Goal: Information Seeking & Learning: Learn about a topic

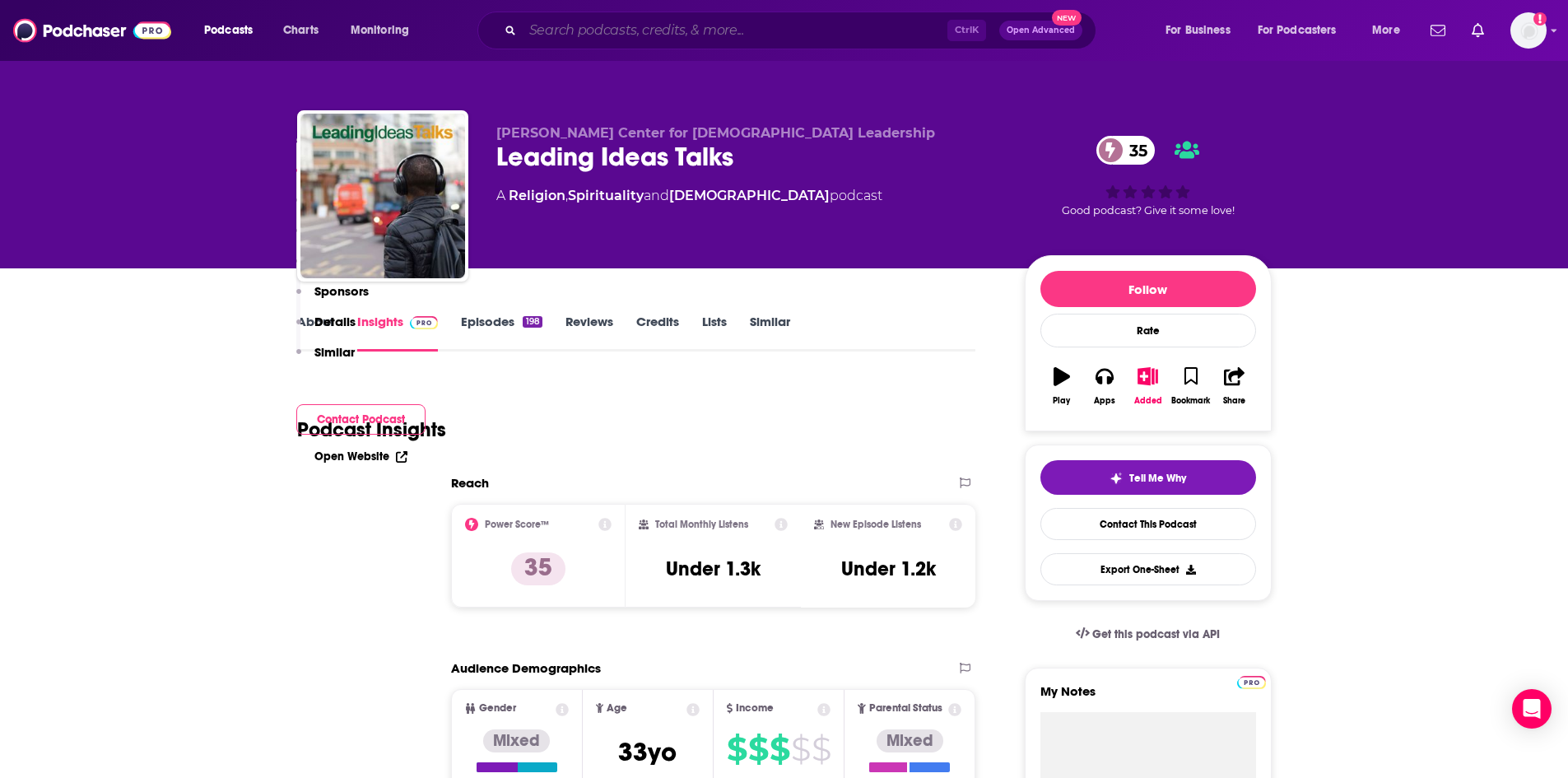
scroll to position [988, 0]
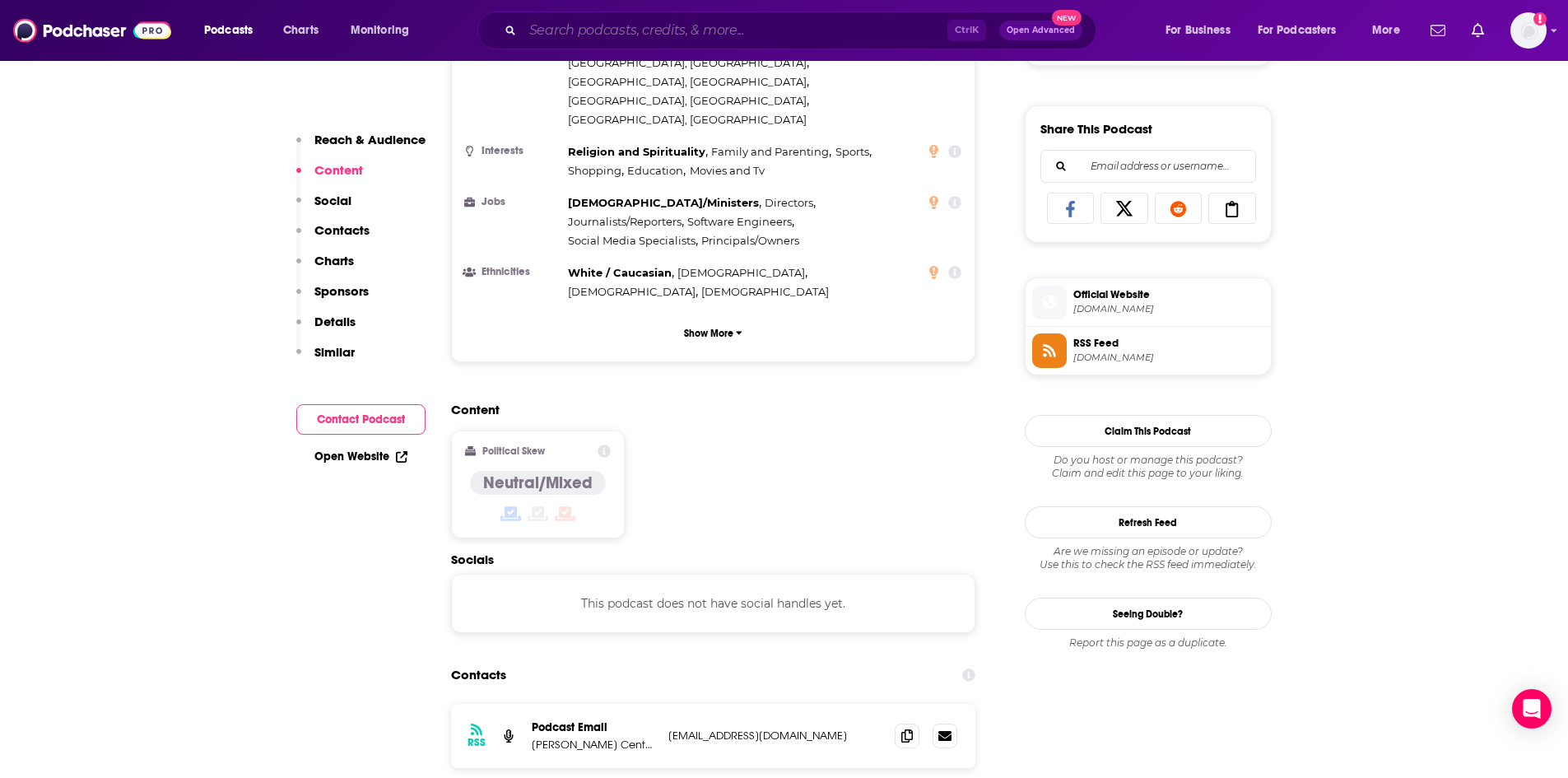
click at [826, 26] on input "Search podcasts, credits, & more..." at bounding box center [734, 30] width 425 height 26
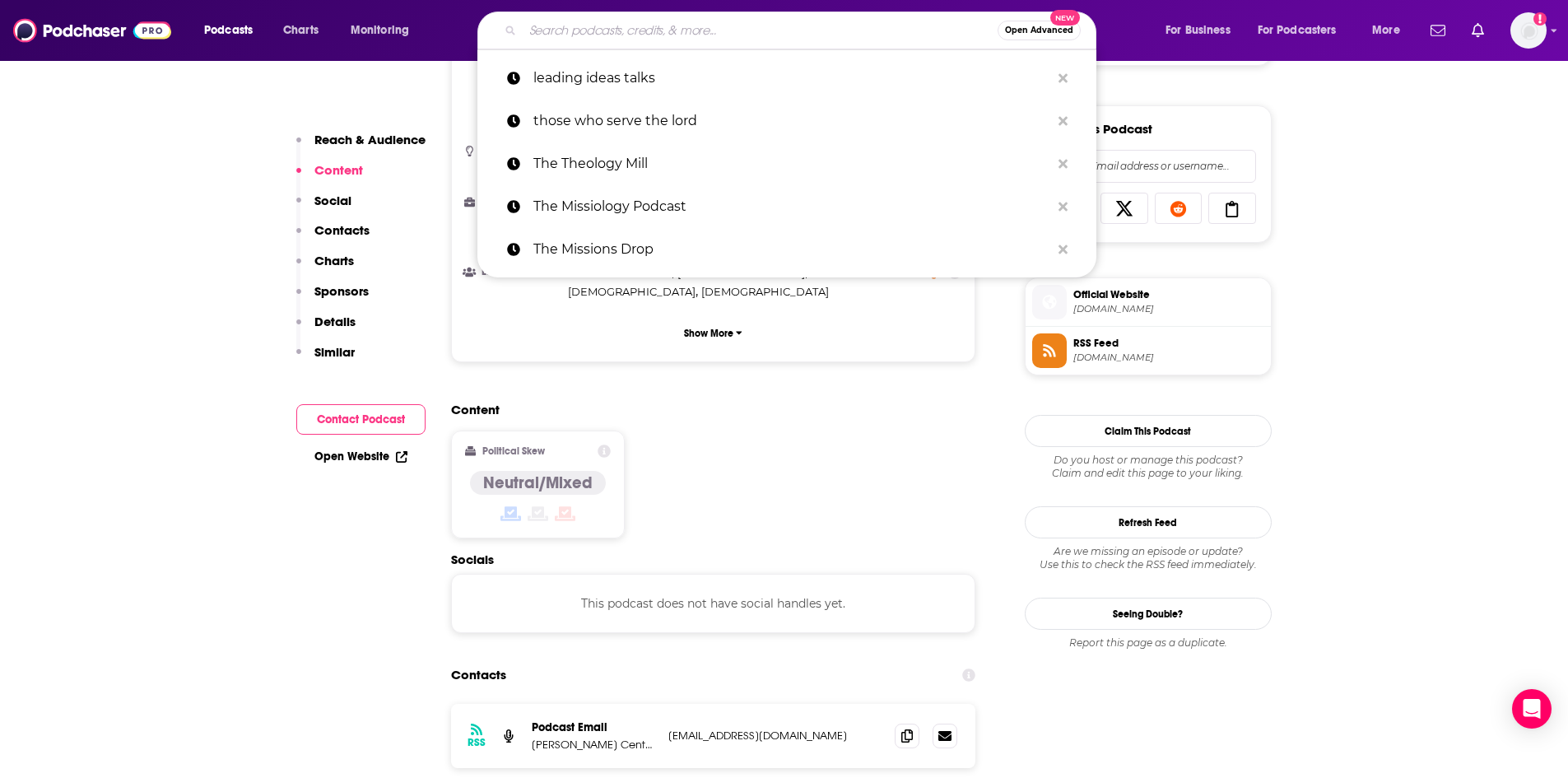
paste input "Apologetics 315 Podcast"
type input "Apologetics 315 Podcast"
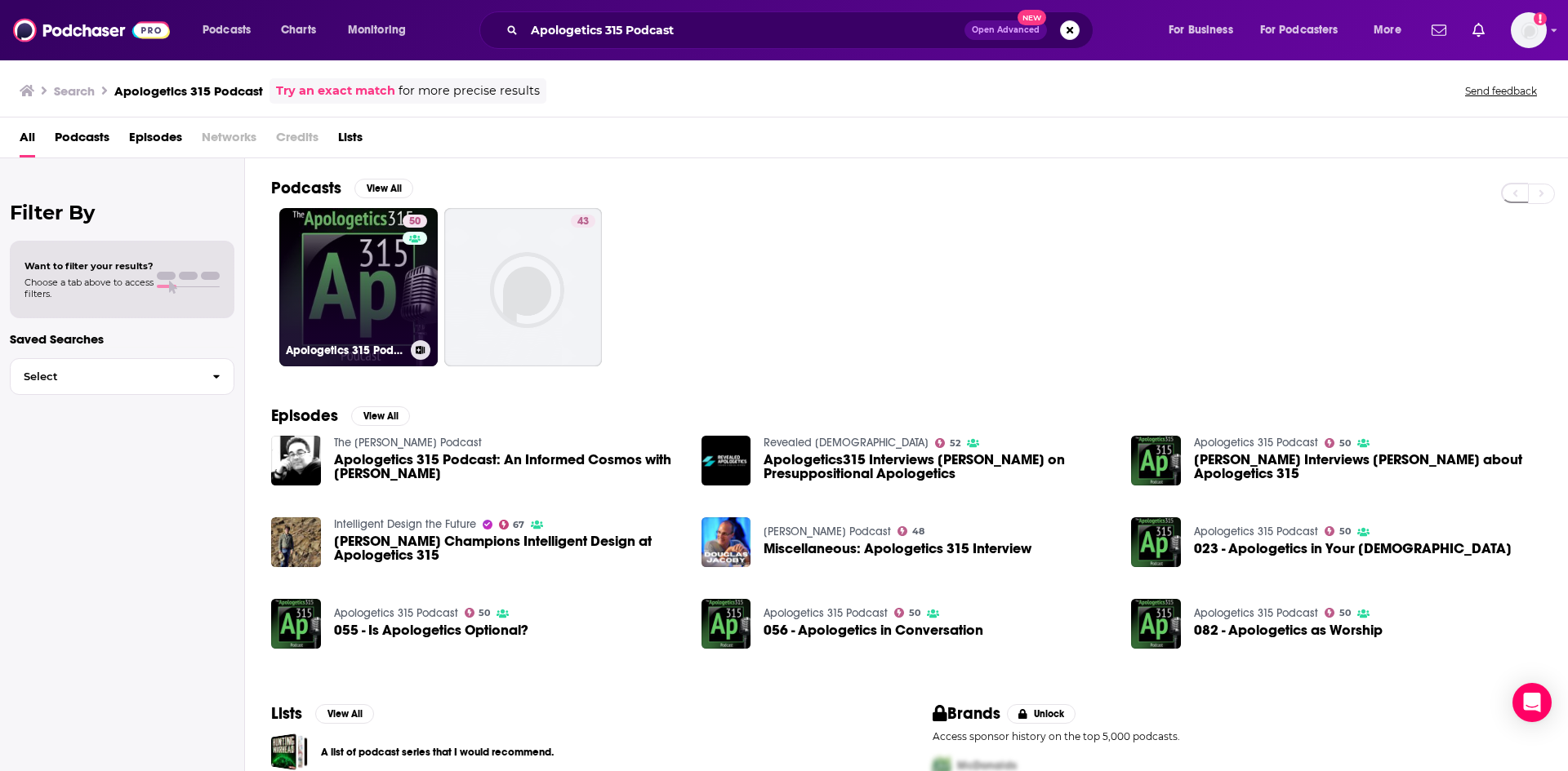
click at [370, 260] on link "50 Apologetics 315 Podcast" at bounding box center [358, 287] width 158 height 158
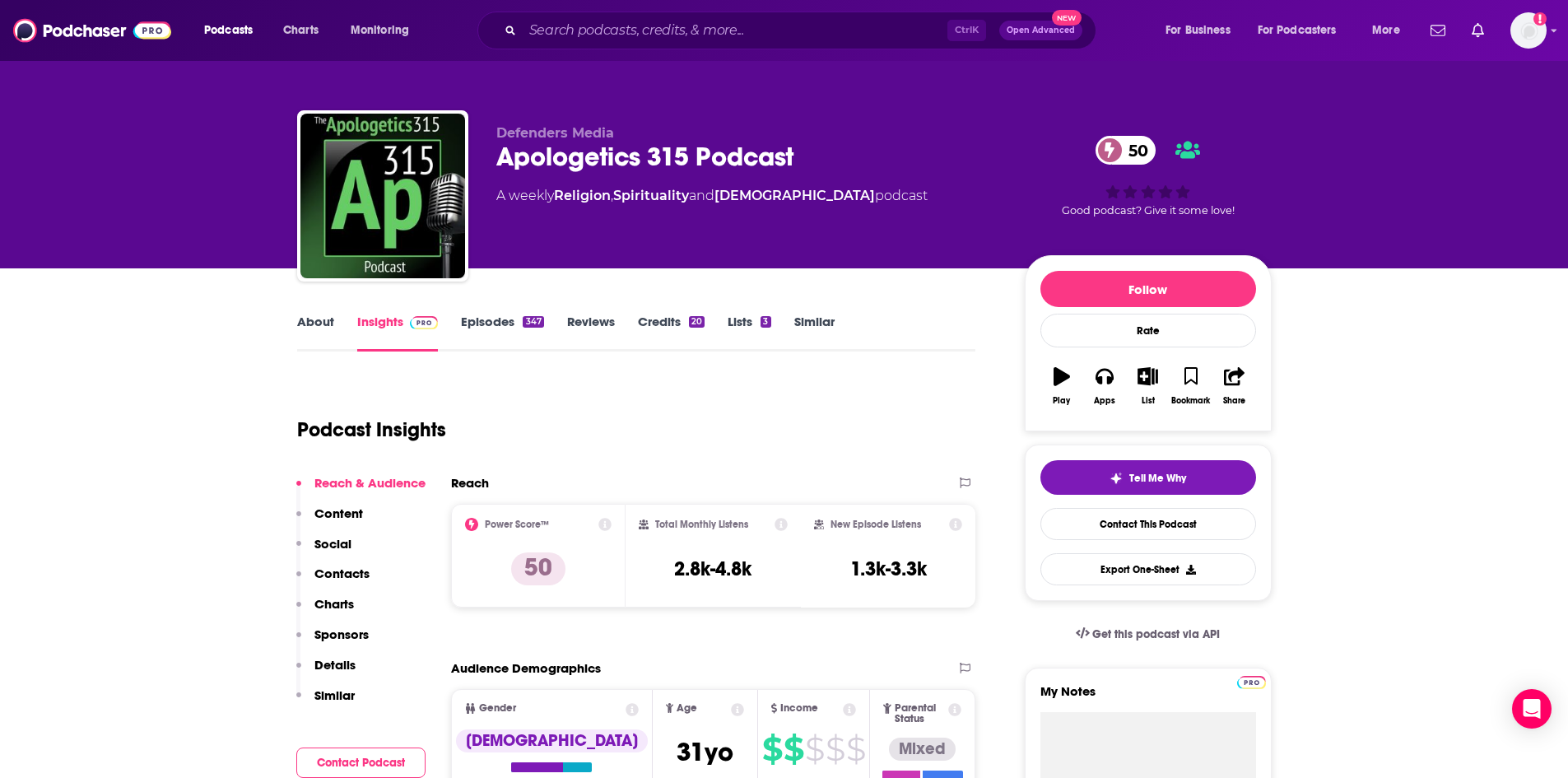
click at [327, 320] on link "About" at bounding box center [315, 333] width 37 height 38
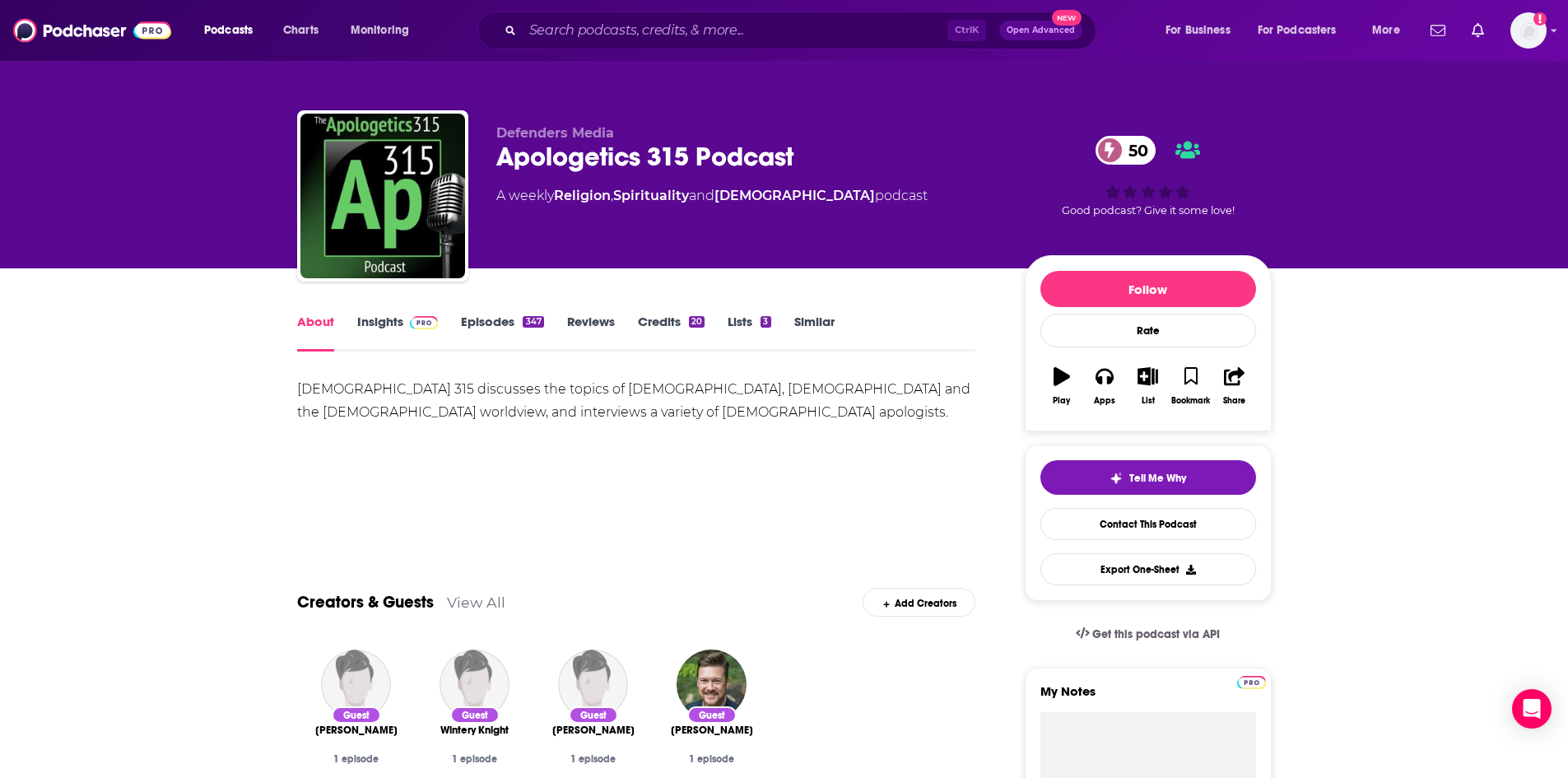
click at [526, 317] on div "347" at bounding box center [532, 321] width 21 height 12
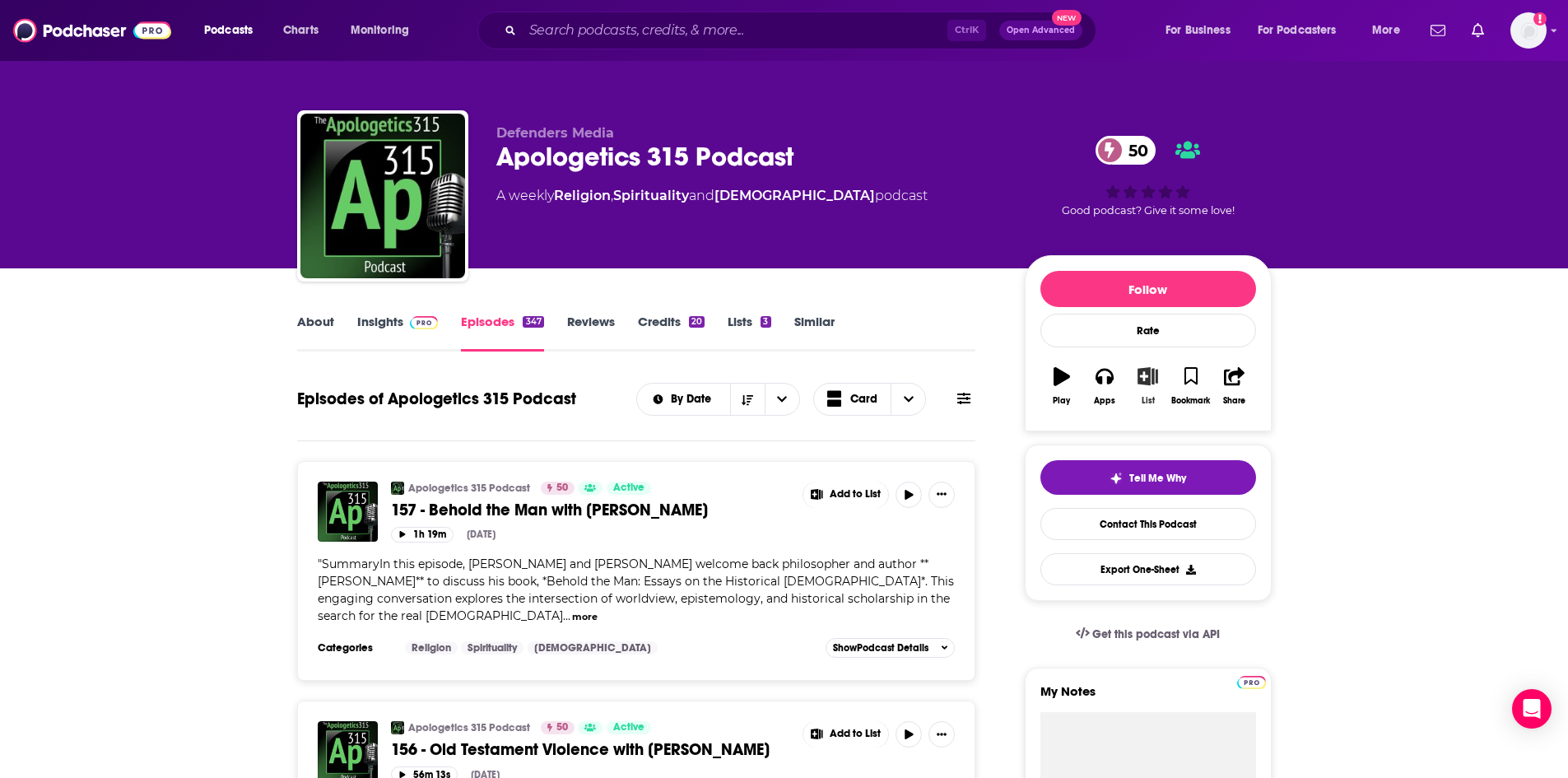
click at [1148, 384] on icon "button" at bounding box center [1148, 376] width 21 height 18
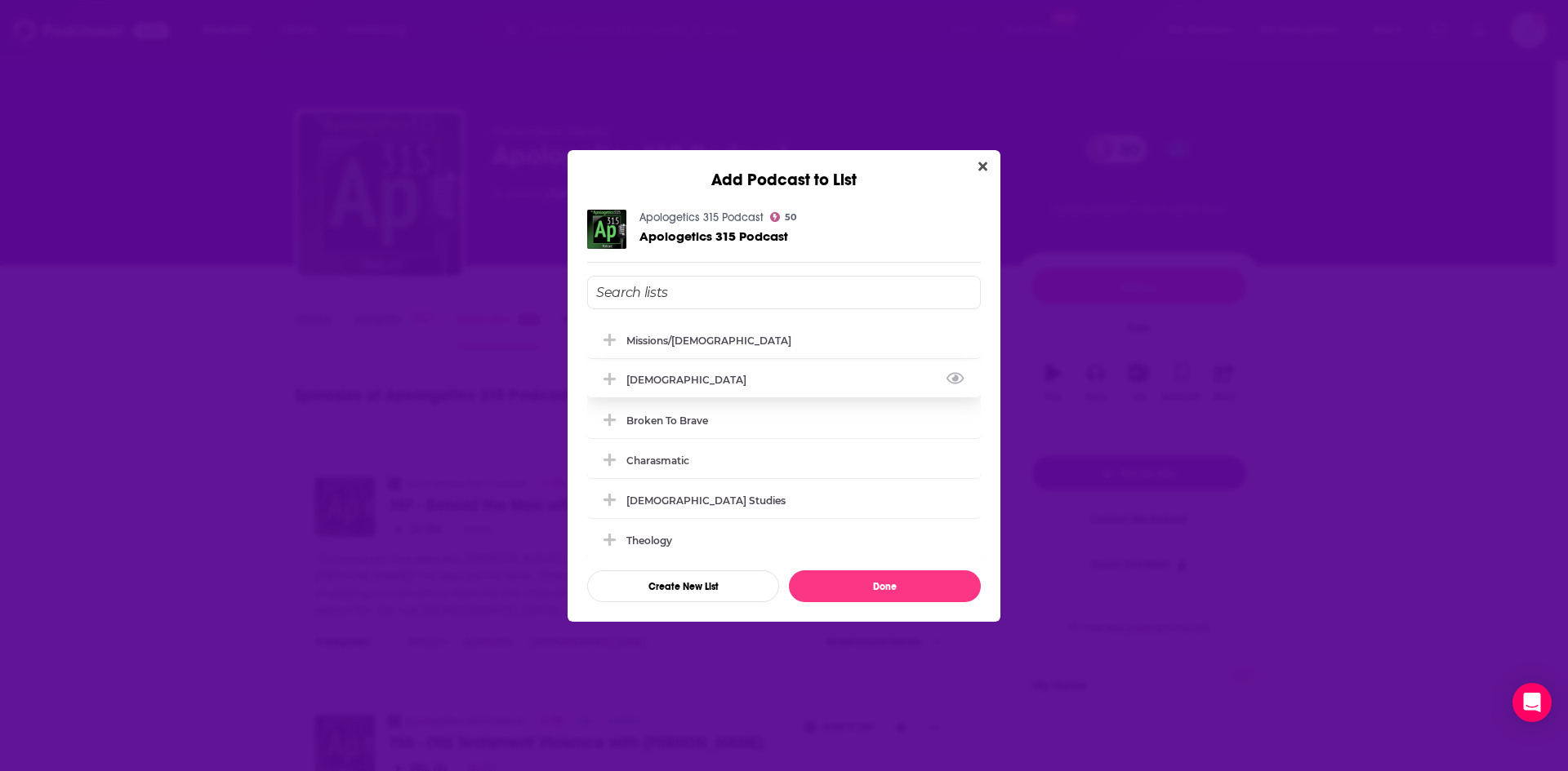
click at [611, 377] on icon "Add Podcast To List" at bounding box center [609, 379] width 13 height 13
click at [882, 580] on button "Done" at bounding box center [884, 587] width 192 height 32
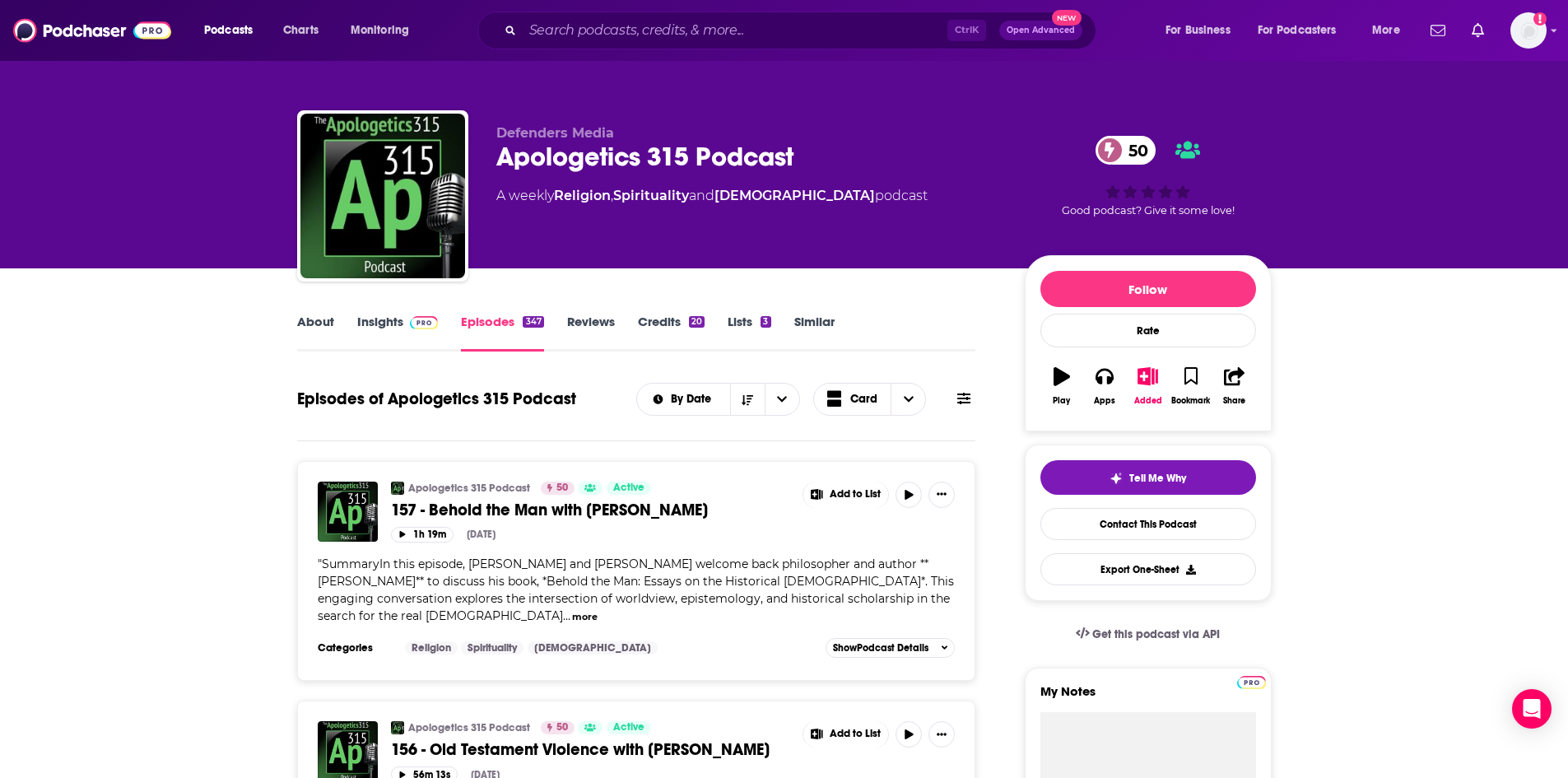
click at [304, 316] on link "About" at bounding box center [315, 333] width 37 height 38
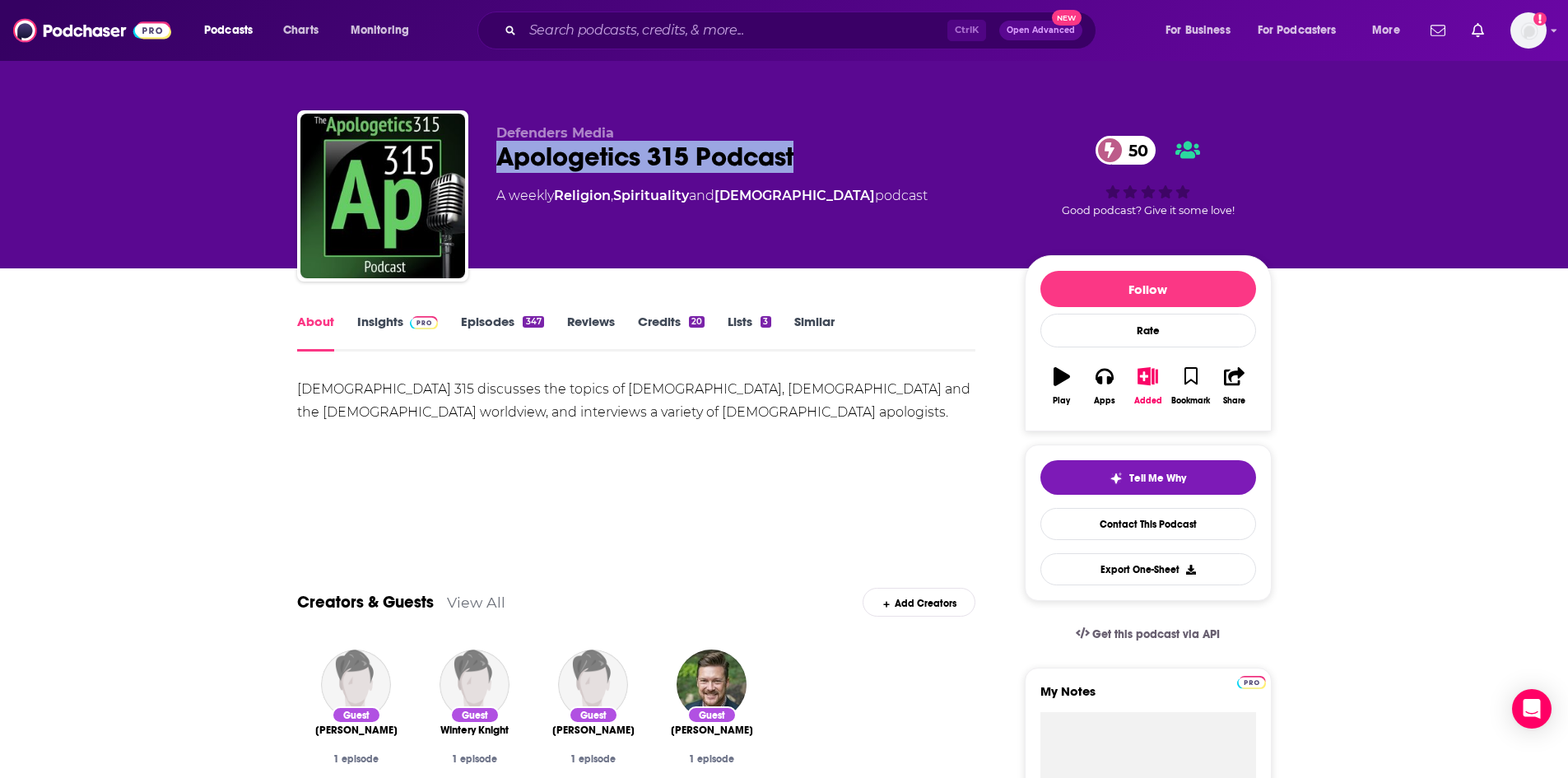
drag, startPoint x: 503, startPoint y: 155, endPoint x: 798, endPoint y: 161, distance: 295.1
click at [798, 161] on div "Apologetics 315 Podcast 50" at bounding box center [747, 157] width 503 height 32
copy h1 "Apologetics 315 Podcast"
click at [383, 327] on link "Insights" at bounding box center [398, 333] width 81 height 38
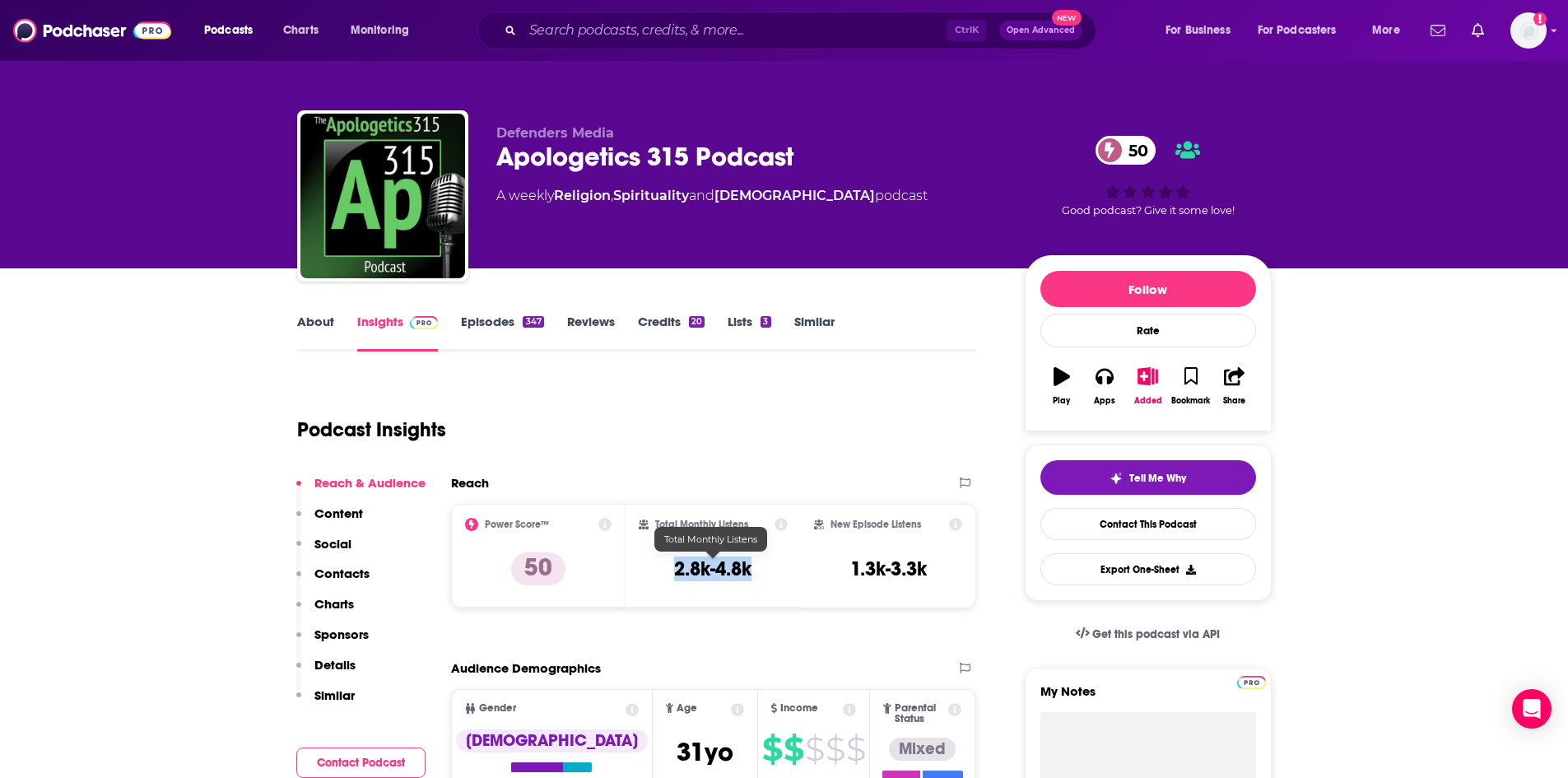
drag, startPoint x: 677, startPoint y: 570, endPoint x: 766, endPoint y: 575, distance: 89.1
click at [766, 575] on div "Total Monthly Listens 2.8k-4.8k" at bounding box center [713, 556] width 149 height 76
copy h3 "2.8k-4.8k"
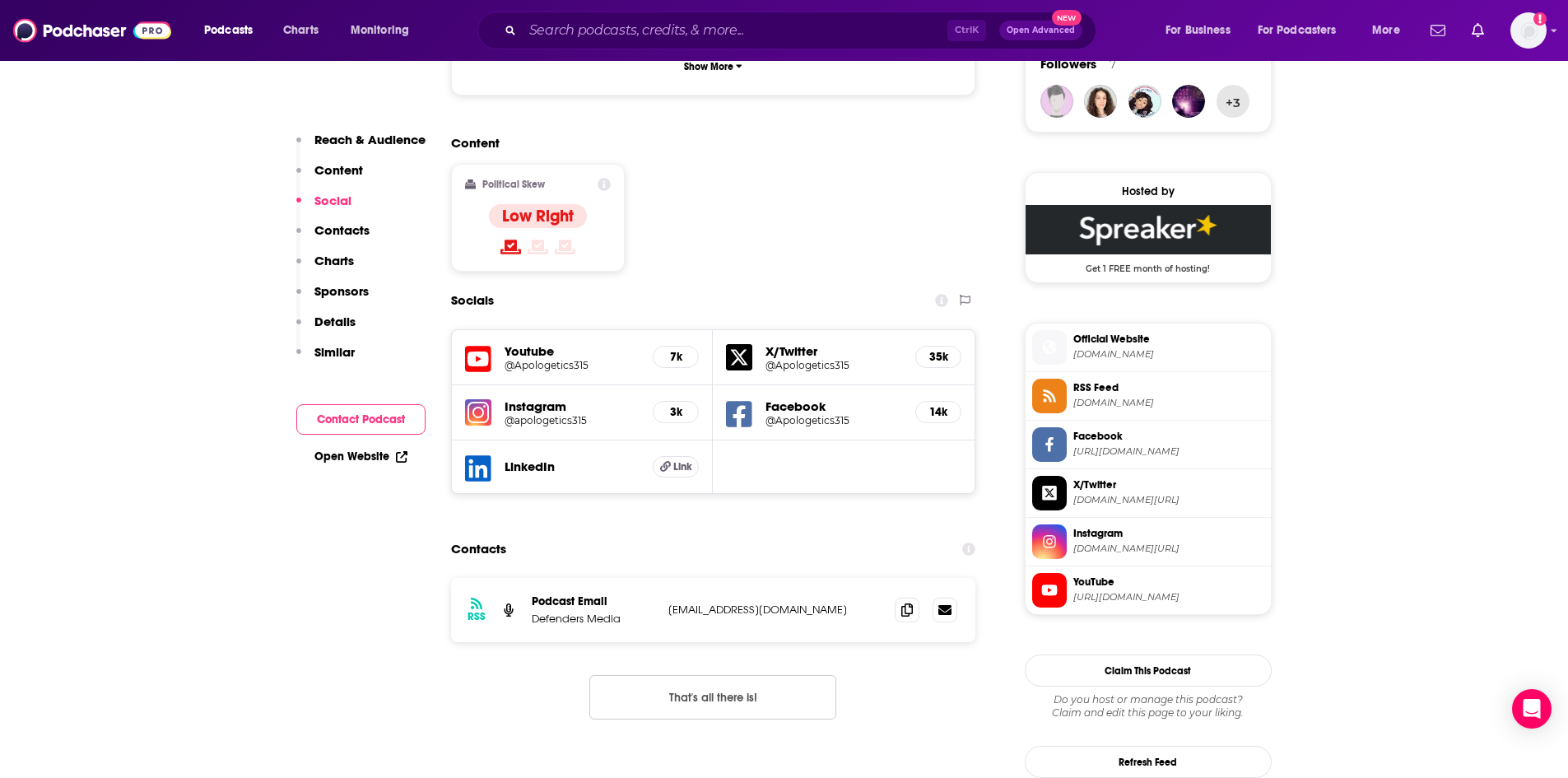
scroll to position [1236, 0]
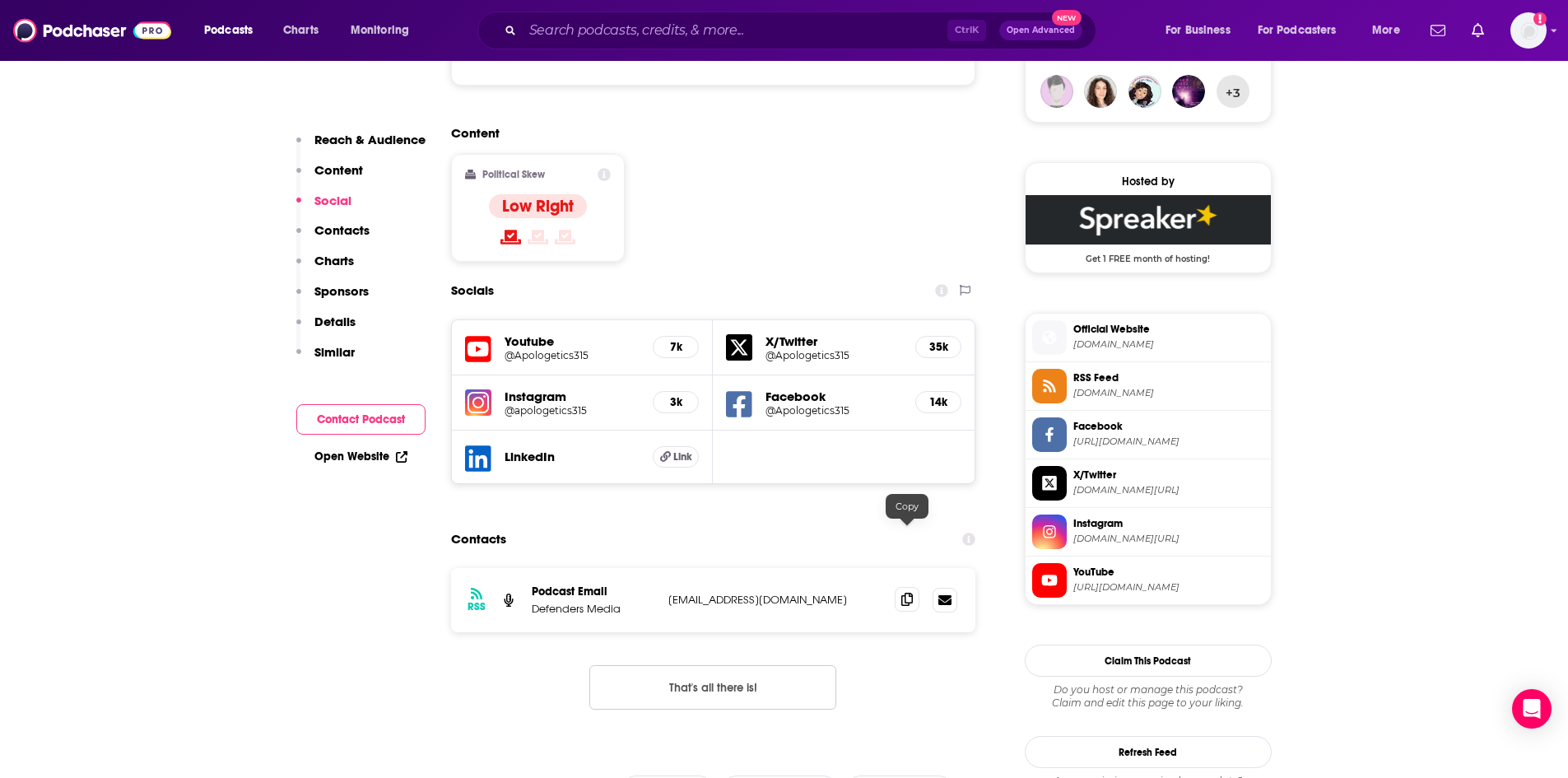
click at [909, 593] on icon at bounding box center [907, 599] width 12 height 14
click at [696, 32] on input "Search podcasts, credits, & more..." at bounding box center [734, 30] width 425 height 26
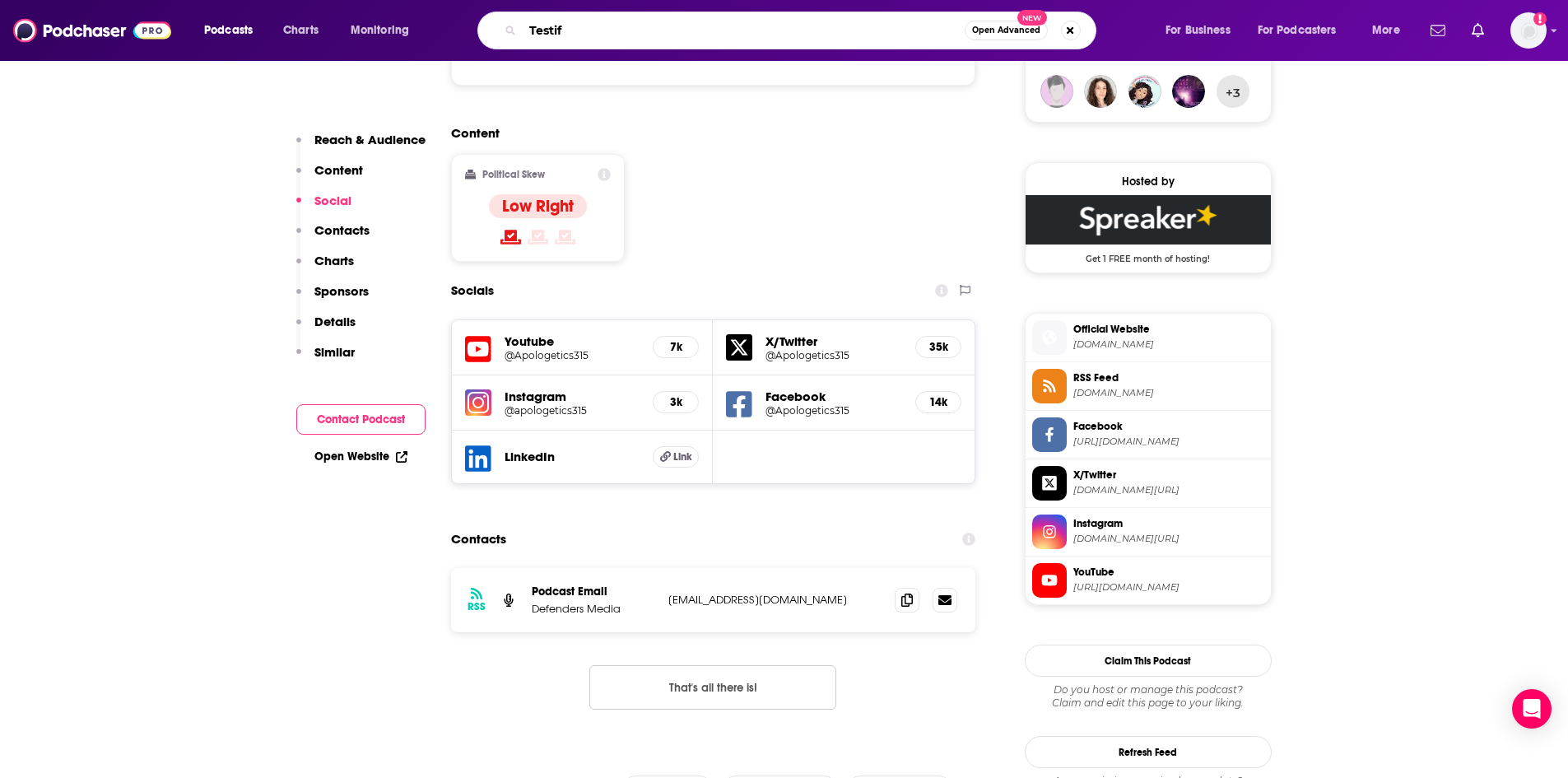
type input "Testify"
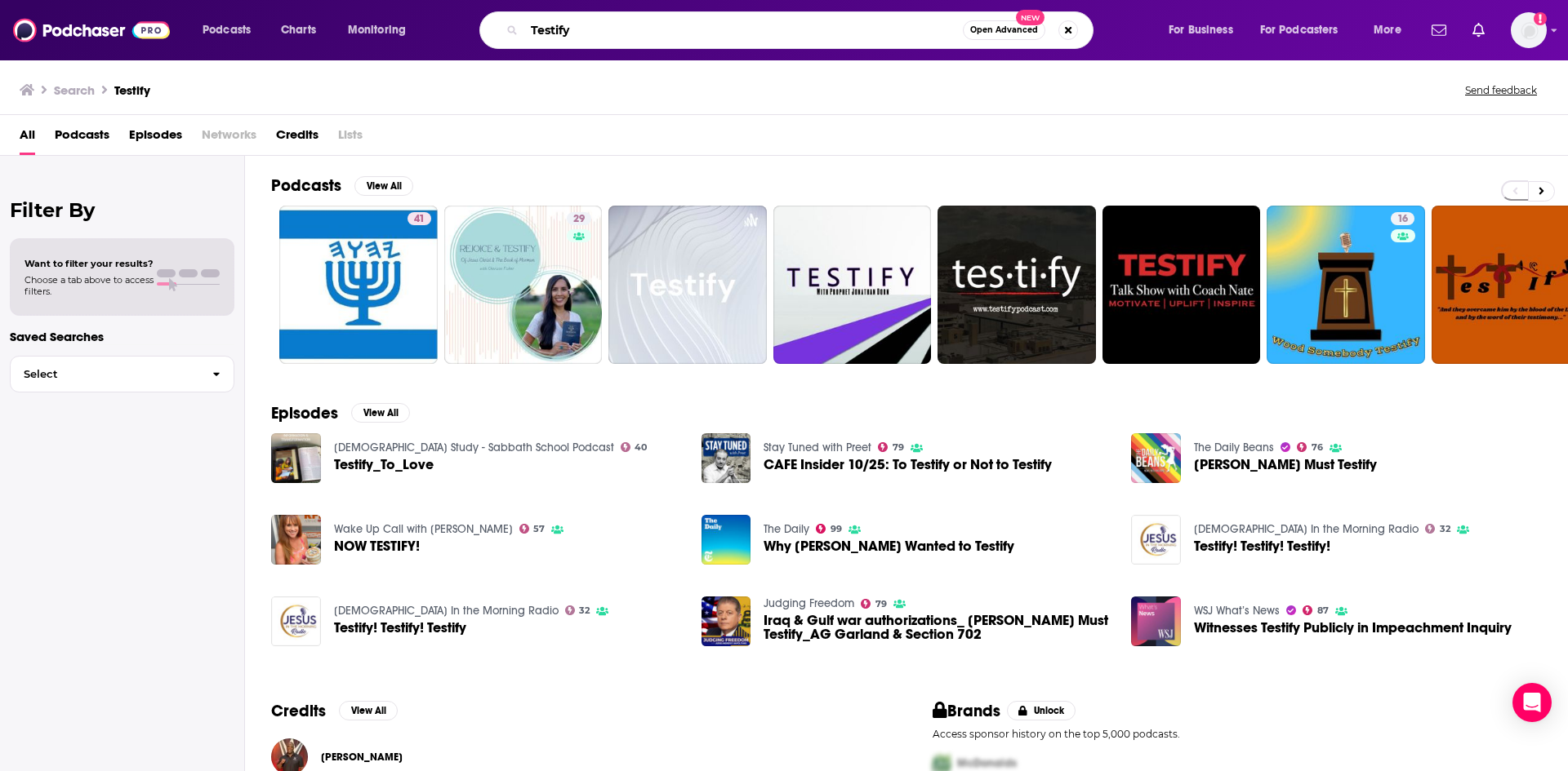
click at [908, 27] on input "Testify" at bounding box center [744, 30] width 439 height 26
type input "T"
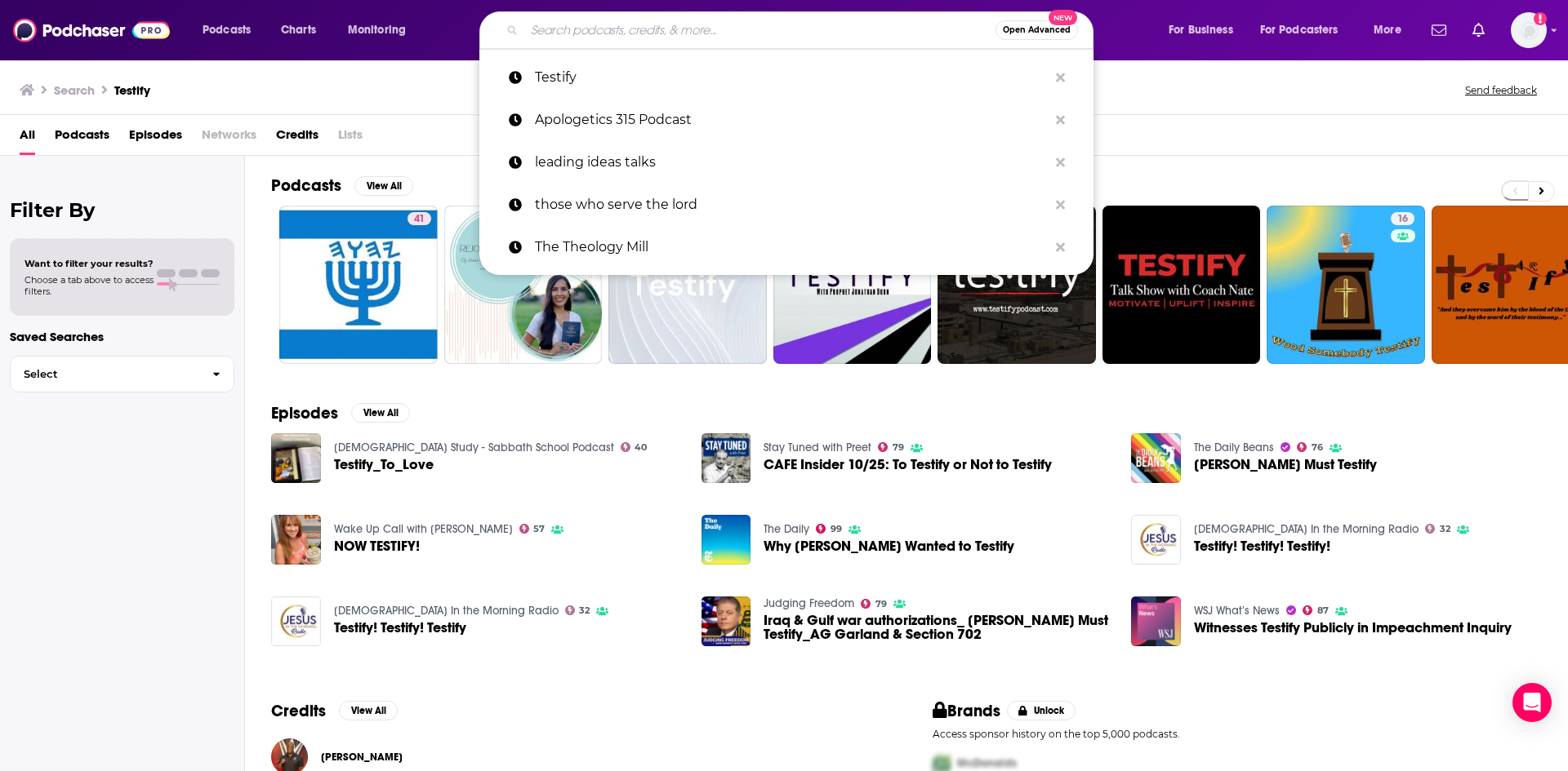
paste input "[PERSON_NAME] Seminary Podcast"
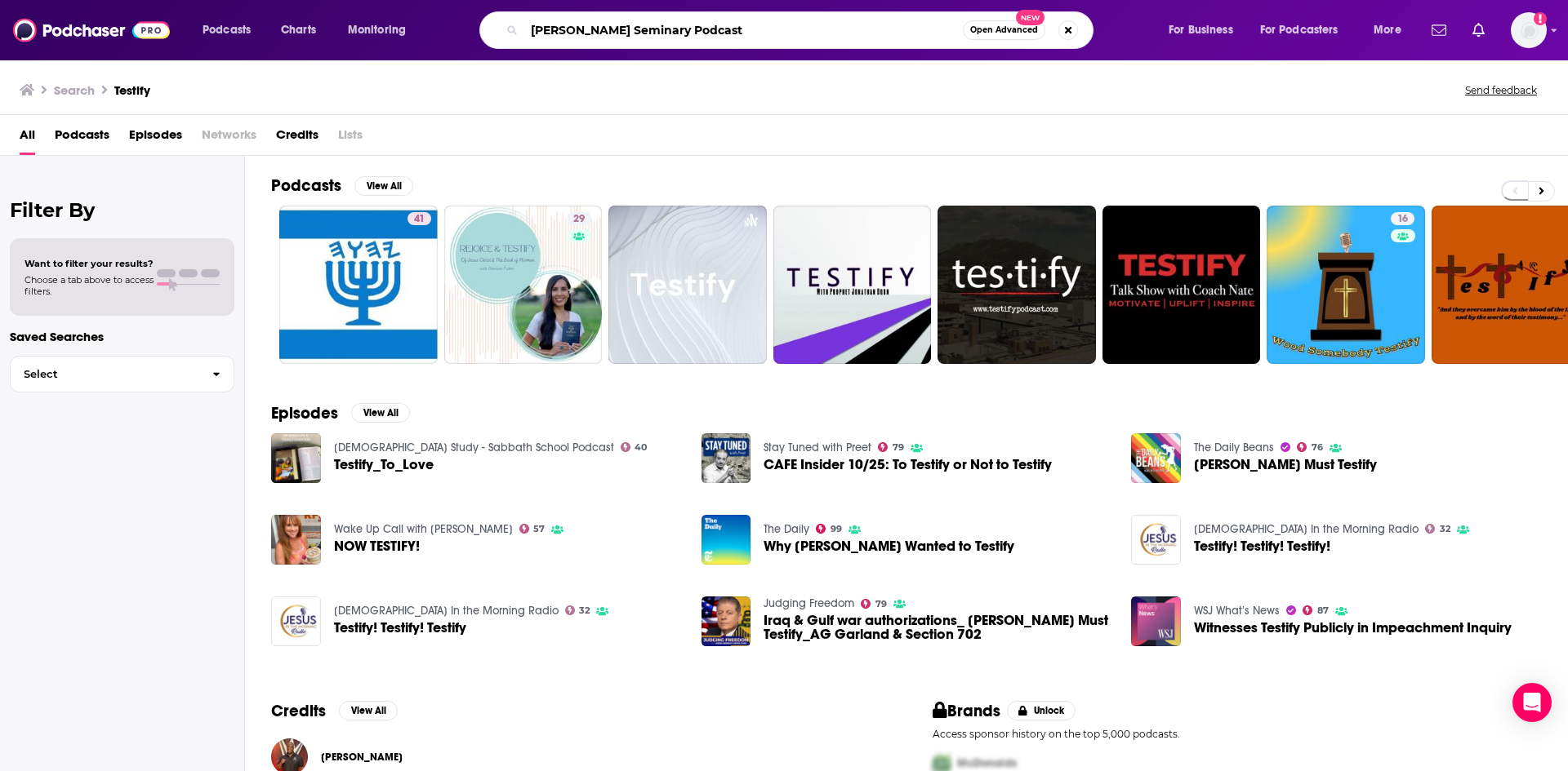
type input "[PERSON_NAME] Seminary Podcast"
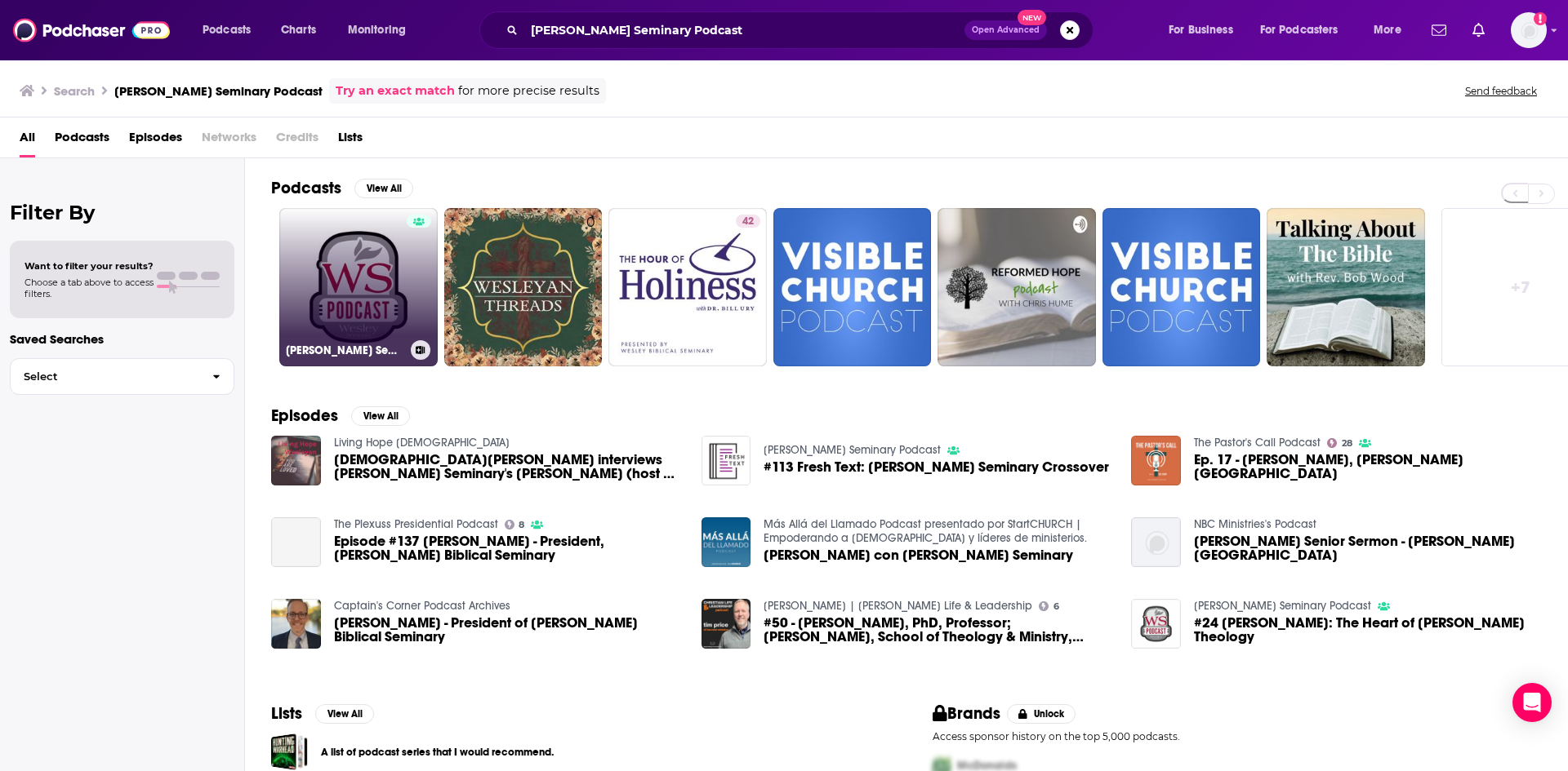
click at [375, 282] on link "[PERSON_NAME] Seminary Podcast" at bounding box center [358, 287] width 158 height 158
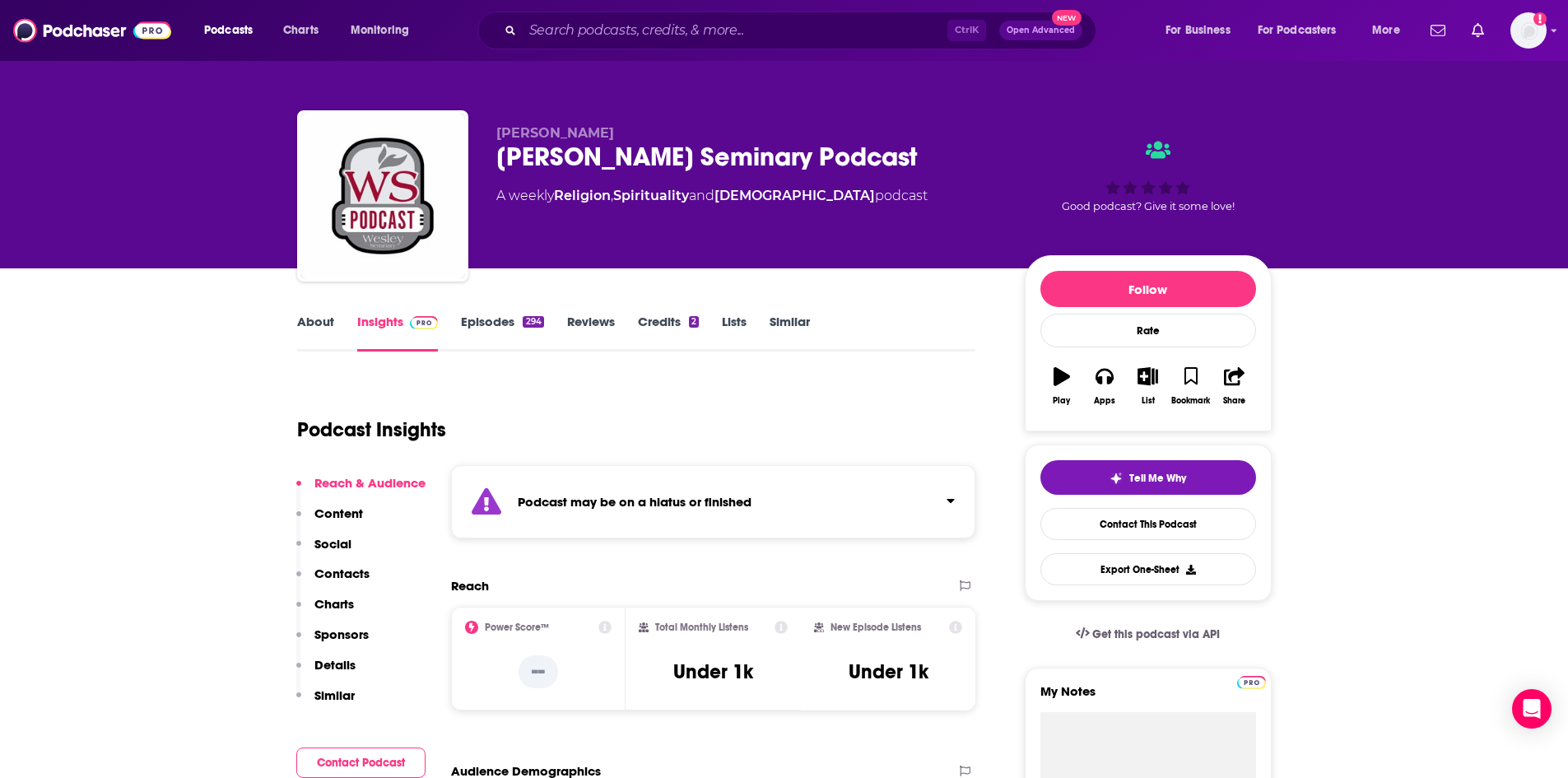
click at [505, 322] on link "Episodes 294" at bounding box center [502, 333] width 82 height 38
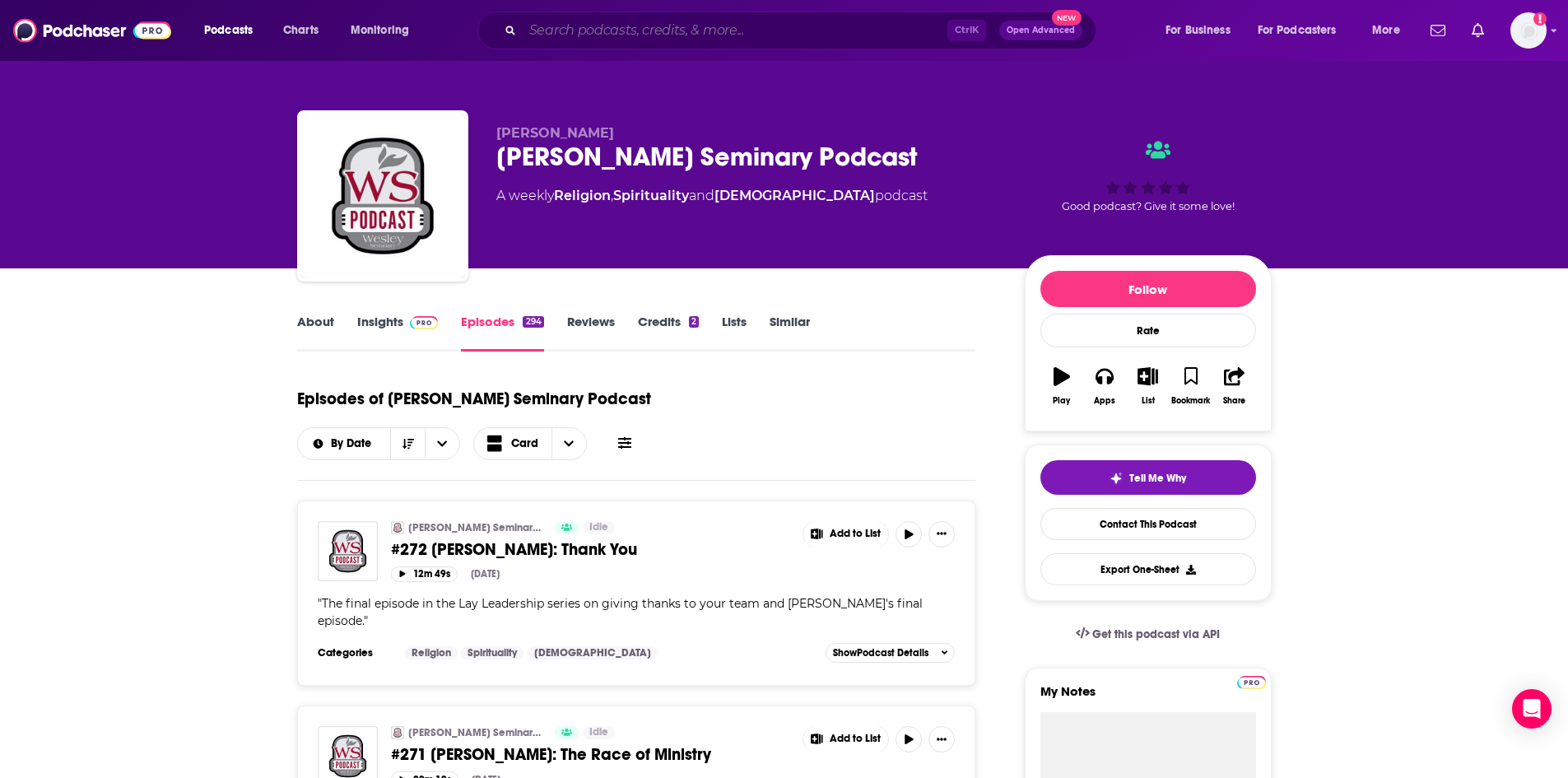
click at [699, 23] on input "Search podcasts, credits, & more..." at bounding box center [734, 30] width 425 height 26
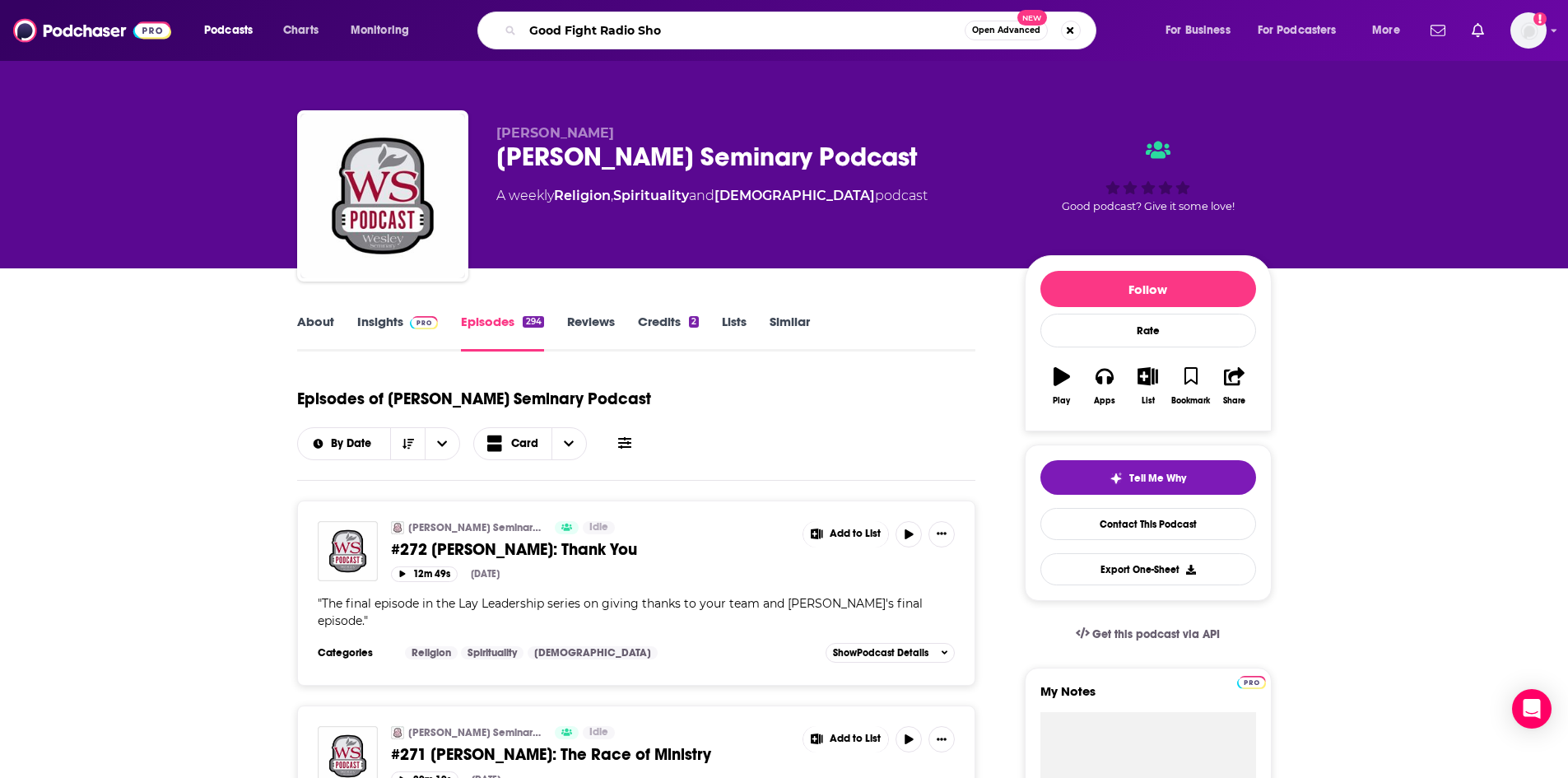
type input "Good Fight Radio Show"
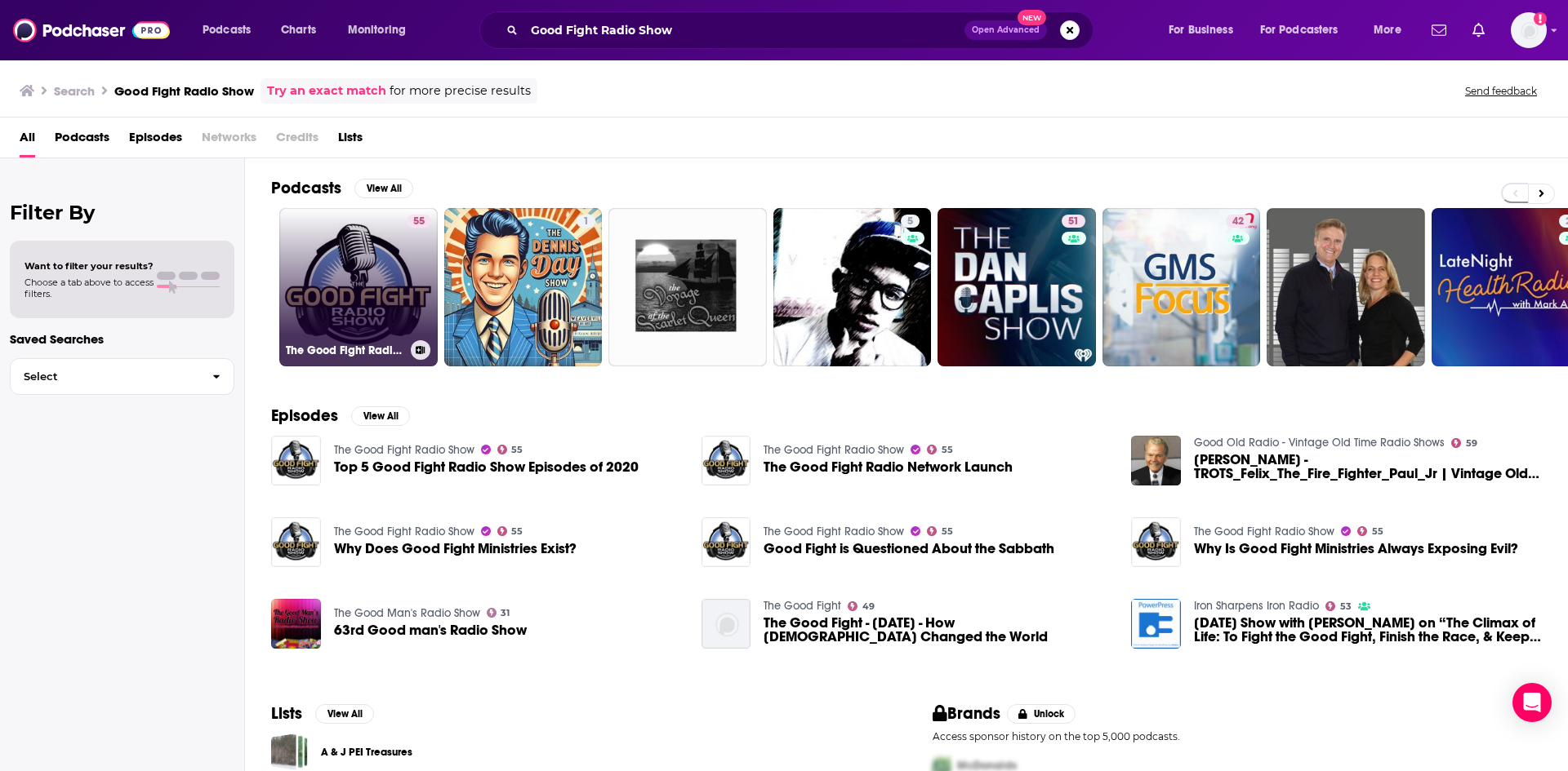
click at [388, 244] on link "55 The Good Fight Radio Show" at bounding box center [358, 287] width 158 height 158
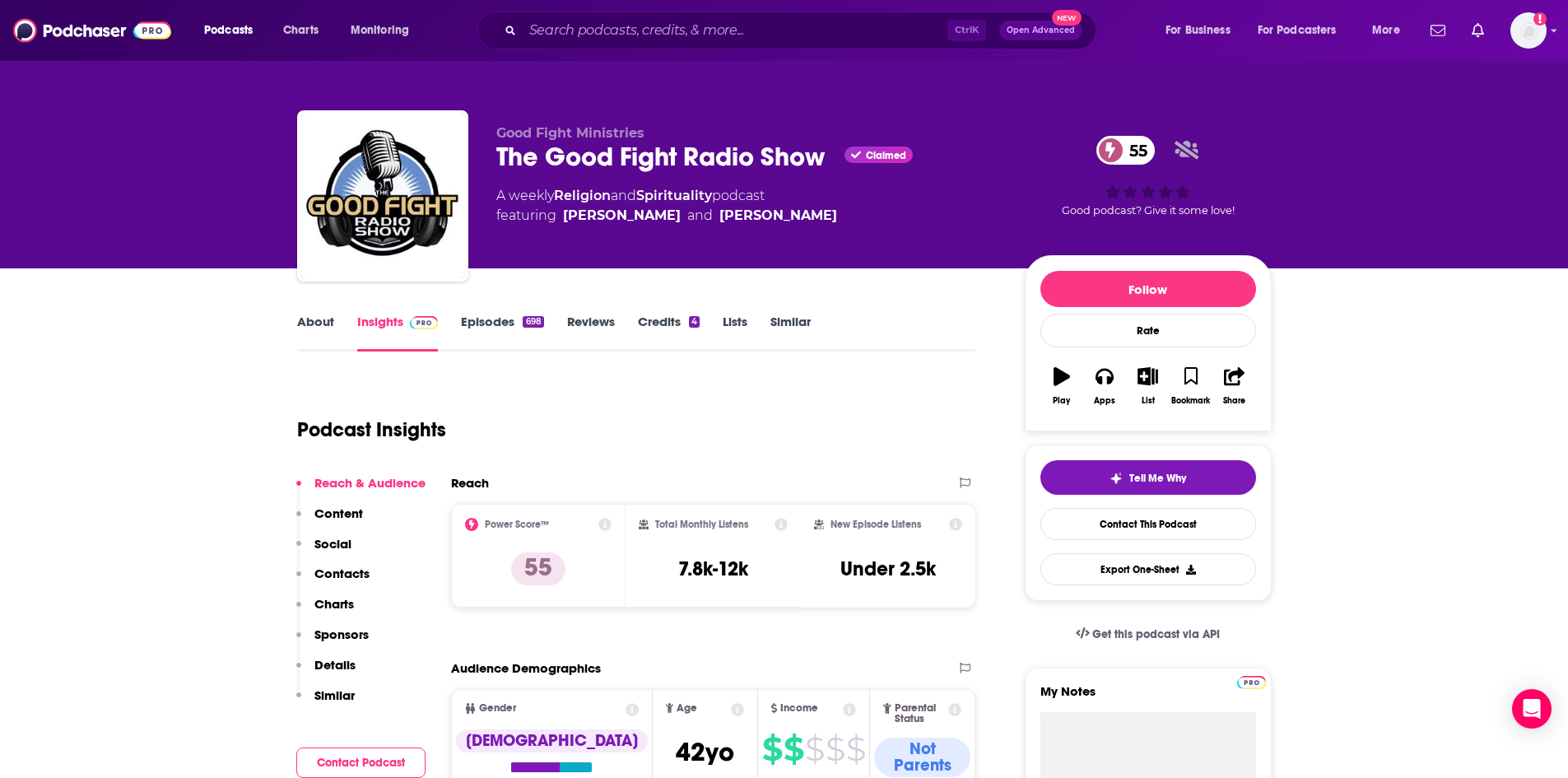
click at [315, 324] on link "About" at bounding box center [315, 333] width 37 height 38
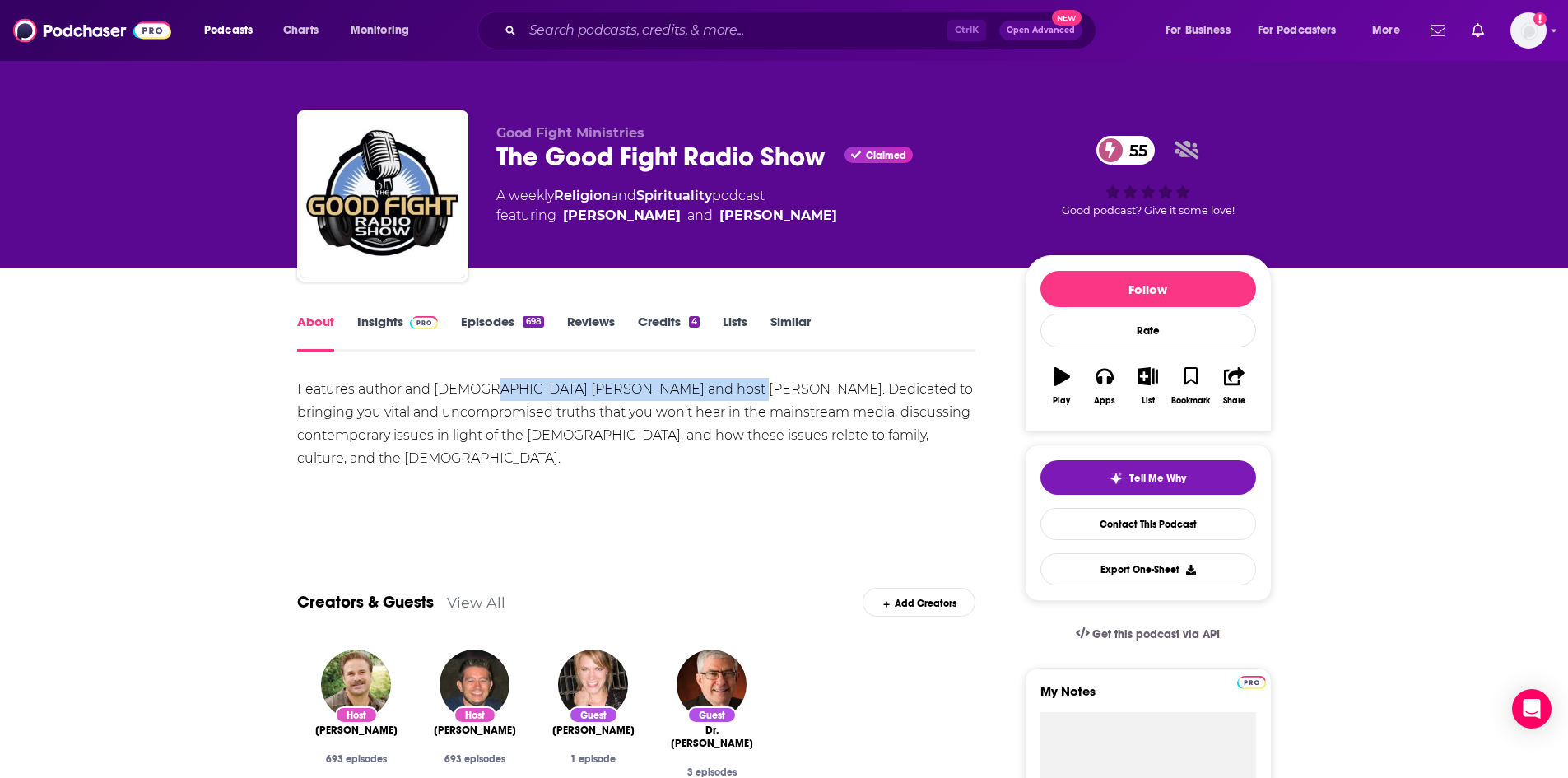
drag, startPoint x: 481, startPoint y: 388, endPoint x: 729, endPoint y: 391, distance: 248.0
click at [729, 391] on div "Features author and [DEMOGRAPHIC_DATA] [PERSON_NAME] and host [PERSON_NAME]. De…" at bounding box center [636, 424] width 679 height 92
copy div "[PERSON_NAME] and host [PERSON_NAME]"
click at [420, 324] on img at bounding box center [424, 322] width 29 height 14
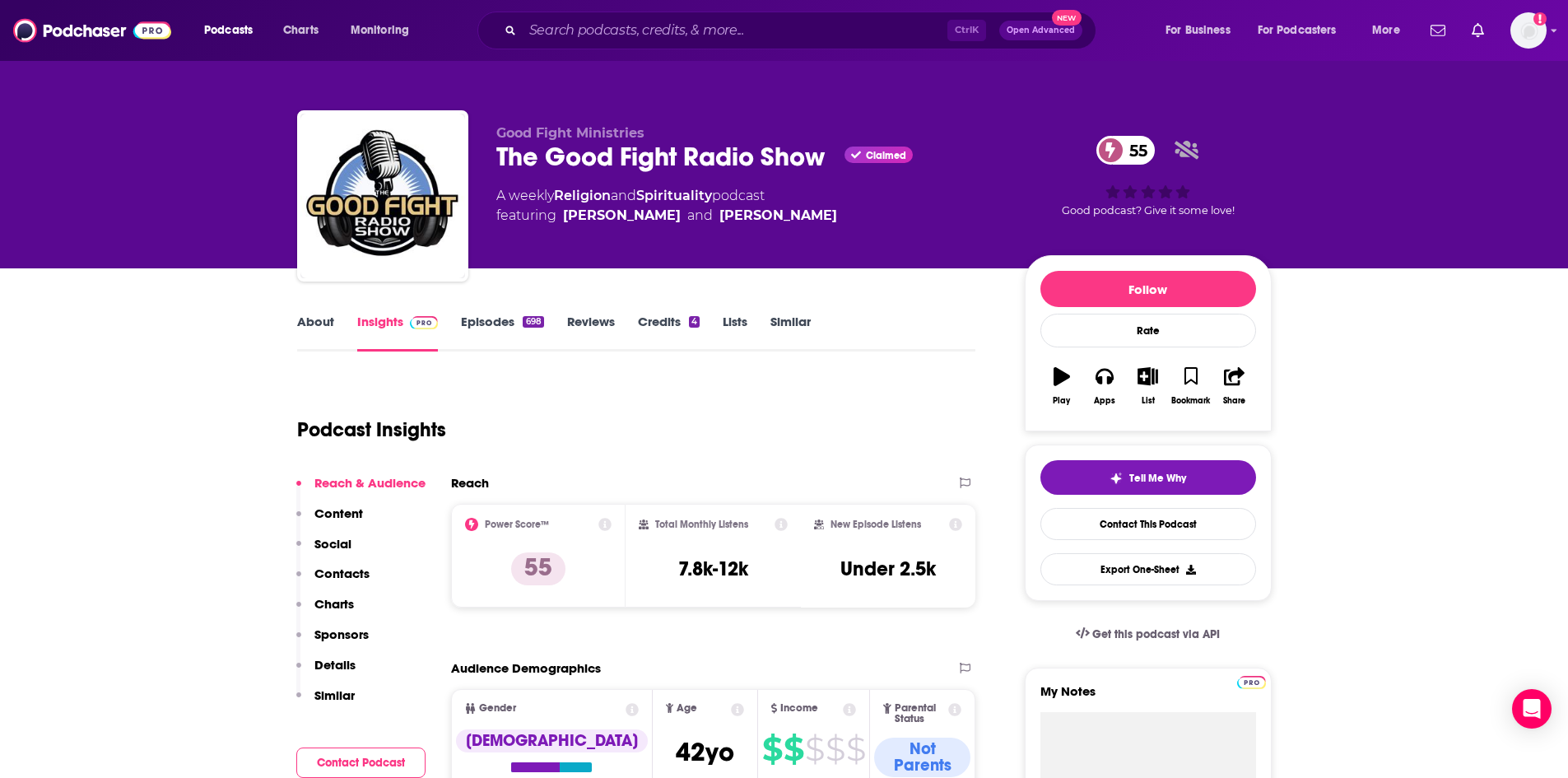
click at [327, 320] on link "About" at bounding box center [315, 333] width 37 height 38
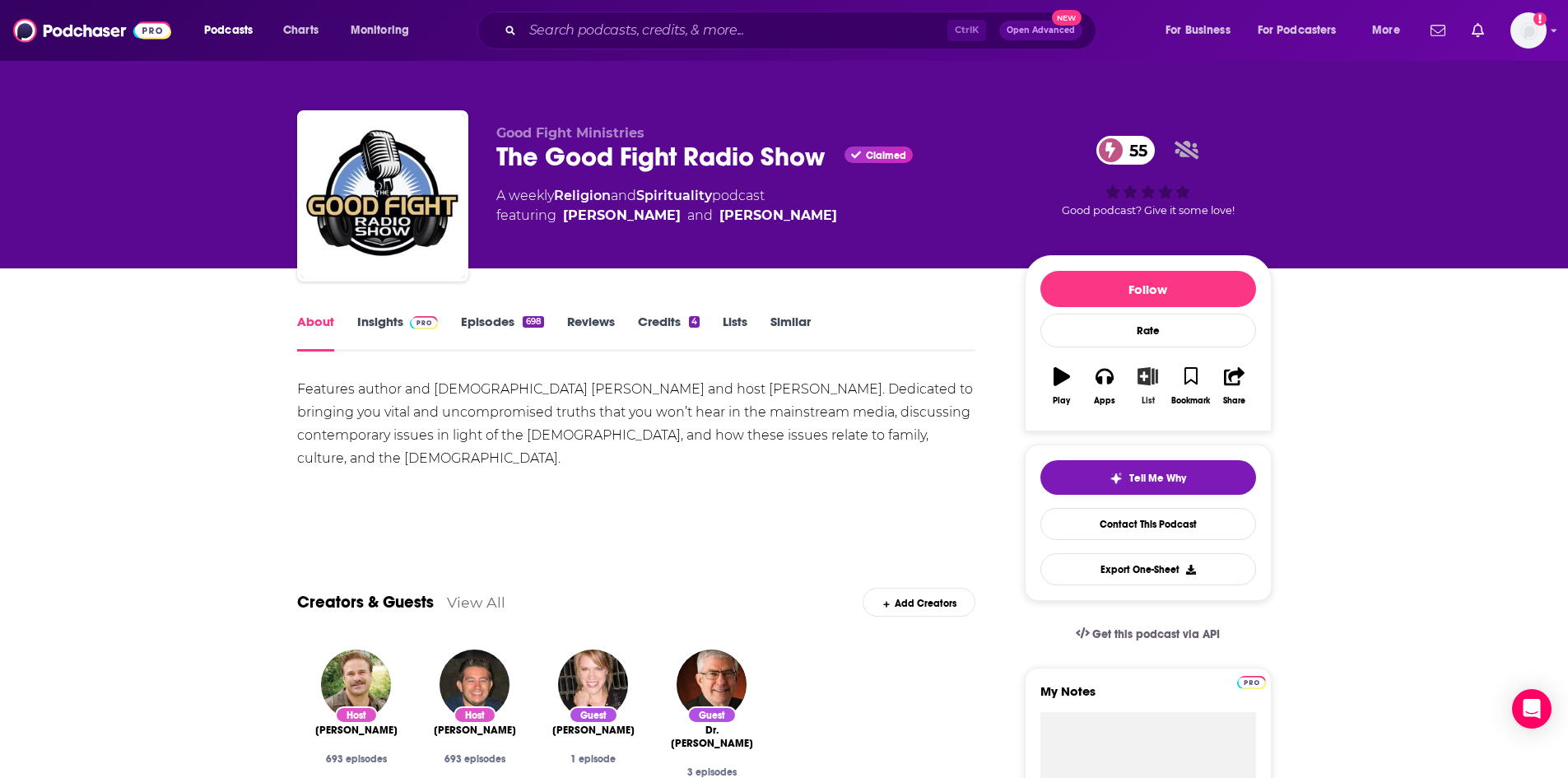
click at [1151, 386] on button "List" at bounding box center [1147, 386] width 42 height 60
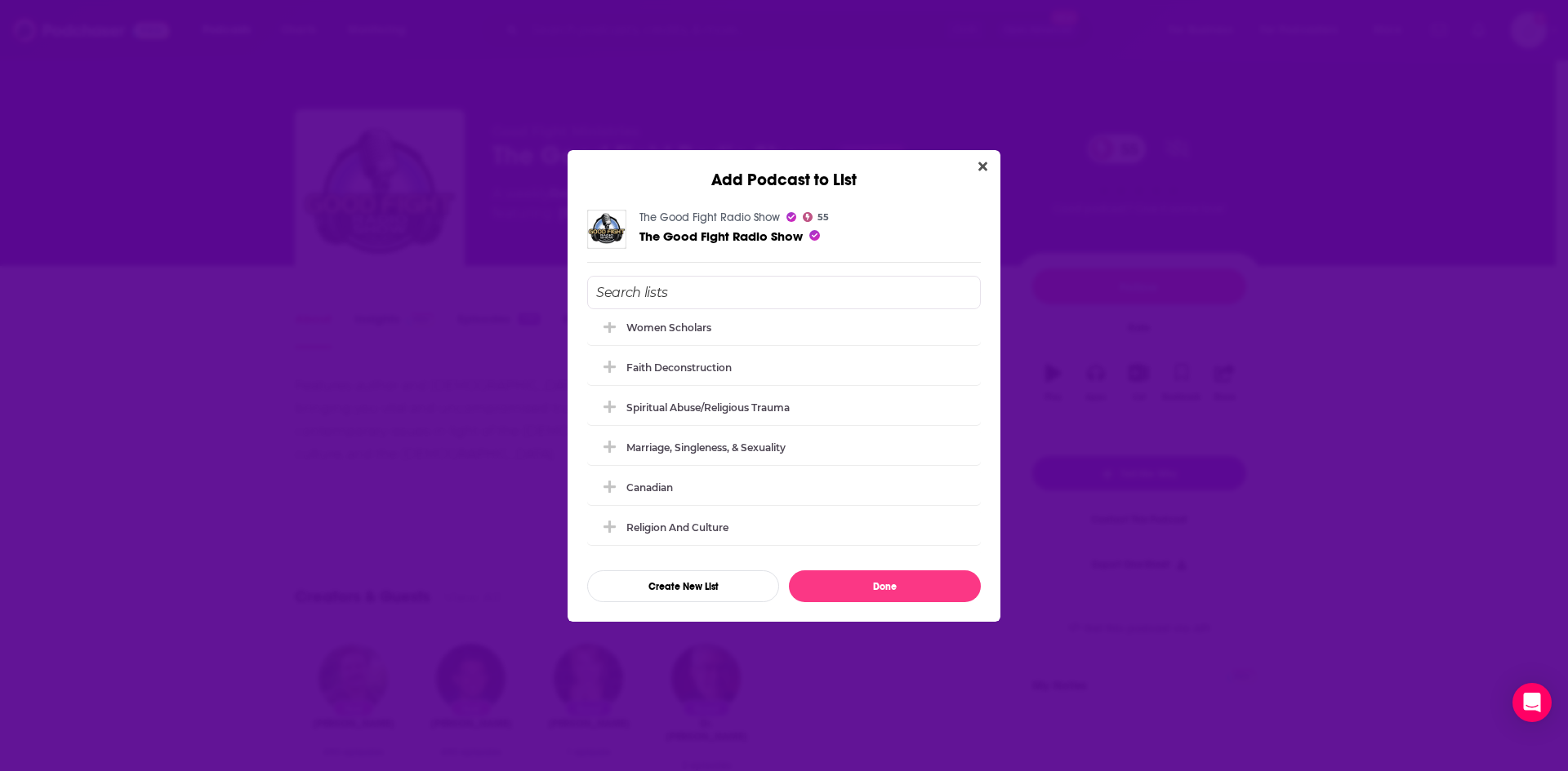
scroll to position [525, 0]
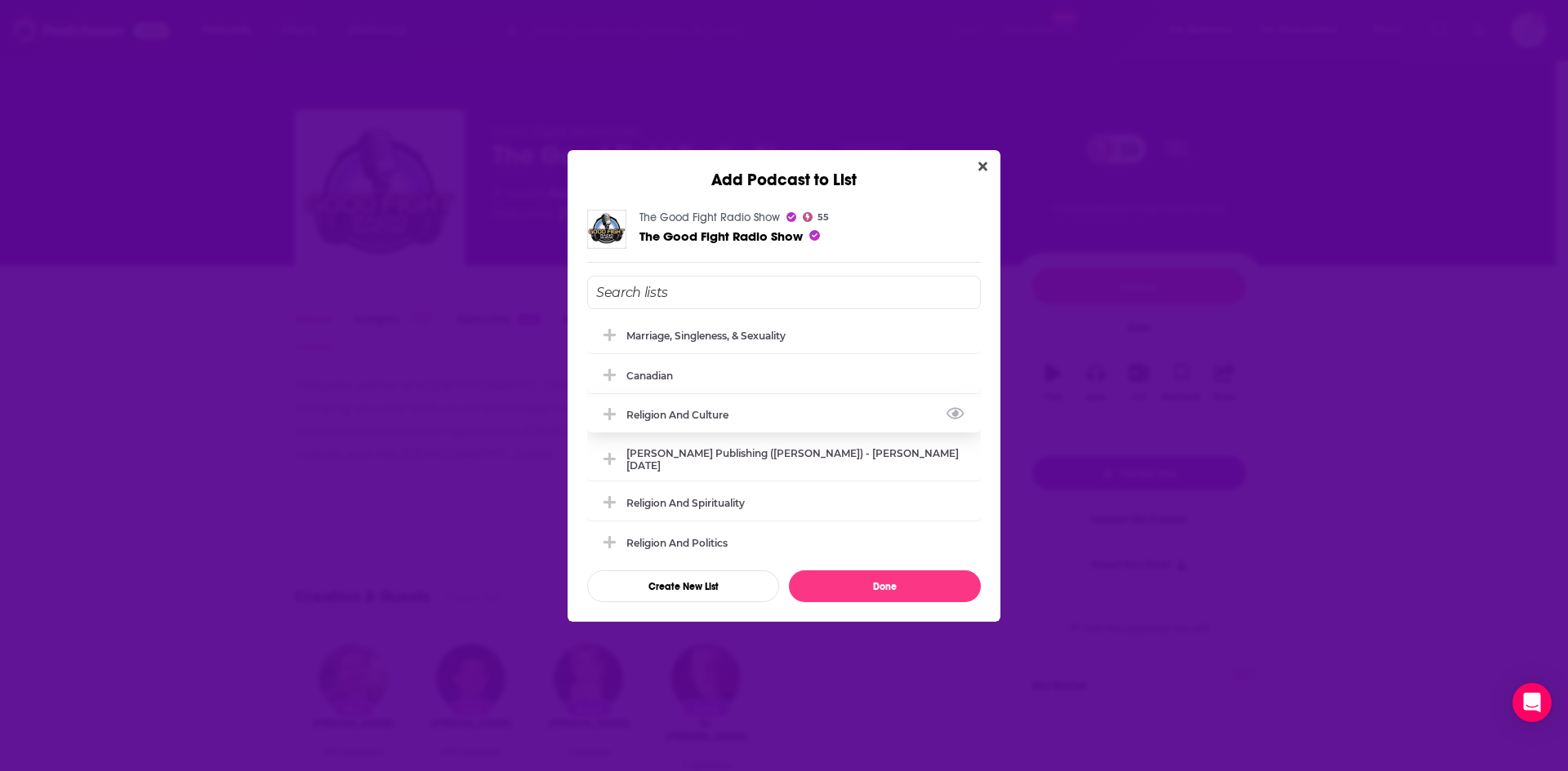
click at [611, 417] on icon "Add Podcast To List" at bounding box center [609, 414] width 13 height 14
click at [938, 592] on button "Done" at bounding box center [884, 587] width 192 height 32
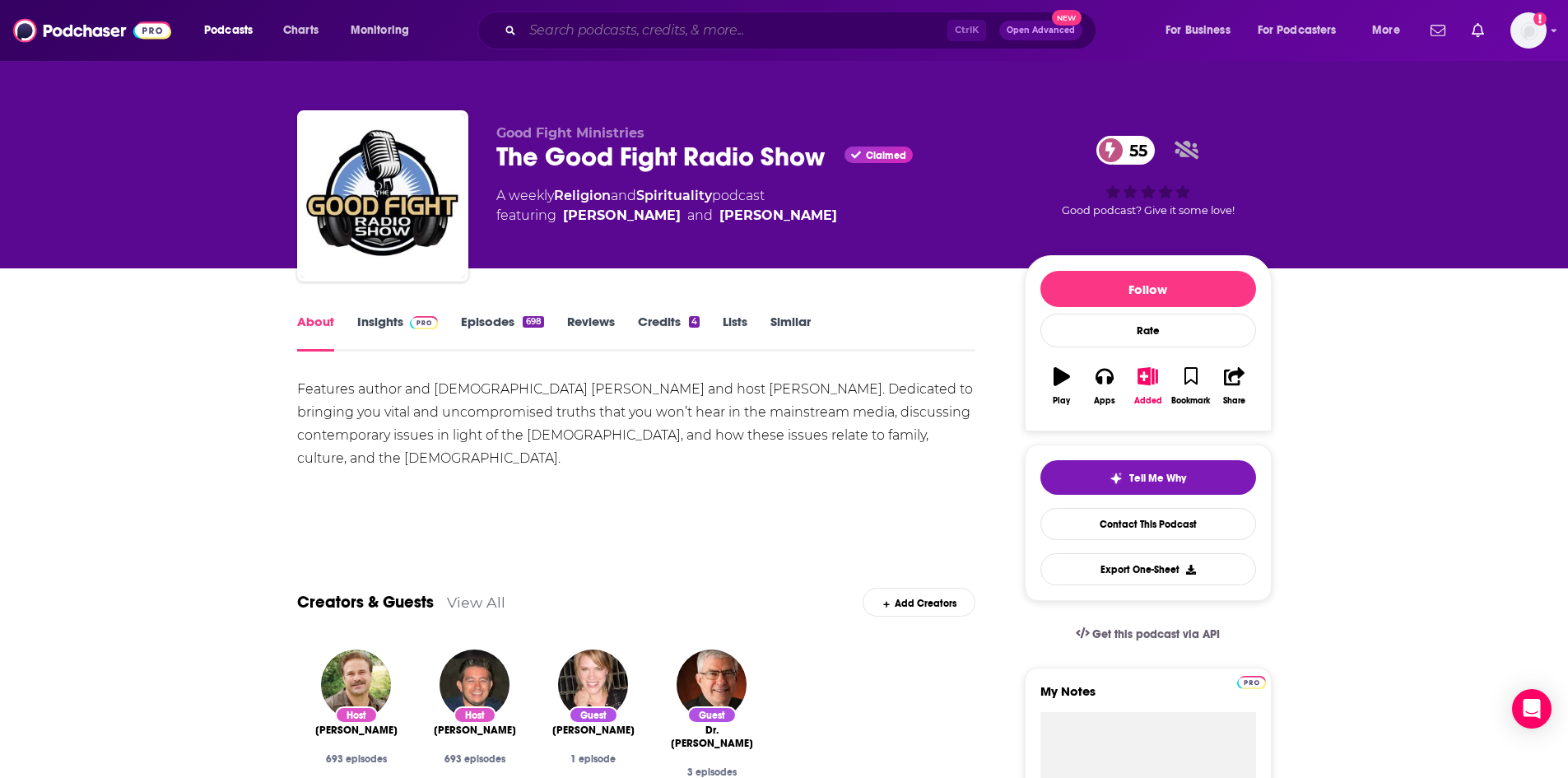
click at [753, 32] on input "Search podcasts, credits, & more..." at bounding box center [734, 30] width 425 height 26
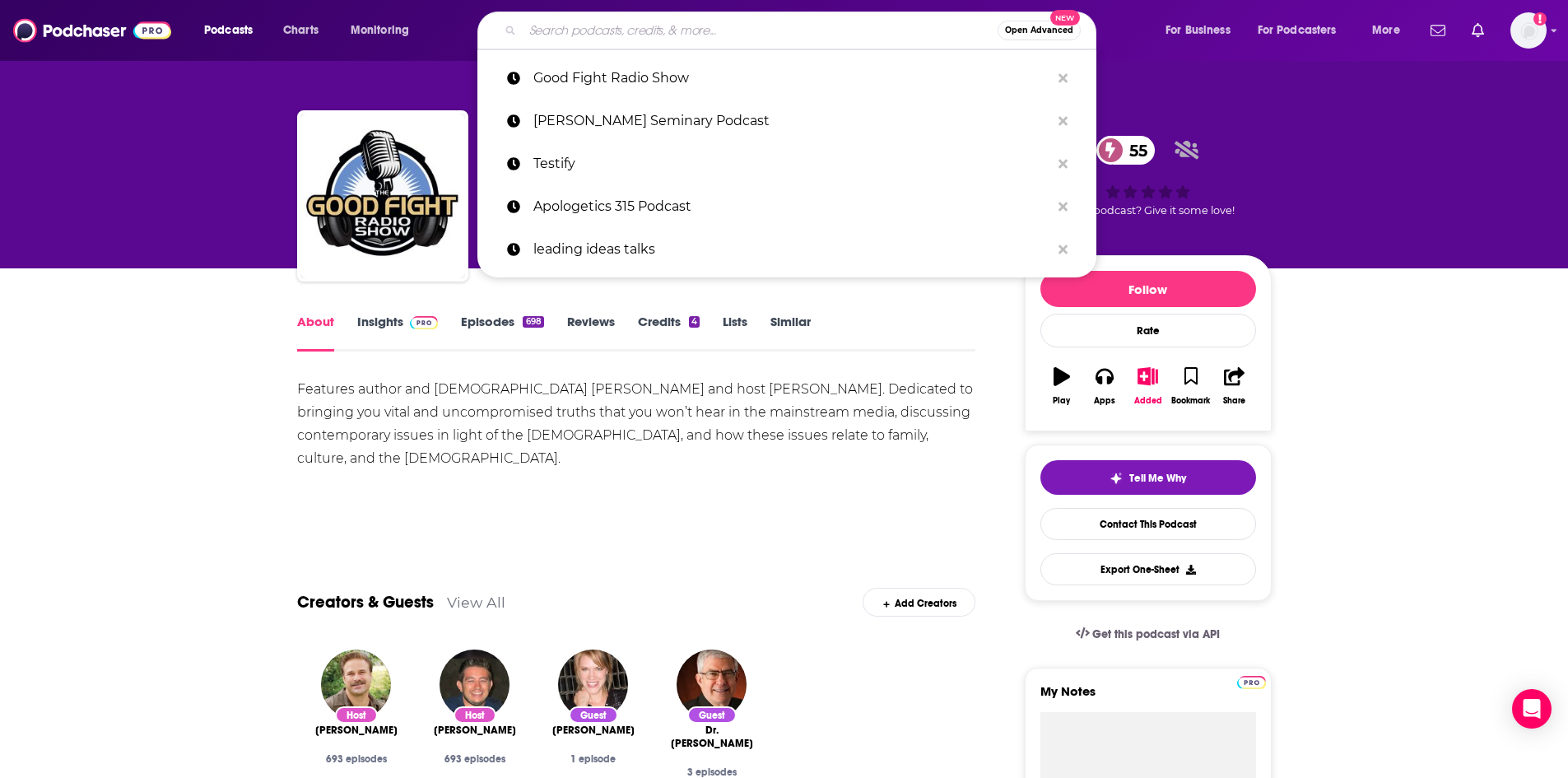
paste input "The Art of Holiness"
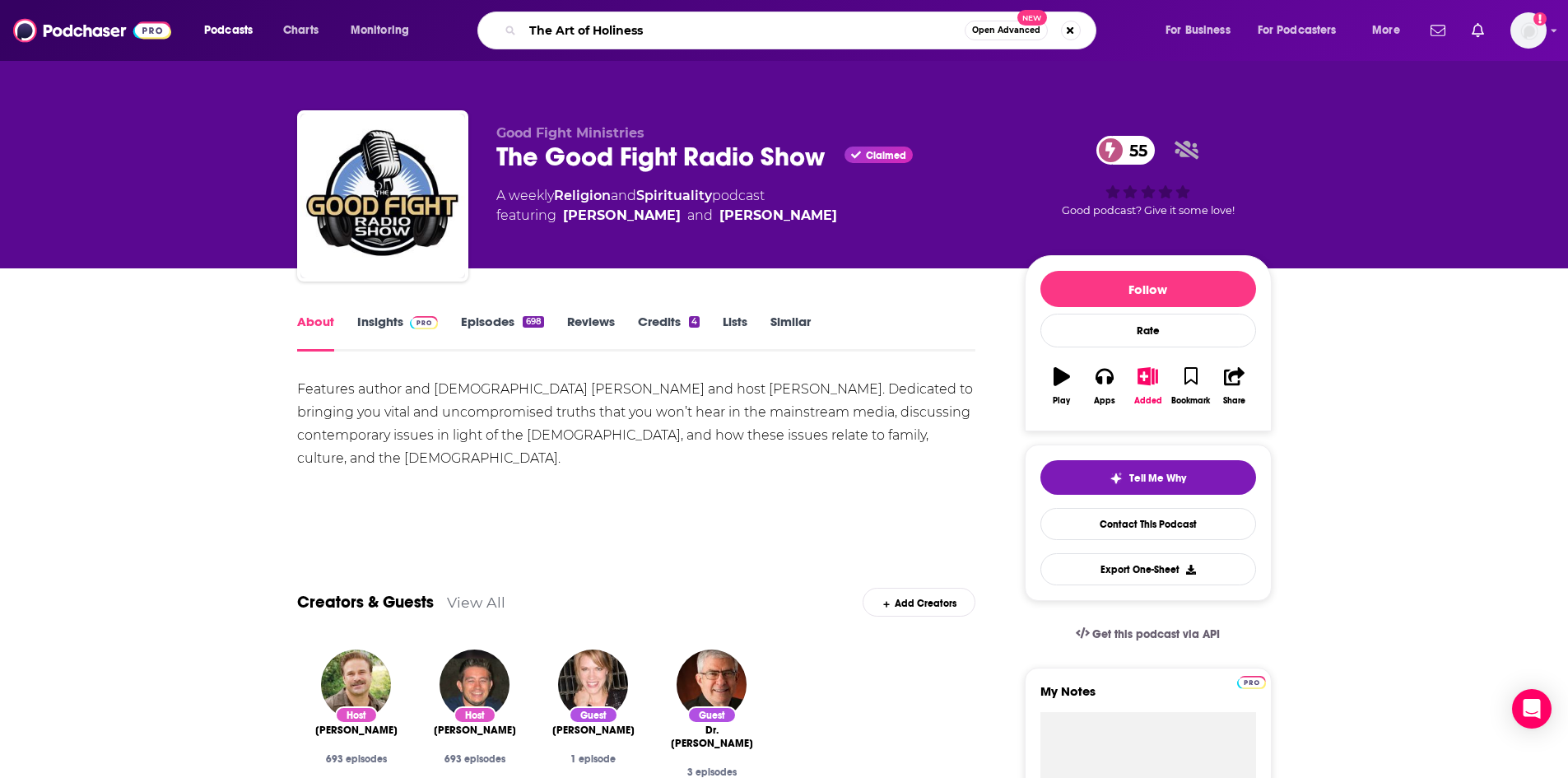
type input "The Art of Holiness"
click at [410, 324] on img at bounding box center [424, 322] width 29 height 14
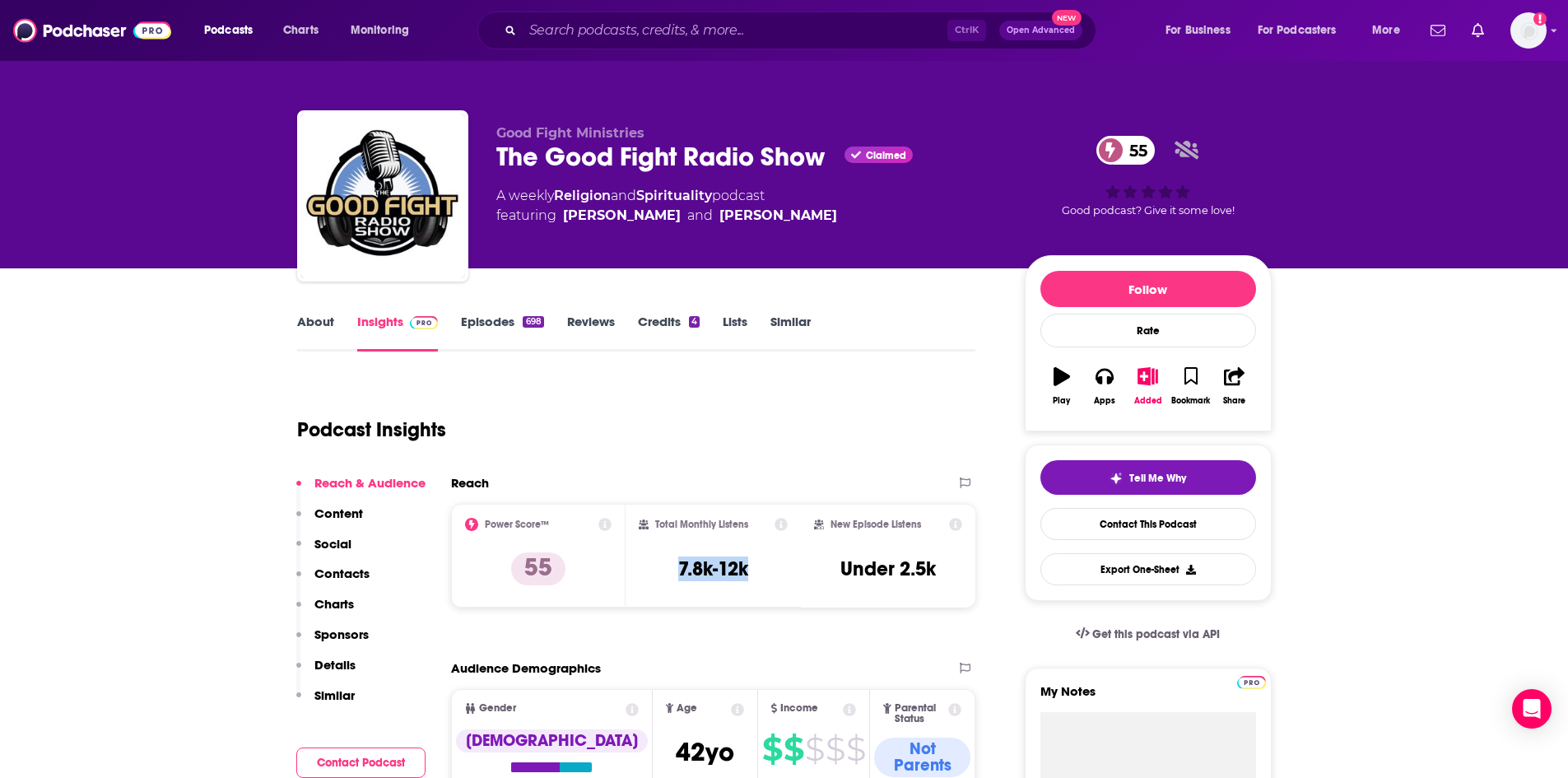
drag, startPoint x: 678, startPoint y: 572, endPoint x: 752, endPoint y: 576, distance: 74.1
click at [752, 576] on div "Total Monthly Listens 7.8k-12k" at bounding box center [713, 556] width 149 height 76
copy h3 "7.8k-12k"
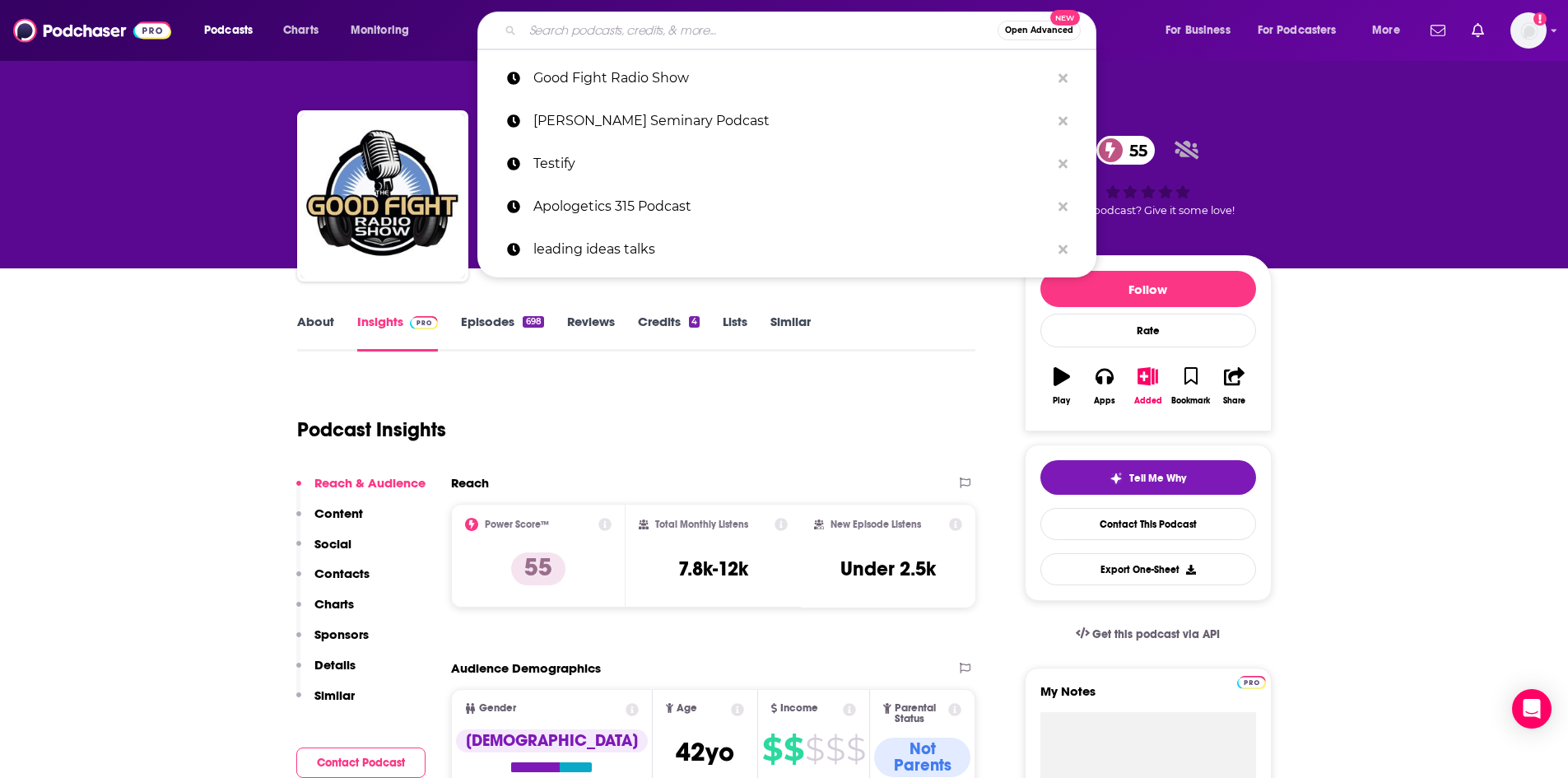
click at [586, 25] on input "Search podcasts, credits, & more..." at bounding box center [760, 30] width 475 height 26
paste input "7.8k-12k"
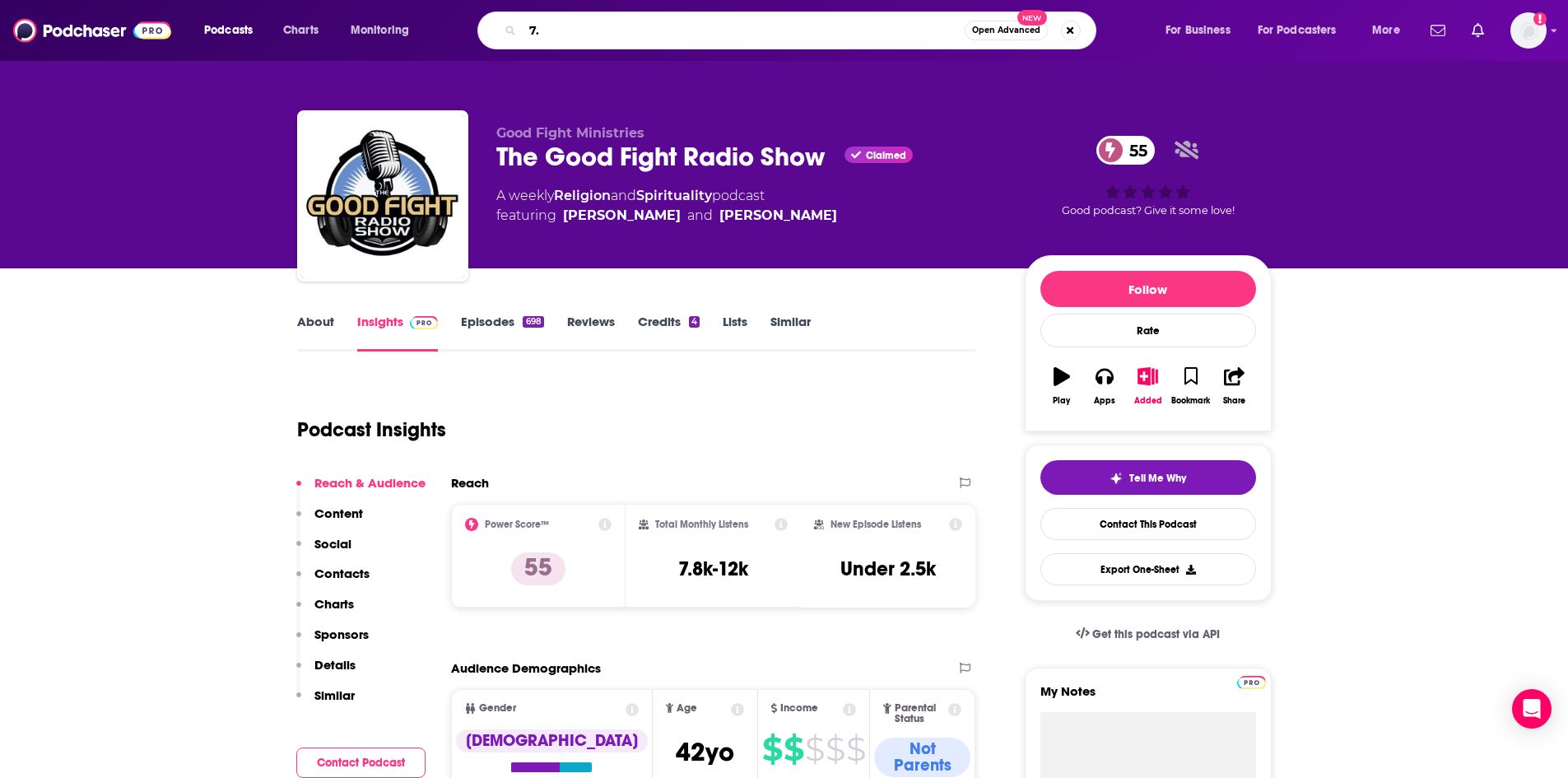
type input "7"
type input "the art of holiness"
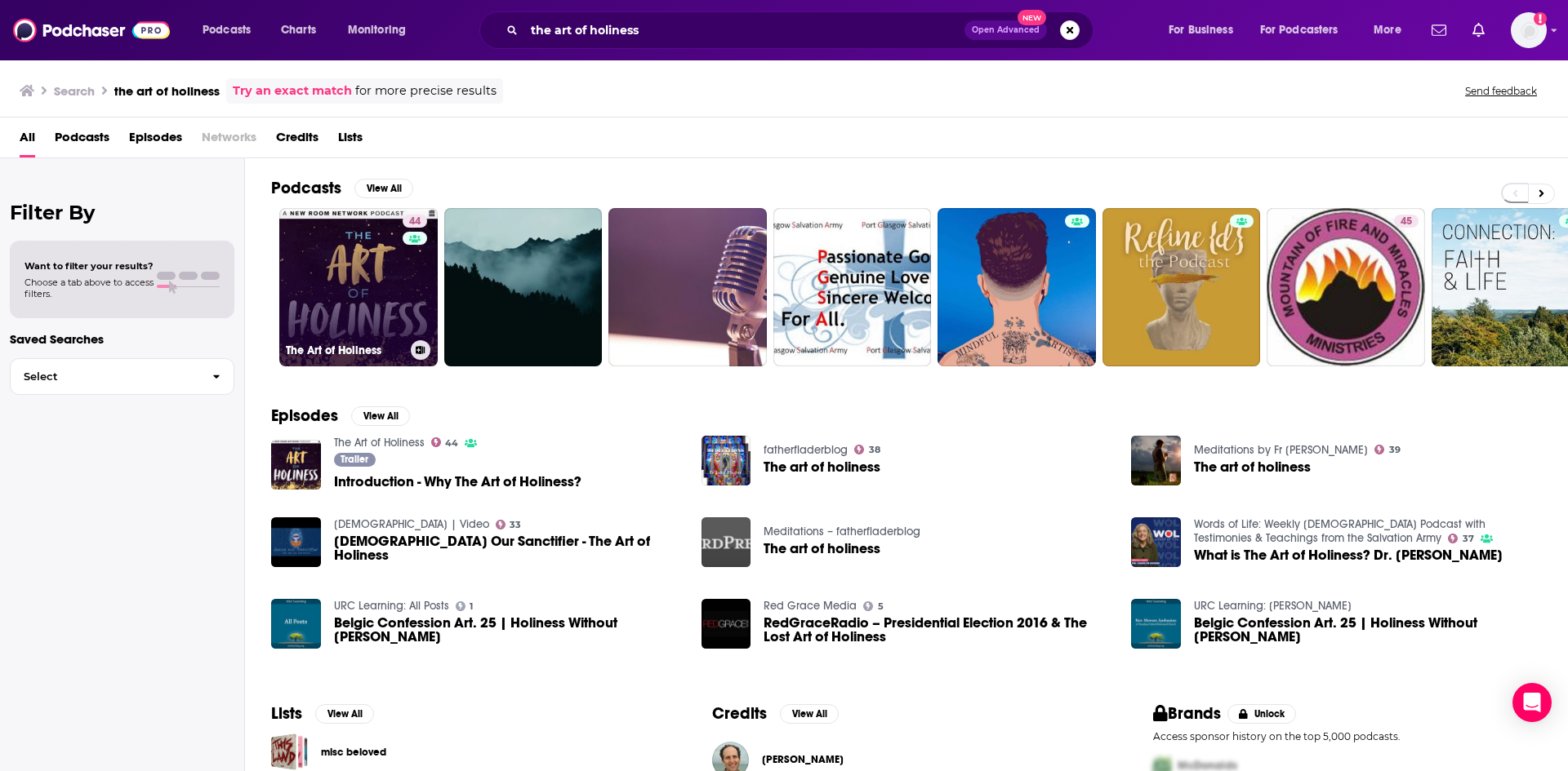
click at [396, 279] on link "44 The Art of Holiness" at bounding box center [358, 287] width 158 height 158
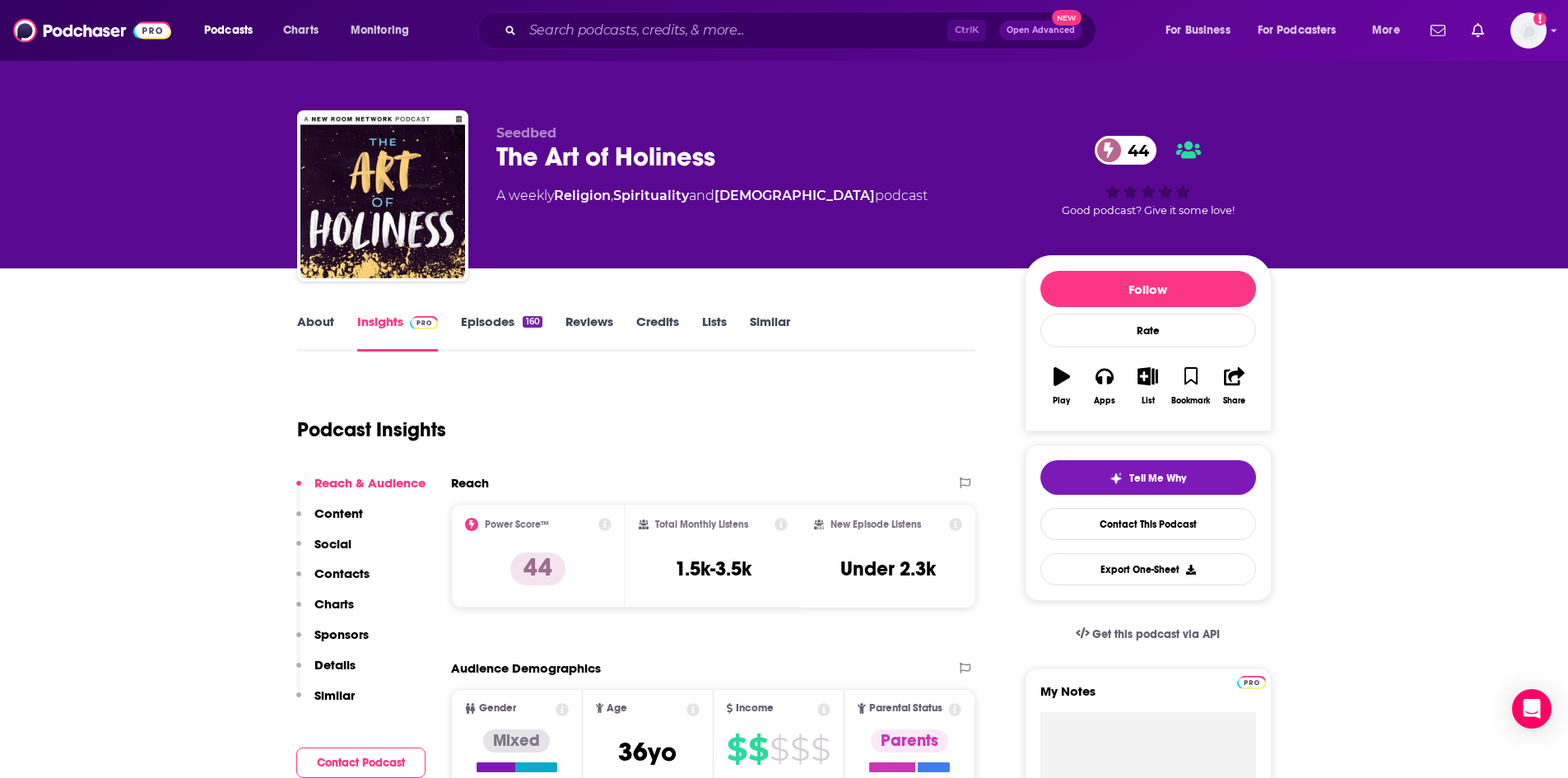
click at [529, 330] on link "Episodes 160" at bounding box center [501, 333] width 80 height 38
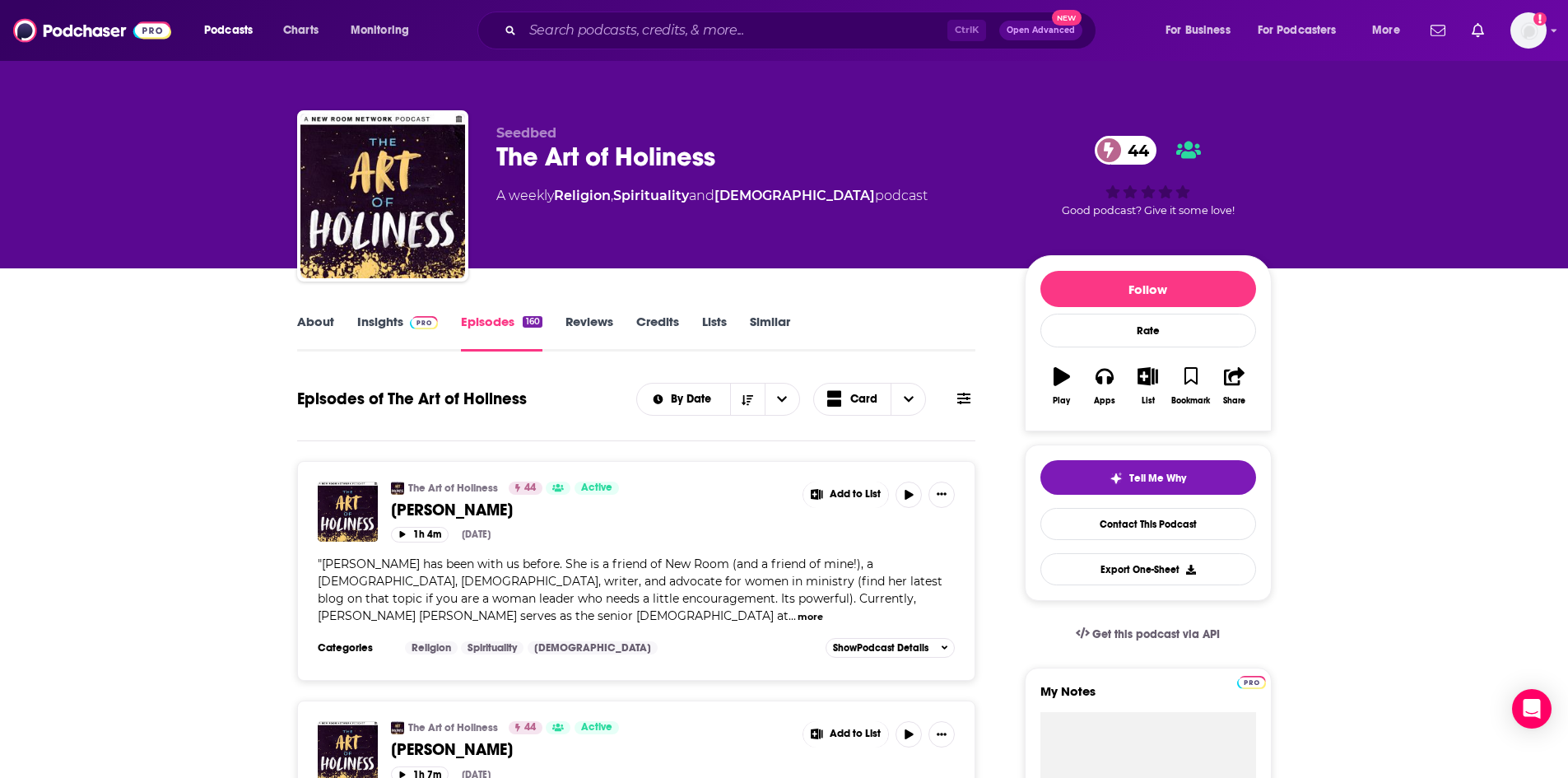
click at [321, 330] on link "About" at bounding box center [315, 333] width 37 height 38
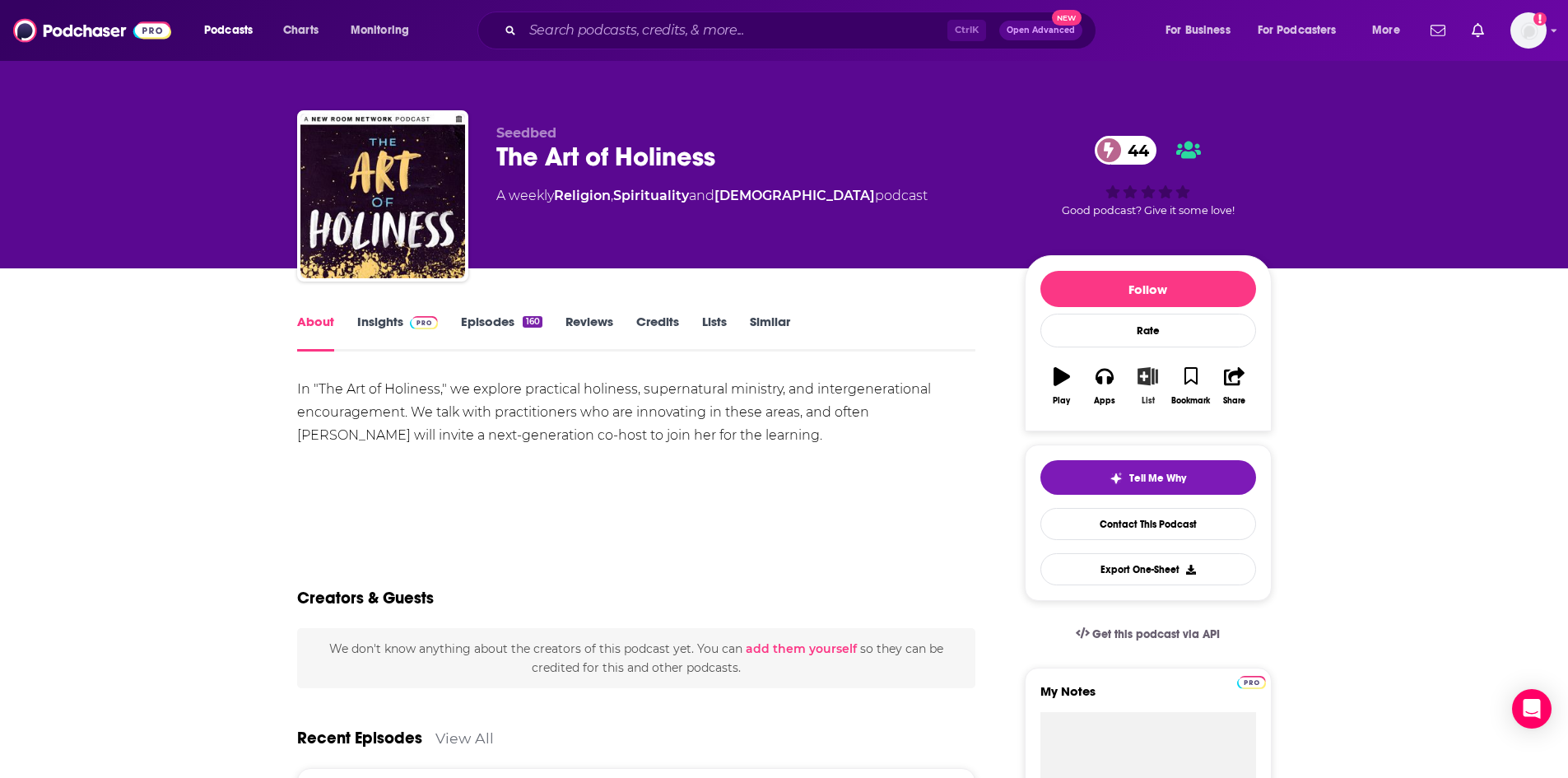
click at [1152, 381] on icon "button" at bounding box center [1148, 376] width 21 height 18
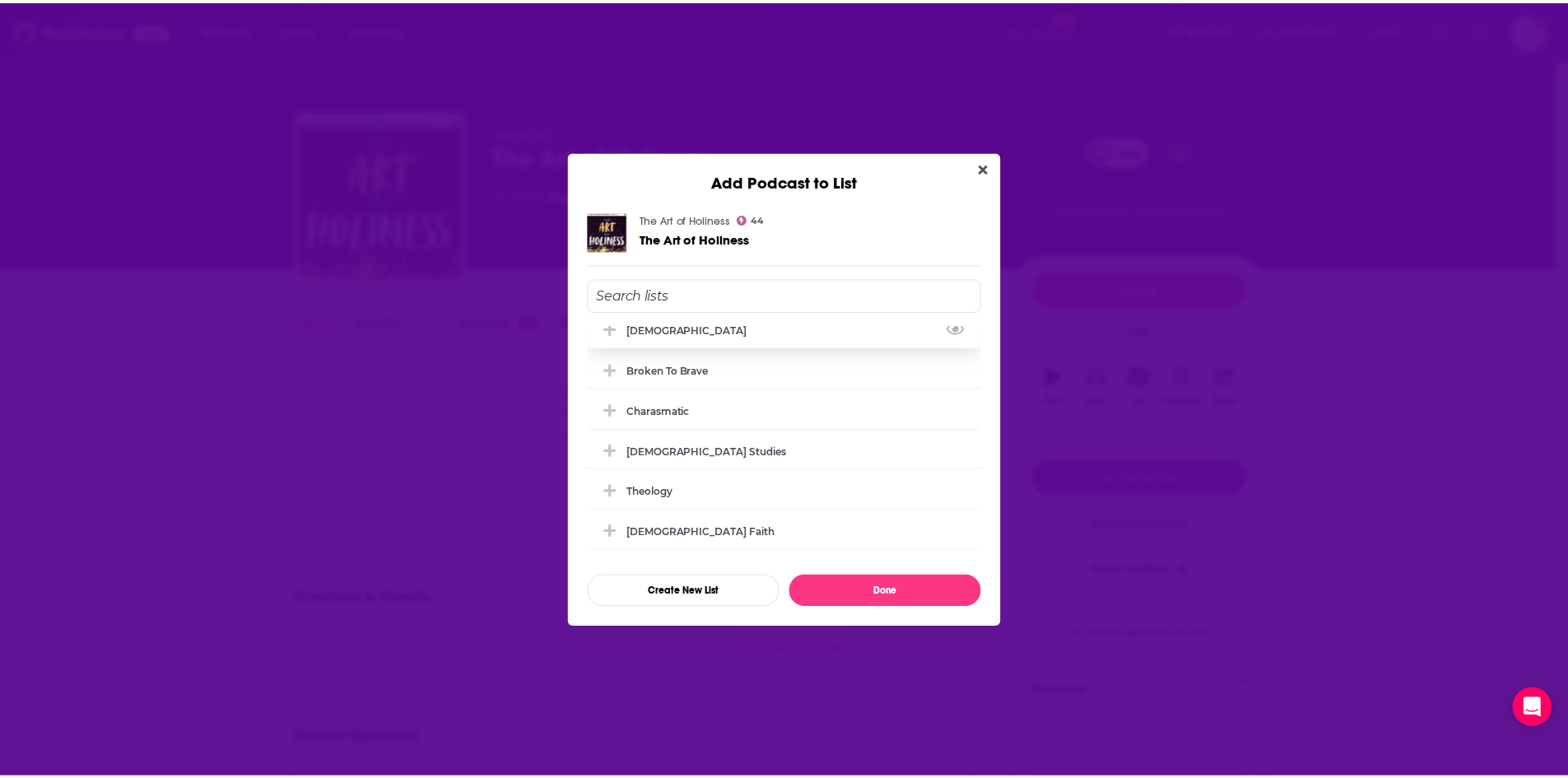
scroll to position [82, 0]
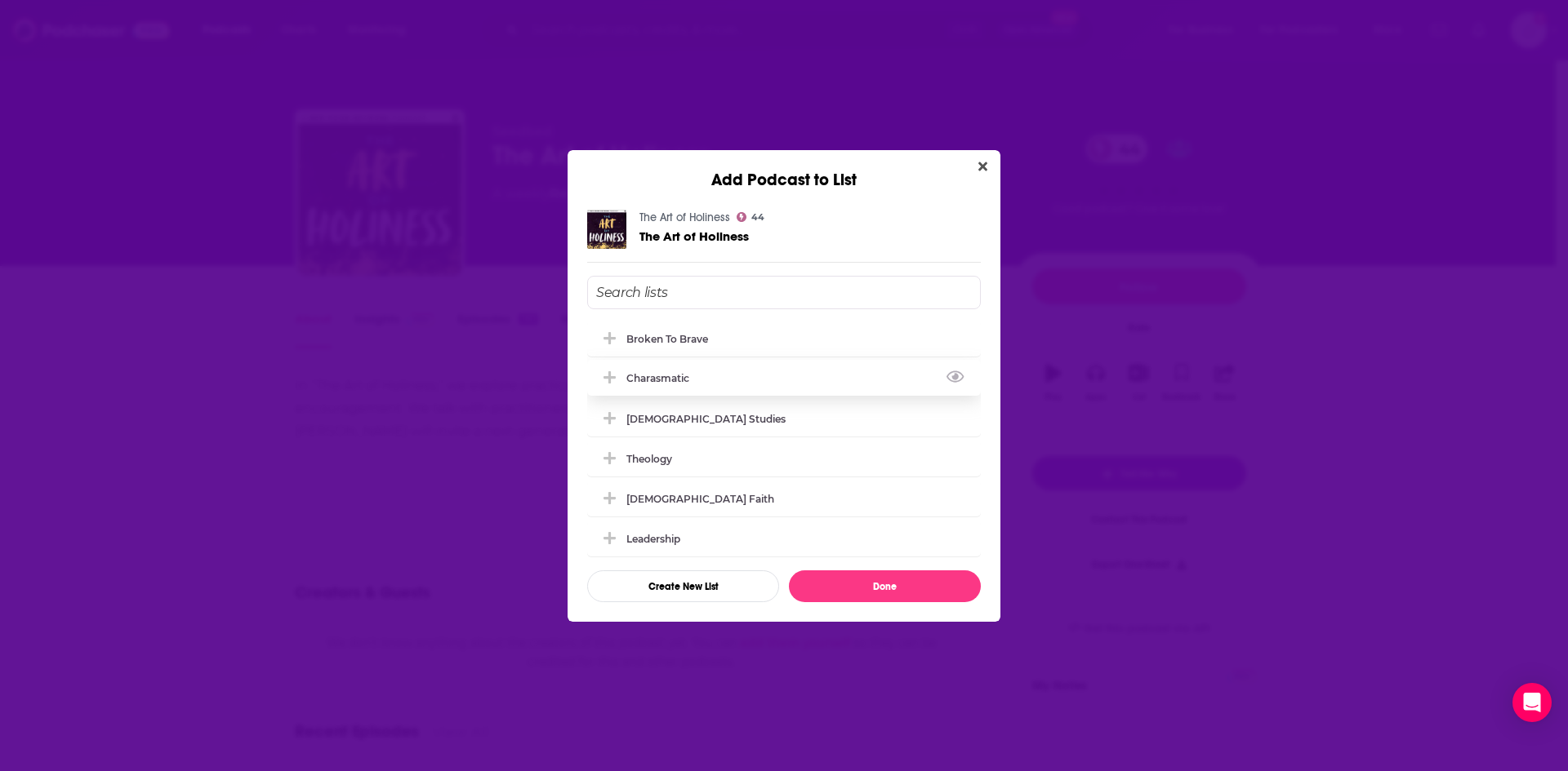
click at [609, 377] on icon "Add Podcast To List" at bounding box center [609, 377] width 13 height 13
click at [947, 589] on button "Done" at bounding box center [884, 587] width 192 height 32
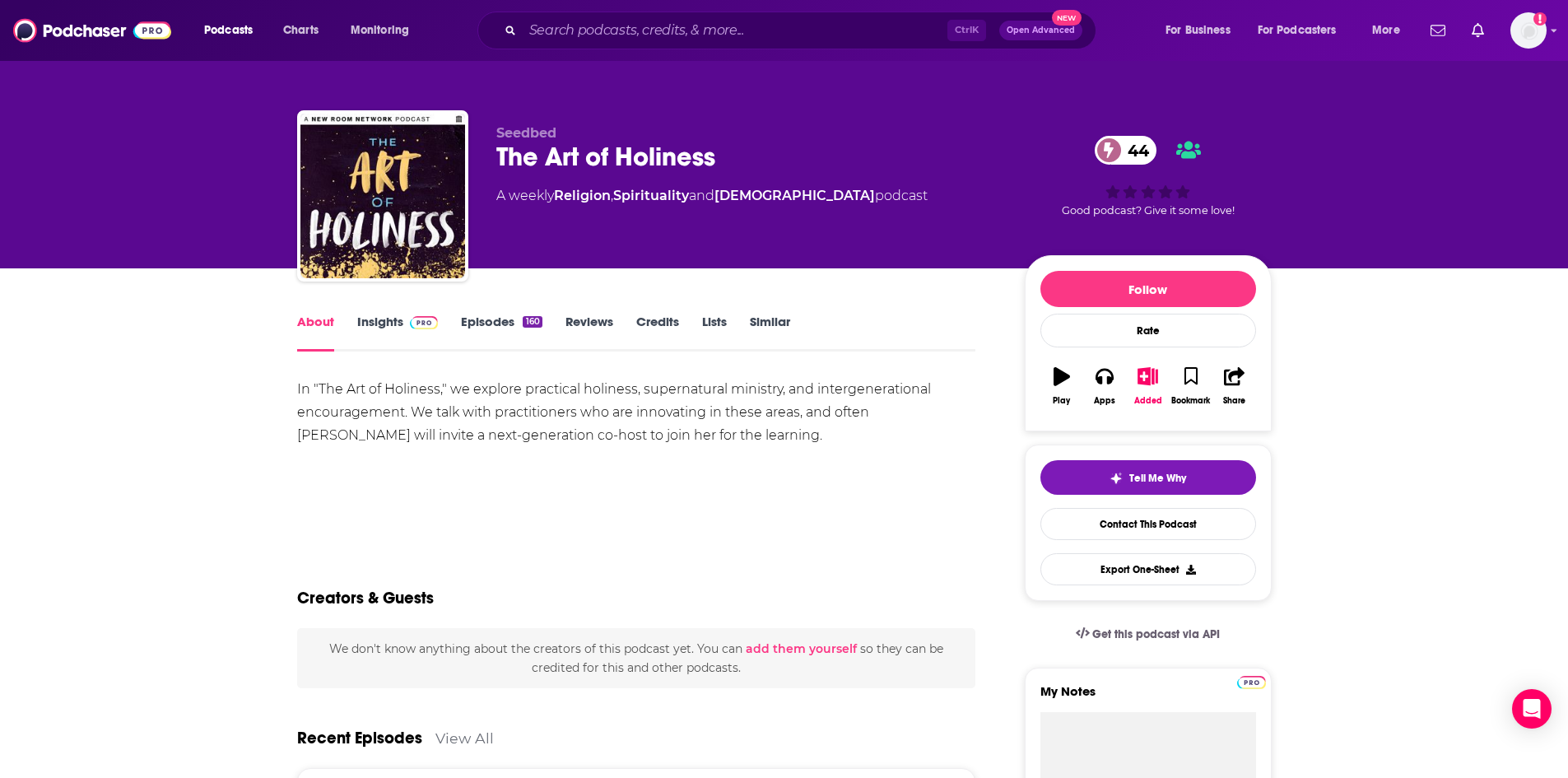
click at [388, 329] on link "Insights" at bounding box center [398, 333] width 81 height 38
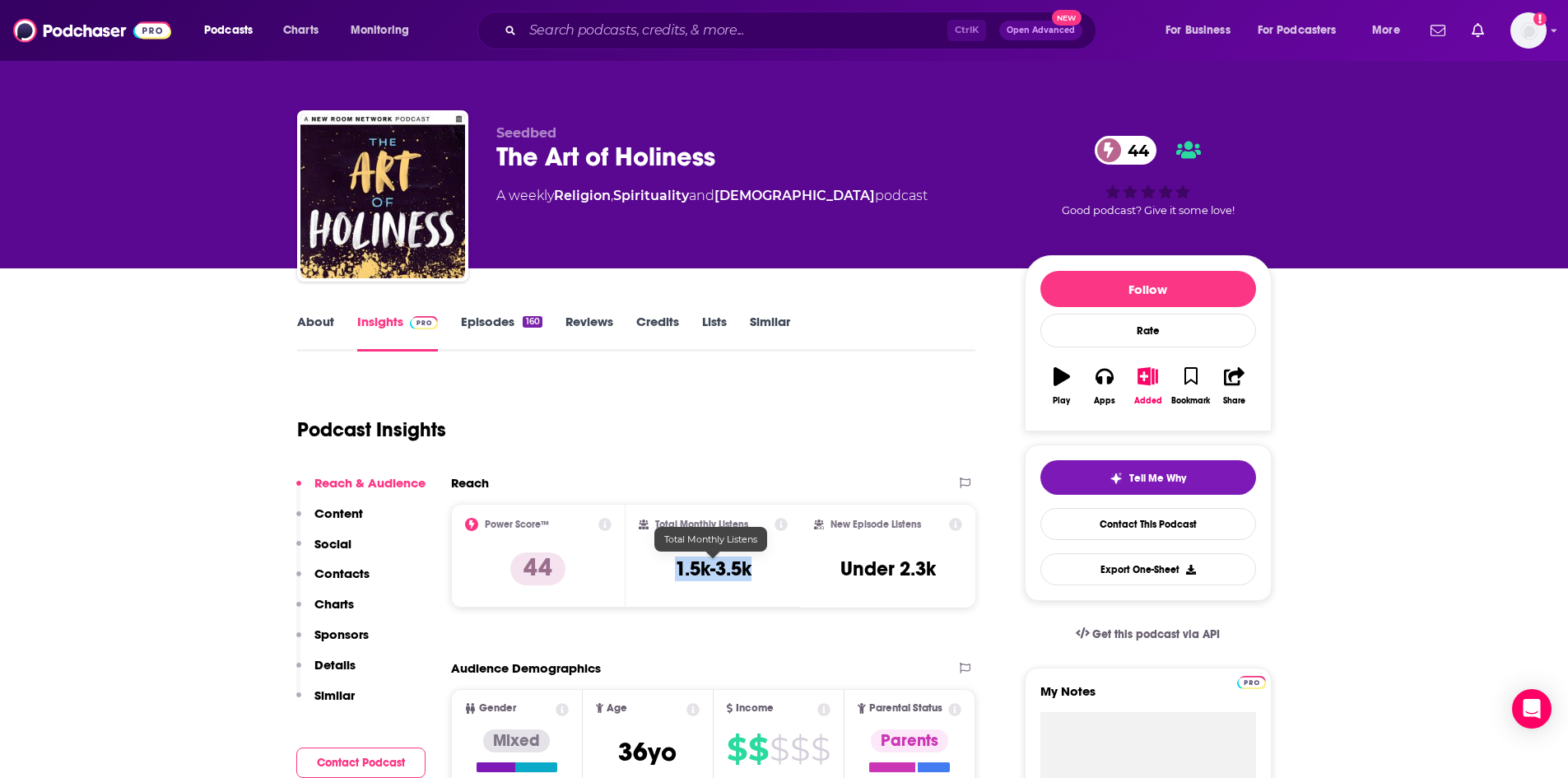
drag, startPoint x: 678, startPoint y: 572, endPoint x: 750, endPoint y: 575, distance: 72.1
click at [750, 575] on h3 "1.5k-3.5k" at bounding box center [713, 569] width 77 height 24
copy h3 "1.5k-3.5k"
click at [527, 333] on link "Episodes 160" at bounding box center [501, 333] width 80 height 38
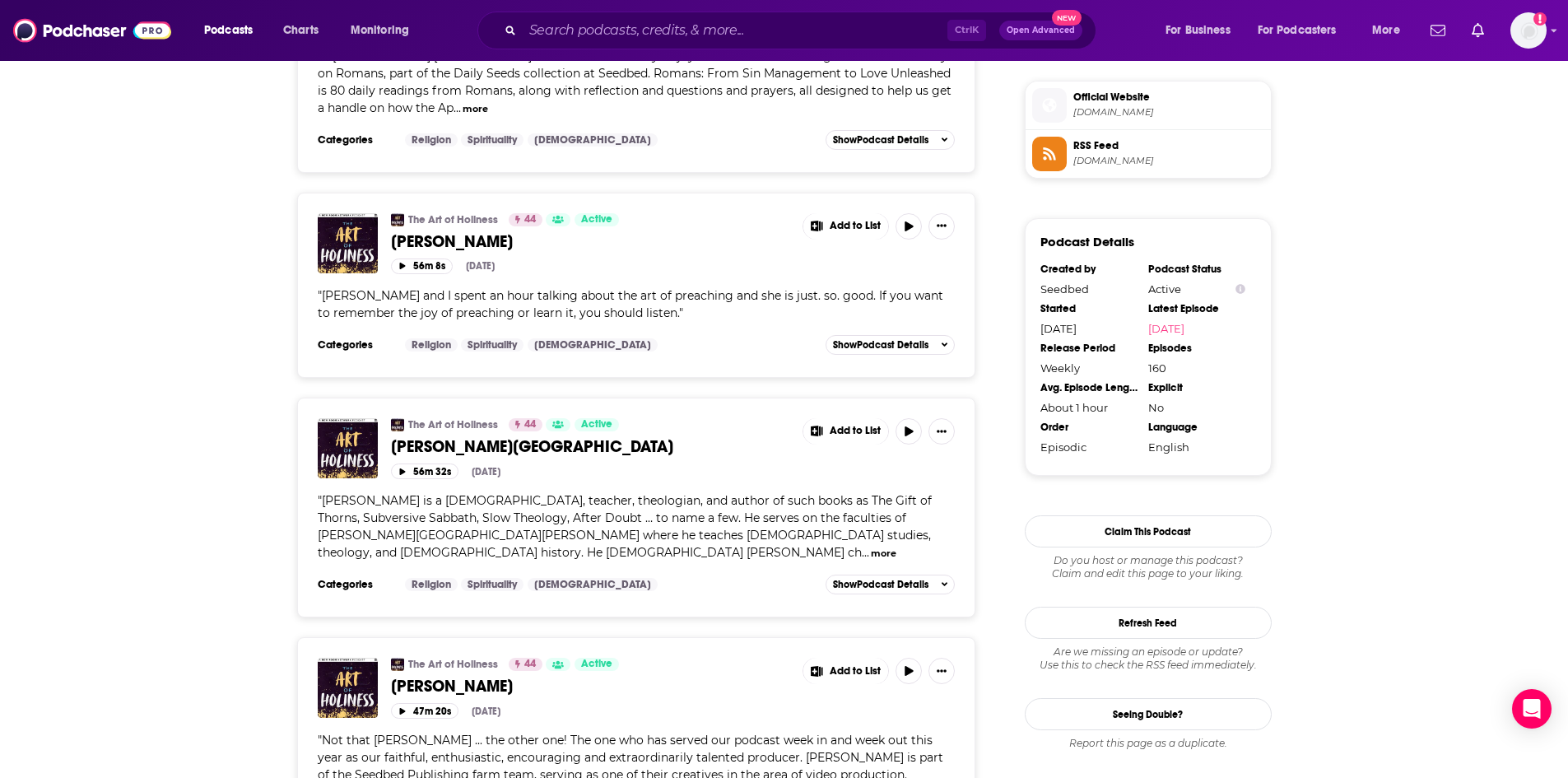
scroll to position [1482, 0]
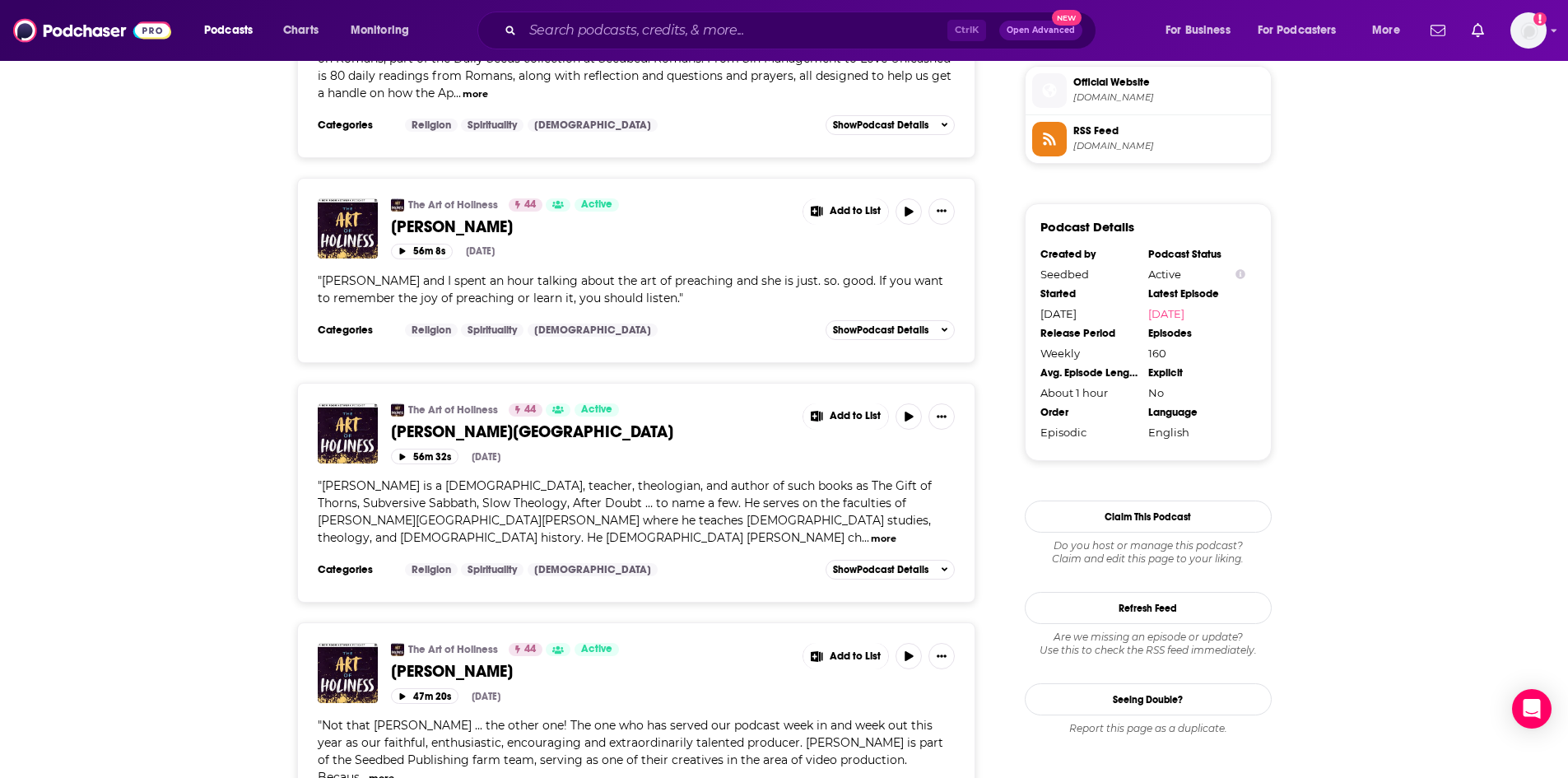
click at [428, 421] on span "[PERSON_NAME][GEOGRAPHIC_DATA]" at bounding box center [531, 431] width 282 height 21
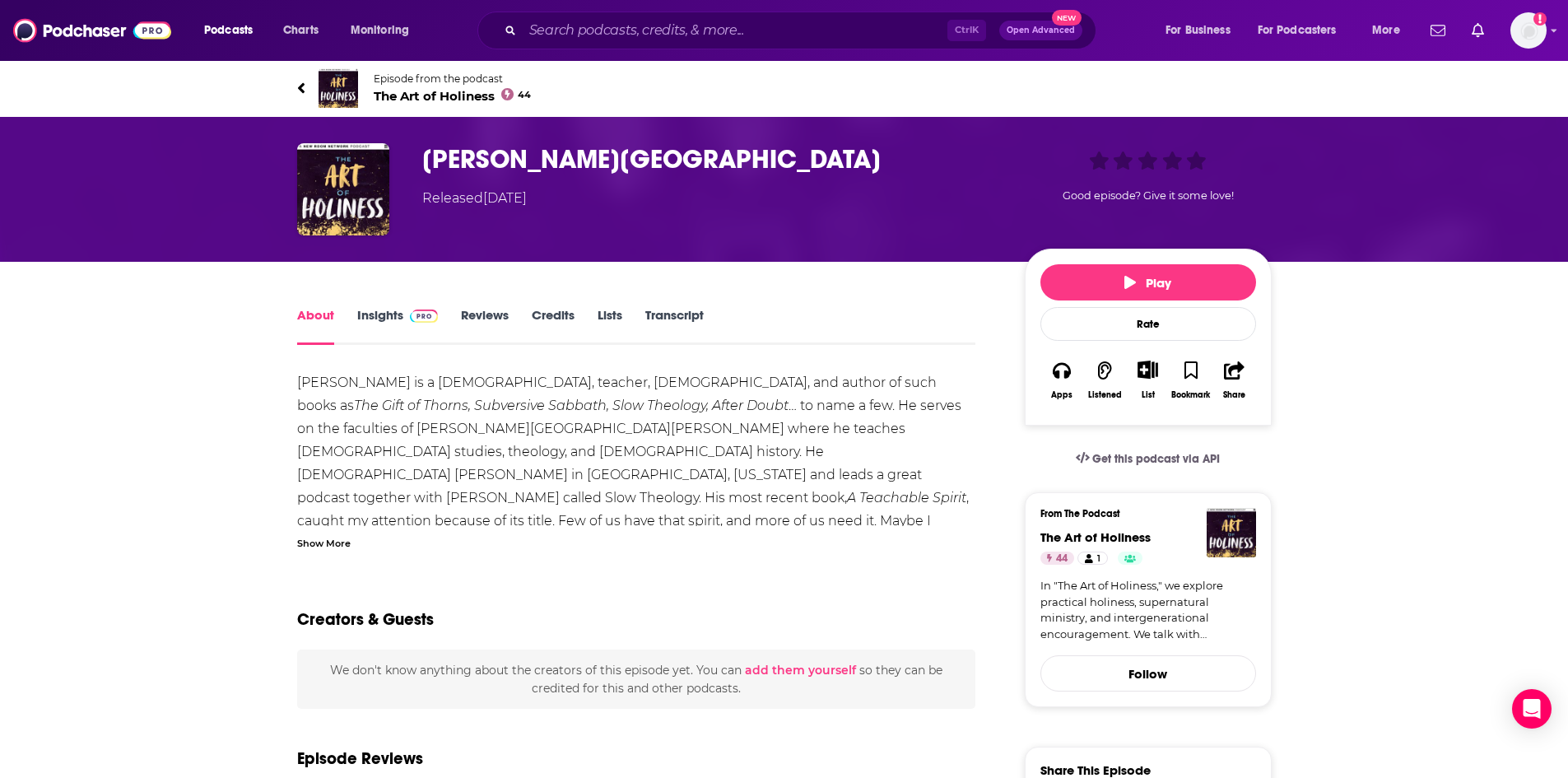
click at [336, 543] on div "Show More" at bounding box center [323, 542] width 53 height 15
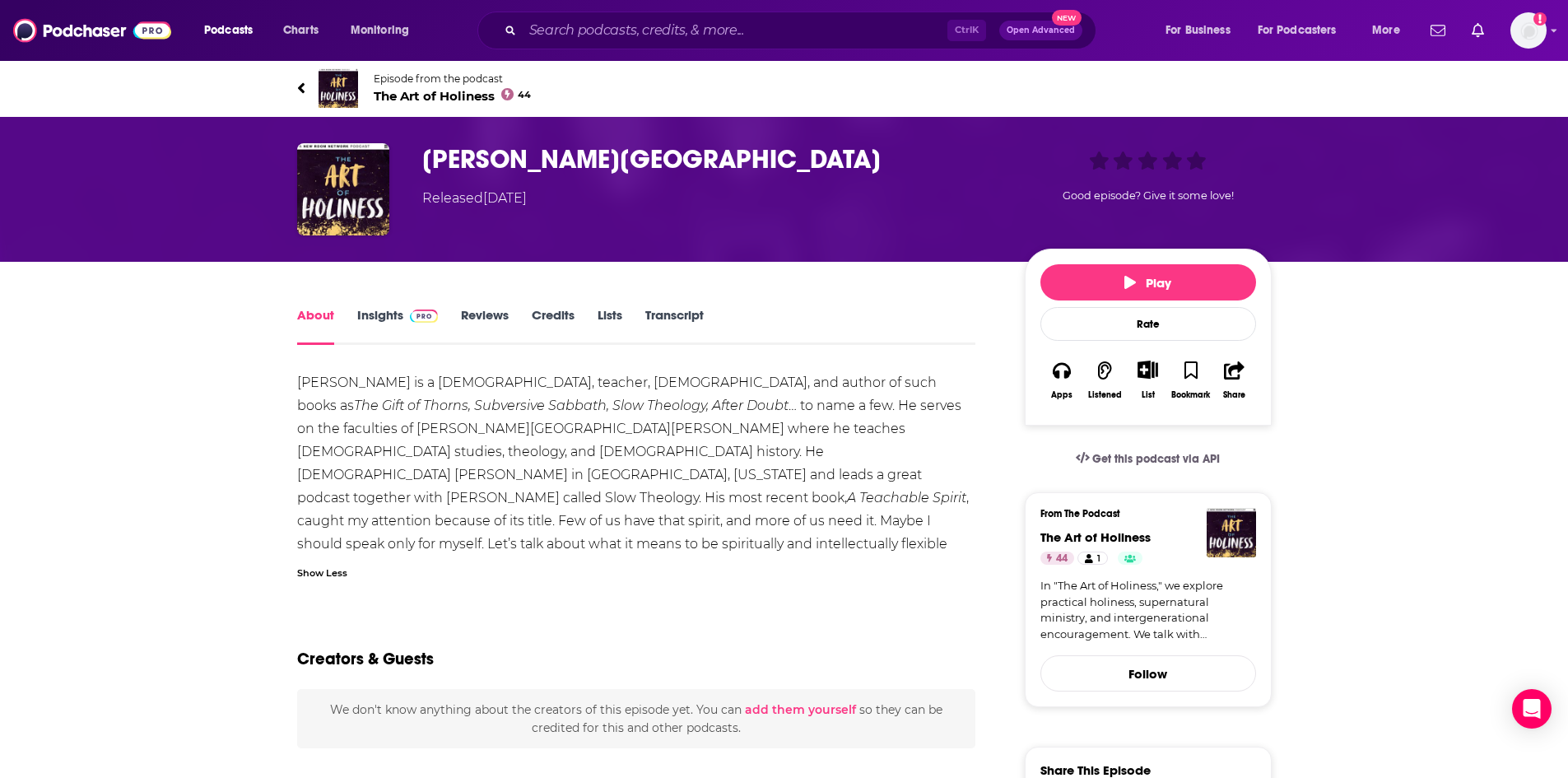
click at [998, 85] on link "Episode from the podcast The Art of Holiness 44" at bounding box center [784, 88] width 974 height 40
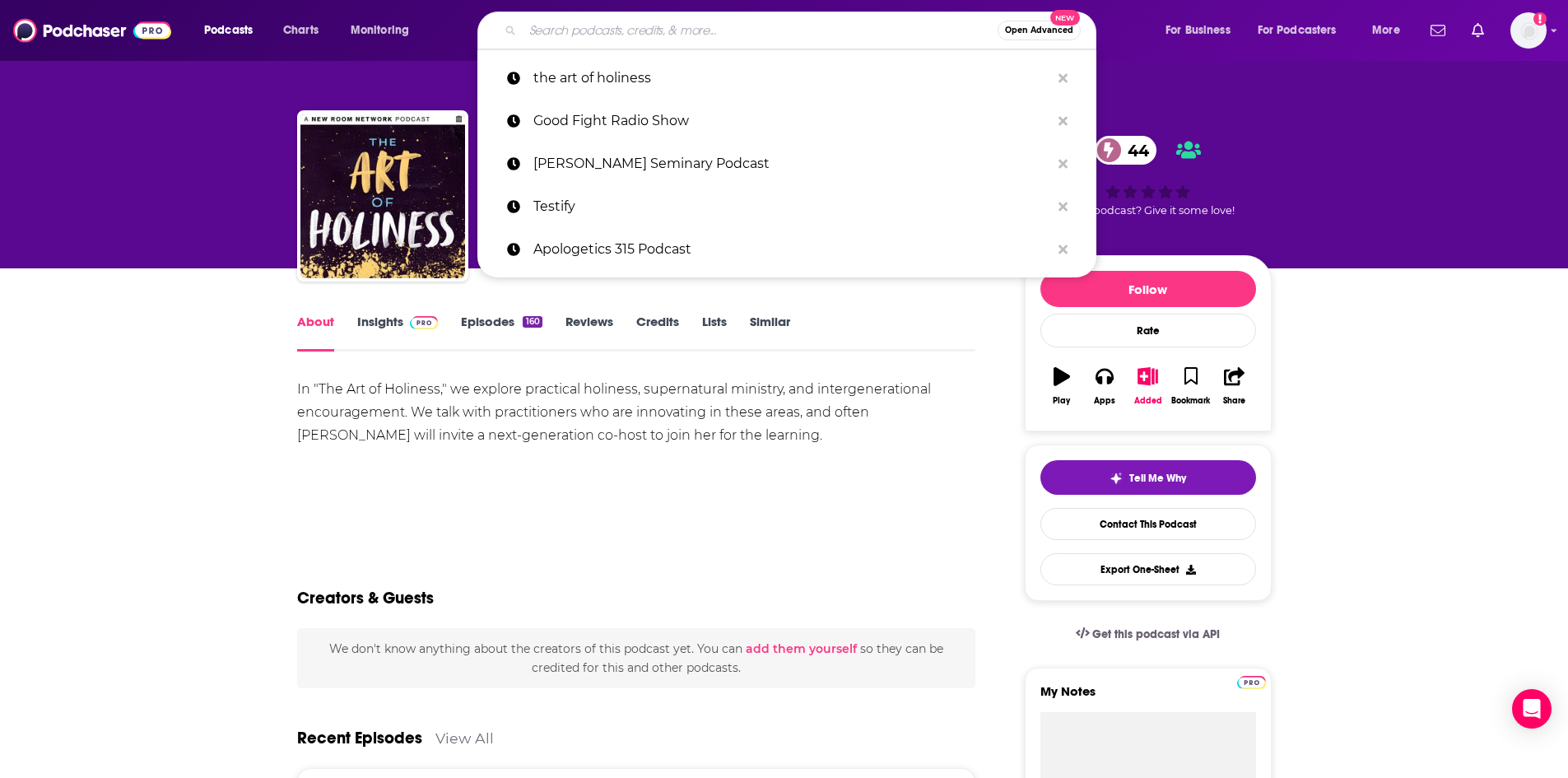
click at [807, 36] on input "Search podcasts, credits, & more..." at bounding box center [760, 30] width 475 height 26
paste input "Thrive with [PERSON_NAME][GEOGRAPHIC_DATA]"
type input "Thrive with [PERSON_NAME][GEOGRAPHIC_DATA]"
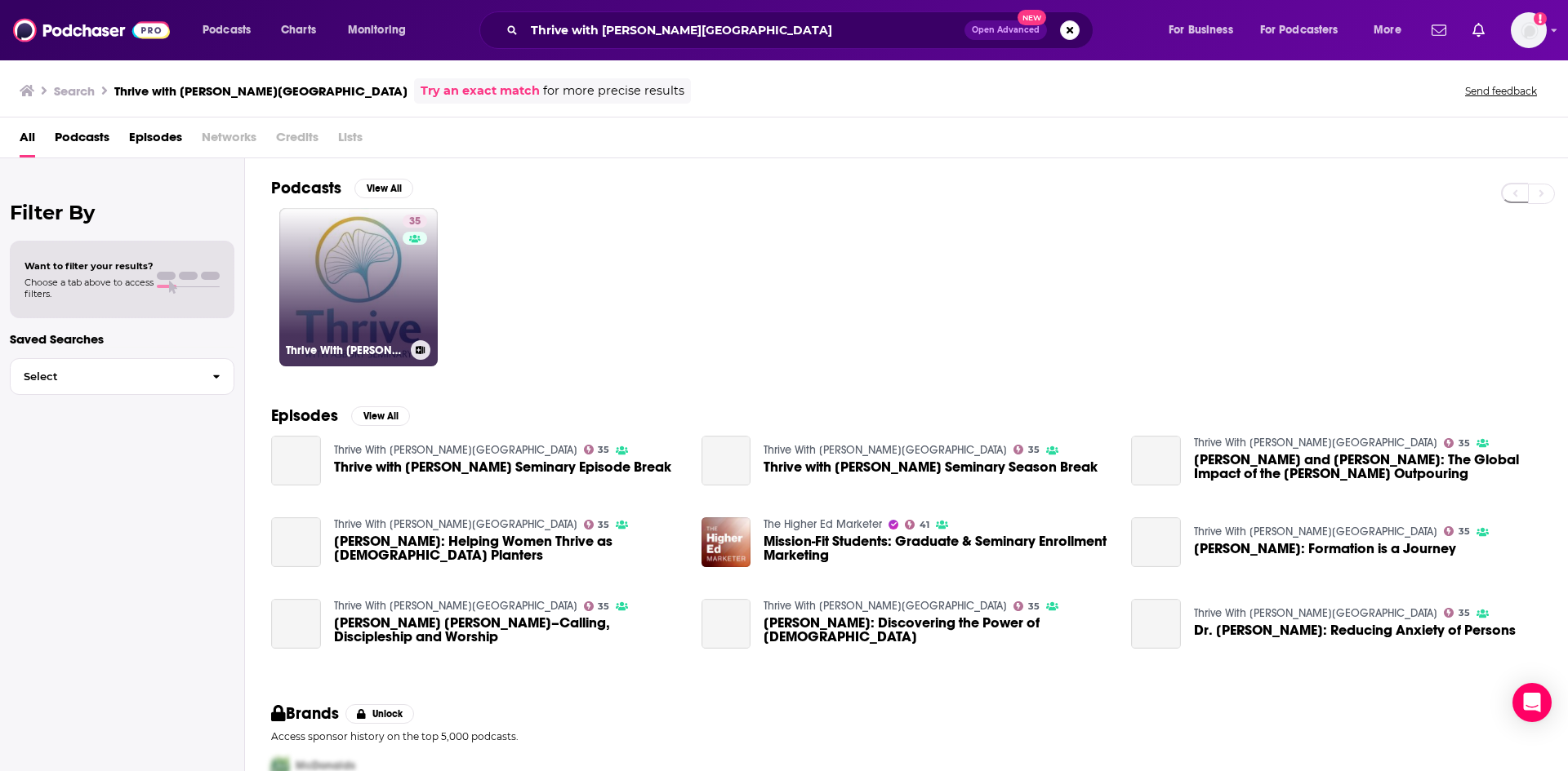
click at [350, 285] on link "35 Thrive With [PERSON_NAME] Seminary" at bounding box center [358, 287] width 158 height 158
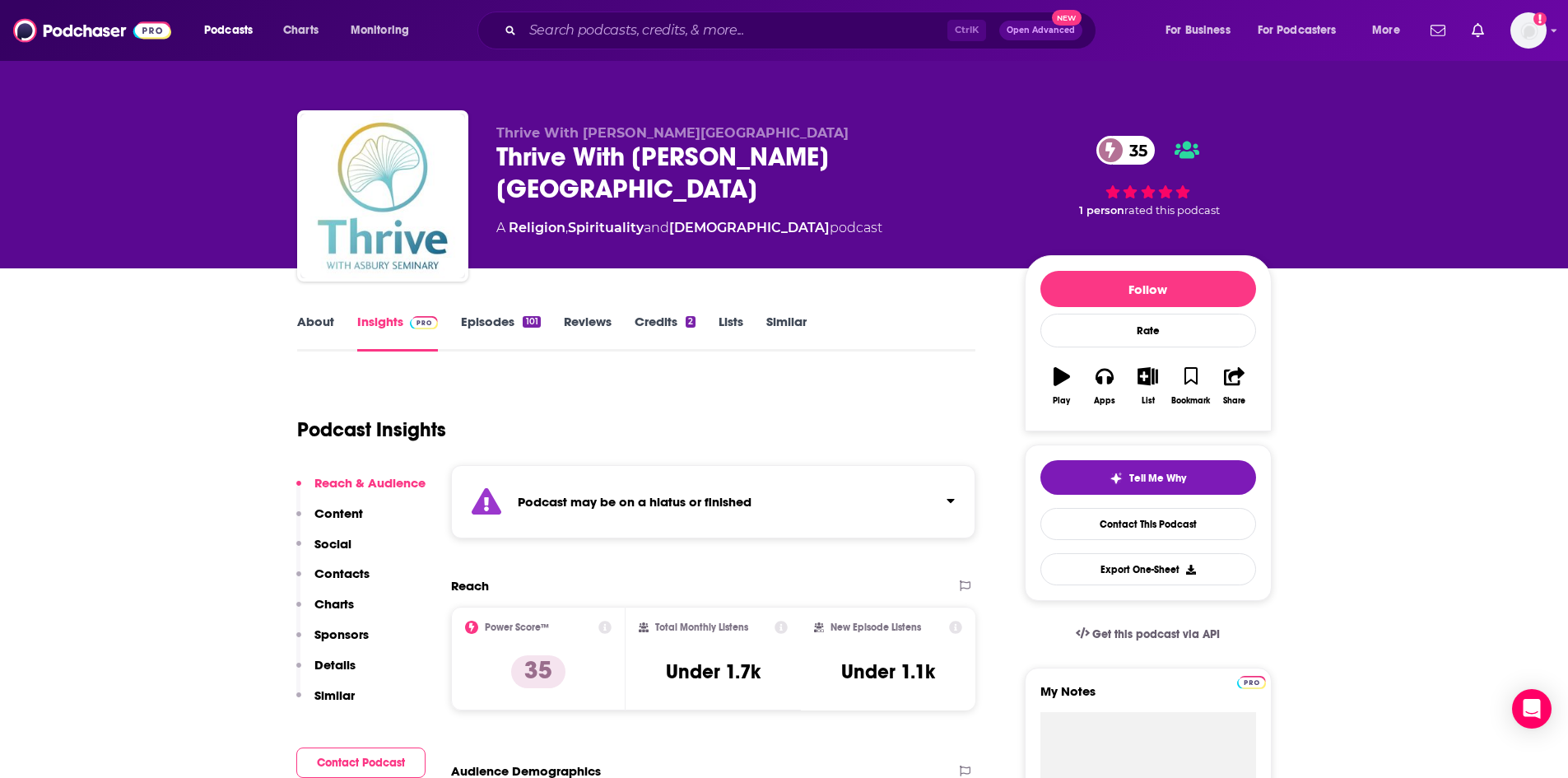
click at [520, 325] on link "Episodes 101" at bounding box center [501, 333] width 79 height 38
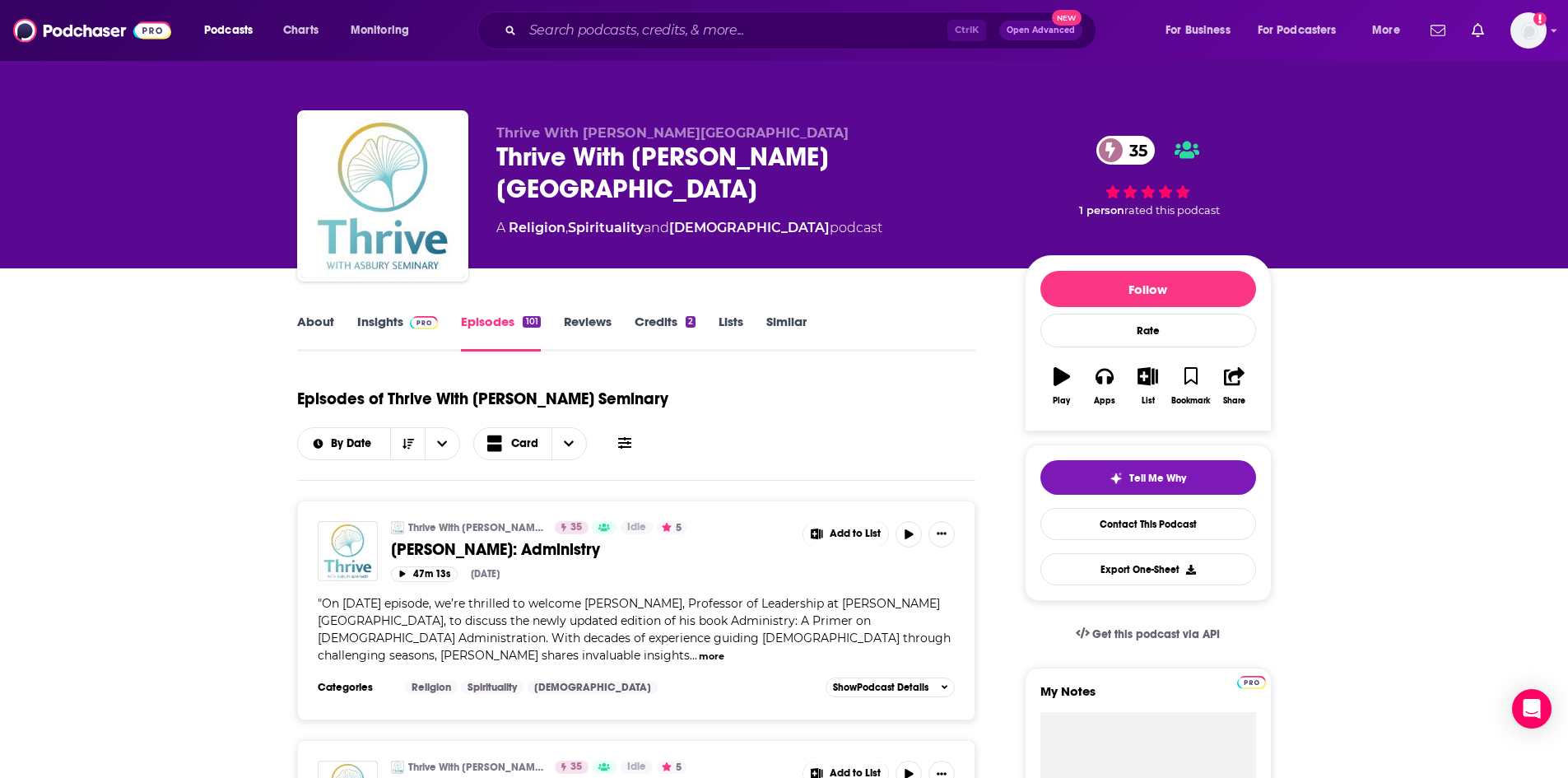
click at [1011, 85] on div "Thrive With [PERSON_NAME] Seminary Thrive With [PERSON_NAME] Seminary 35 A Reli…" at bounding box center [785, 134] width 1054 height 268
click at [729, 32] on input "Search podcasts, credits, & more..." at bounding box center [734, 30] width 425 height 26
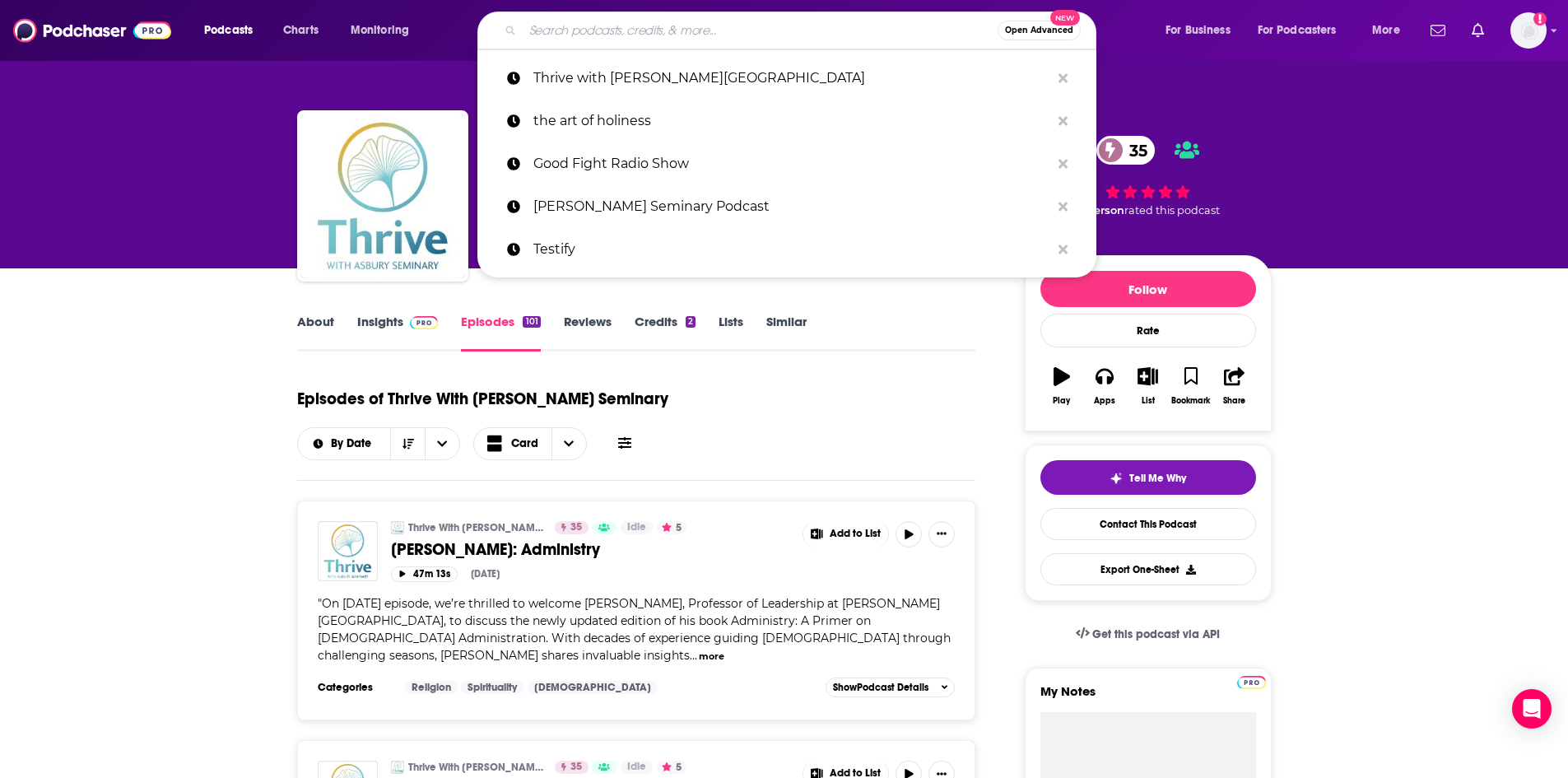
paste input "Deep Questions with [PERSON_NAME]"
type input "Deep Questions with [PERSON_NAME]"
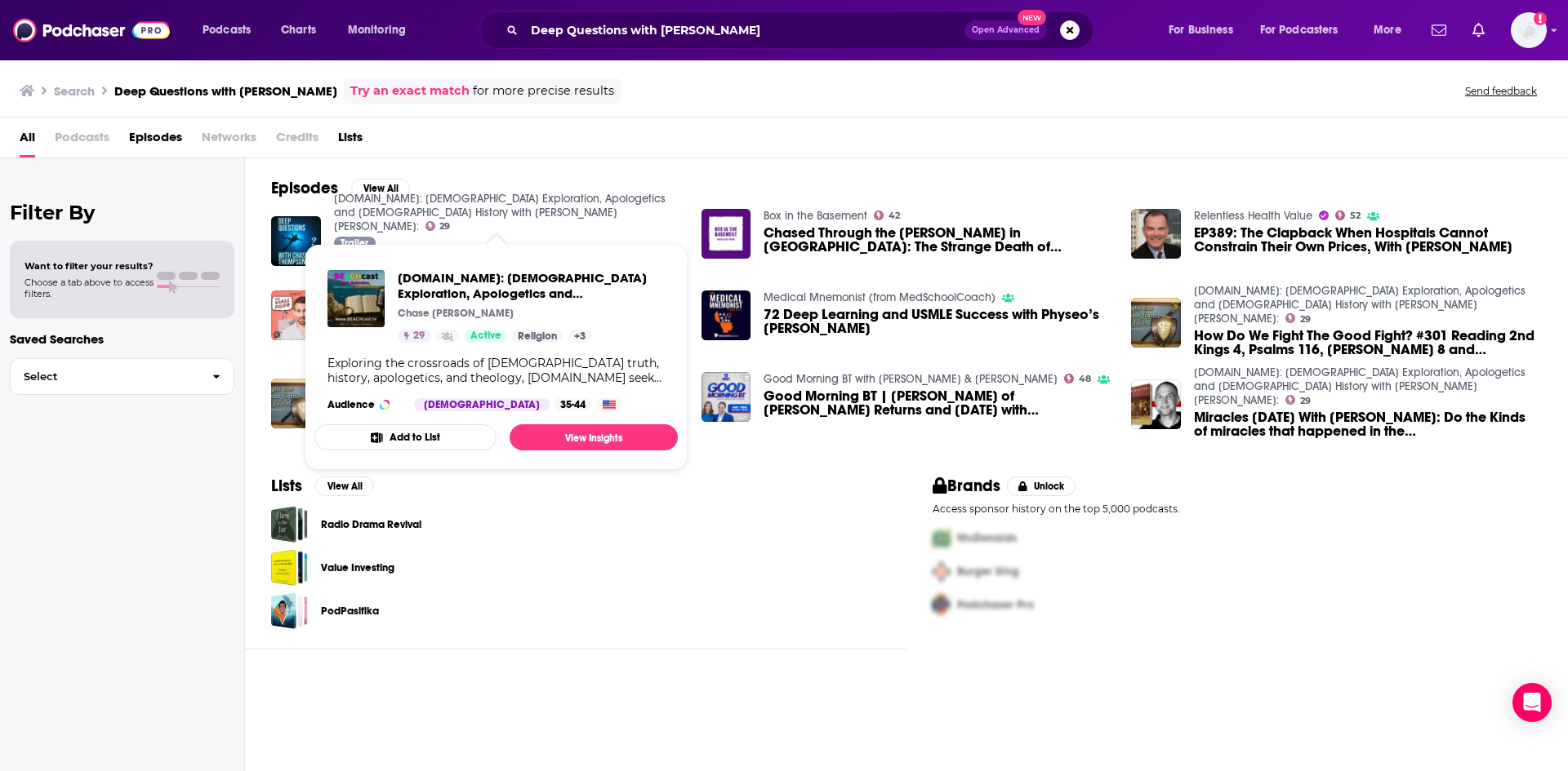
click at [422, 213] on link "[DOMAIN_NAME]: [DEMOGRAPHIC_DATA] Exploration, Apologetics and [DEMOGRAPHIC_DAT…" at bounding box center [499, 212] width 331 height 42
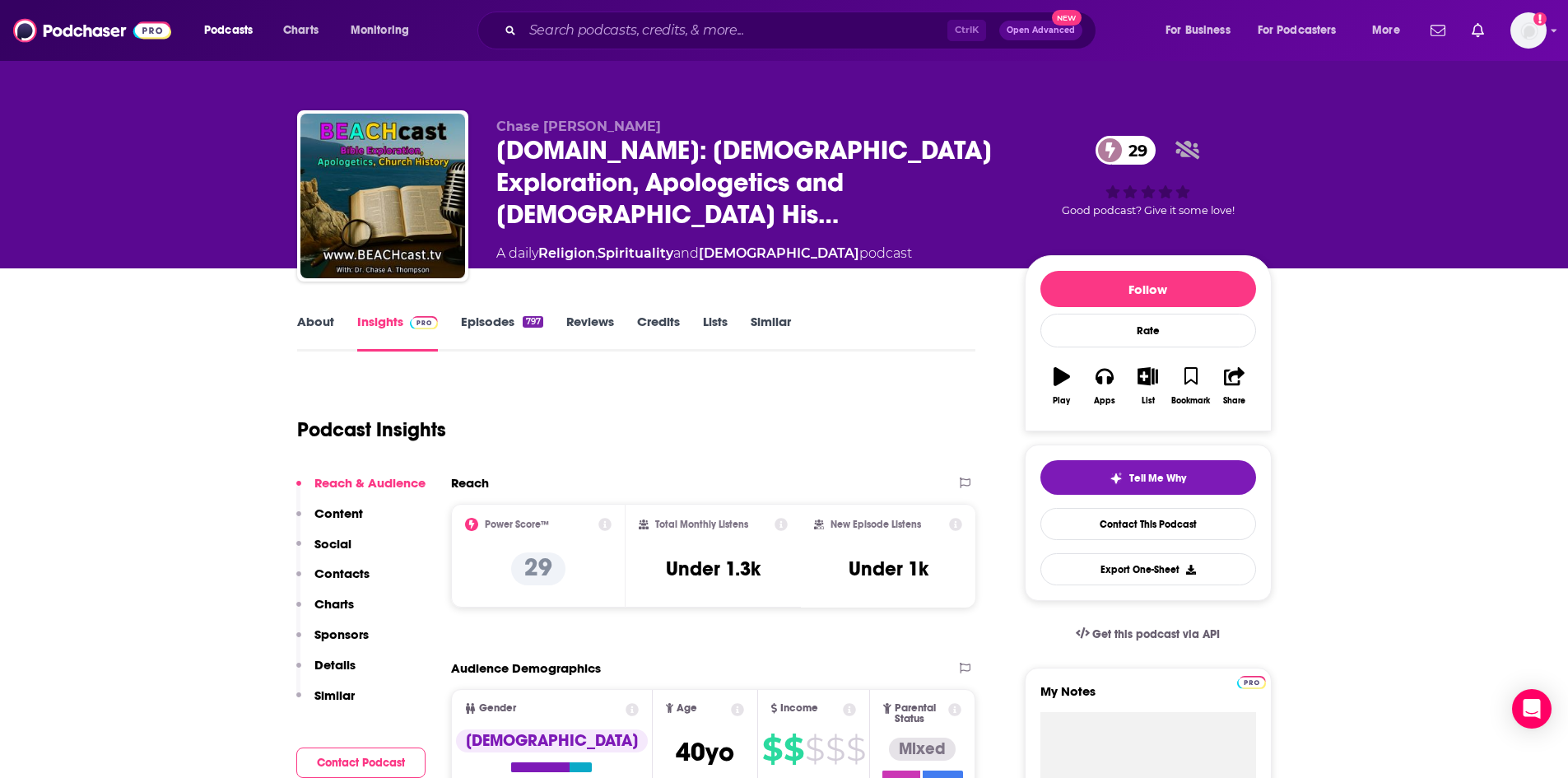
click at [975, 43] on div "Ctrl K Open Advanced New" at bounding box center [787, 31] width 619 height 38
click at [846, 42] on input "Search podcasts, credits, & more..." at bounding box center [734, 30] width 425 height 26
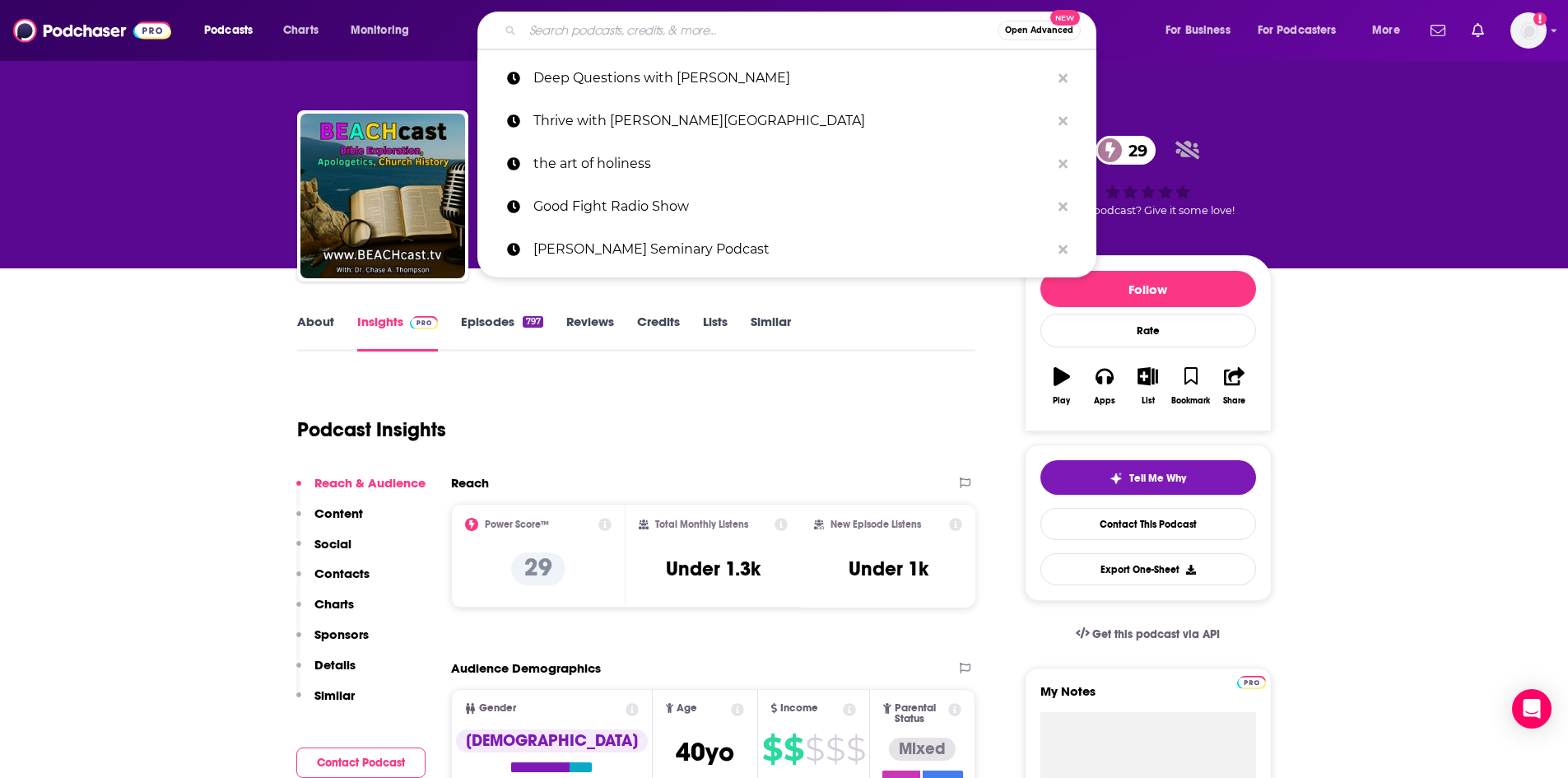
paste input "A Godzillion and One"
type input "A Godzillion and One"
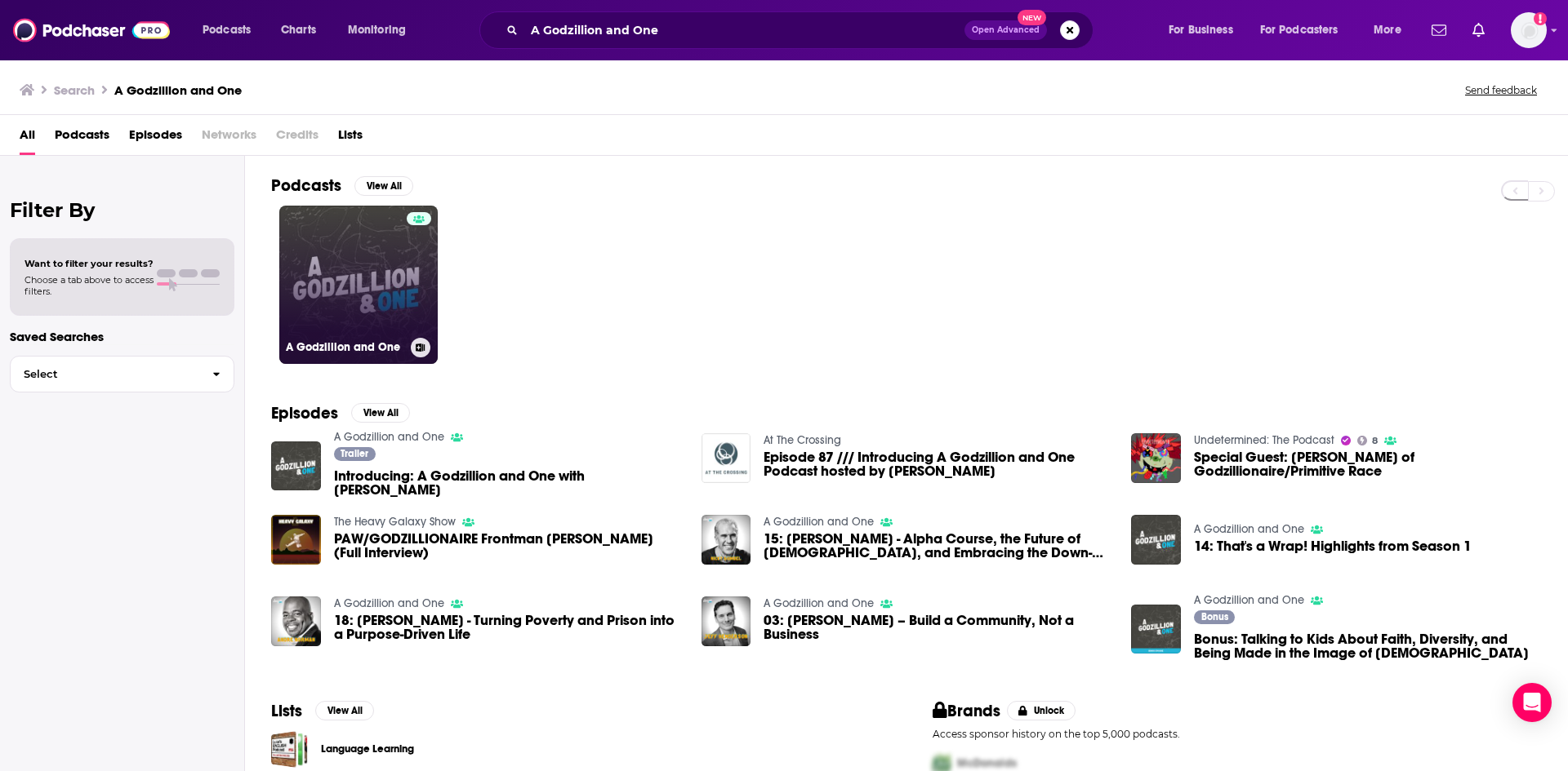
click at [403, 298] on link "A Godzillion and One" at bounding box center [358, 284] width 158 height 158
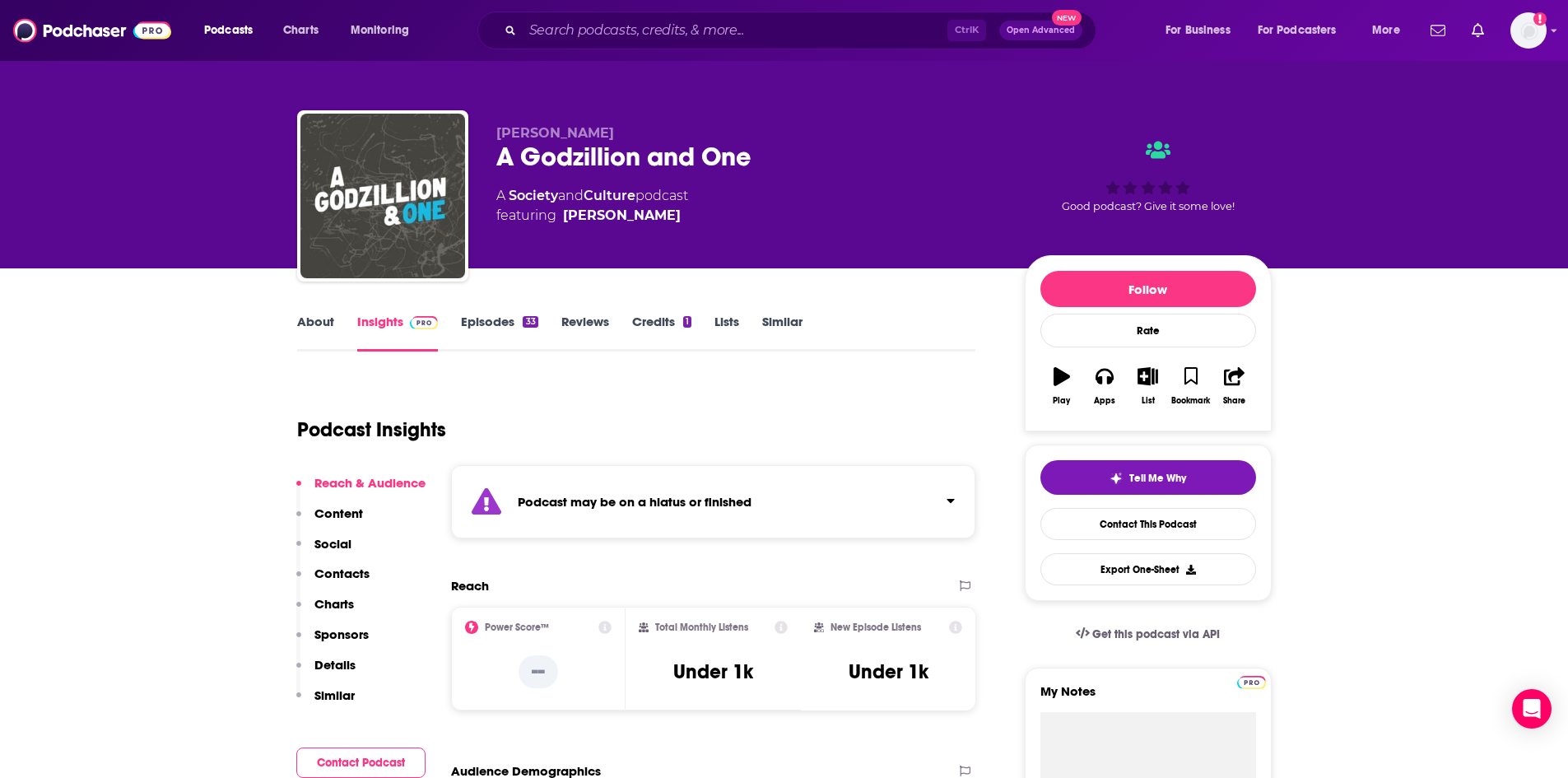
click at [313, 325] on link "About" at bounding box center [315, 333] width 37 height 38
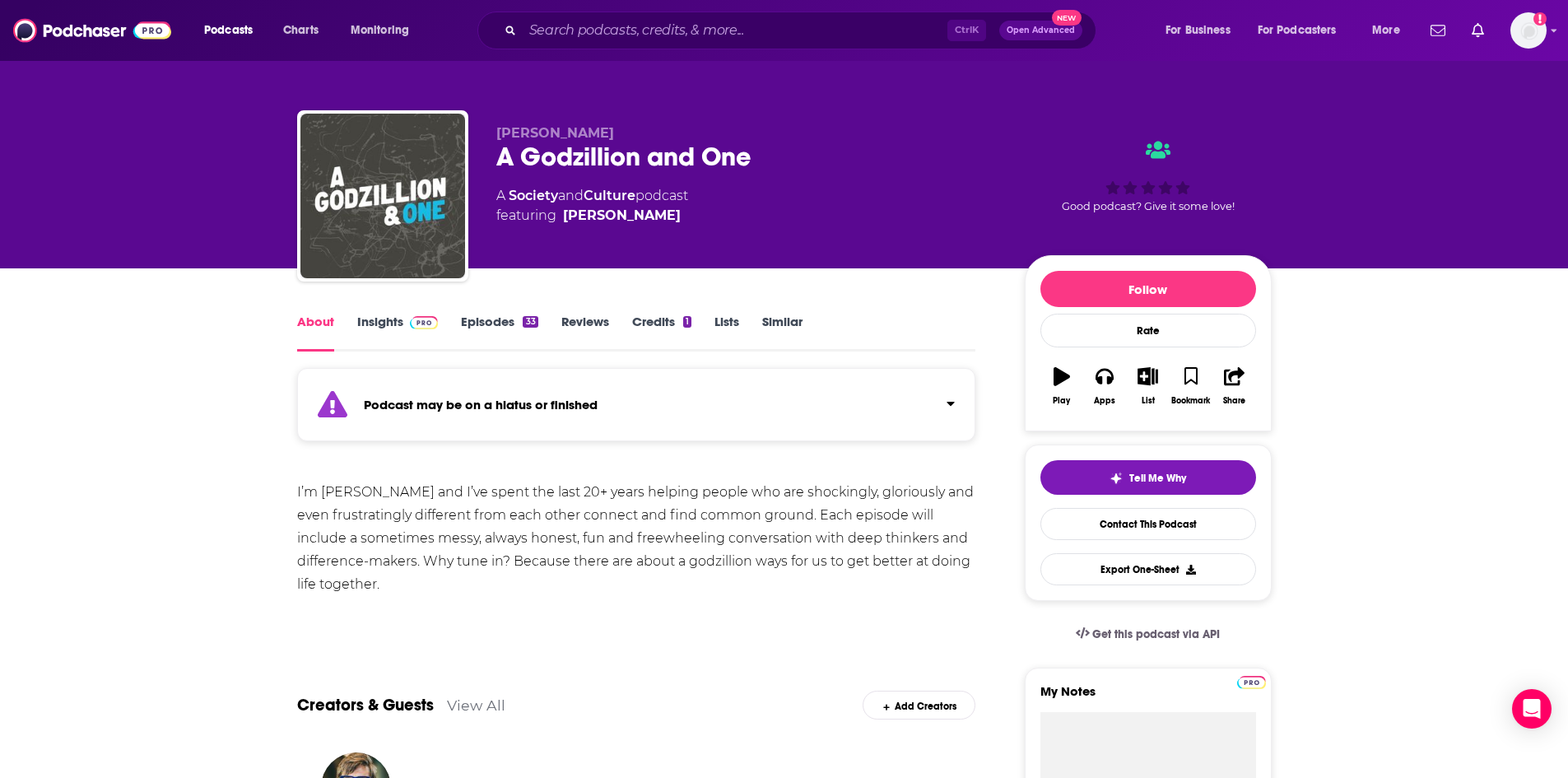
click at [503, 320] on link "Episodes 33" at bounding box center [499, 333] width 77 height 38
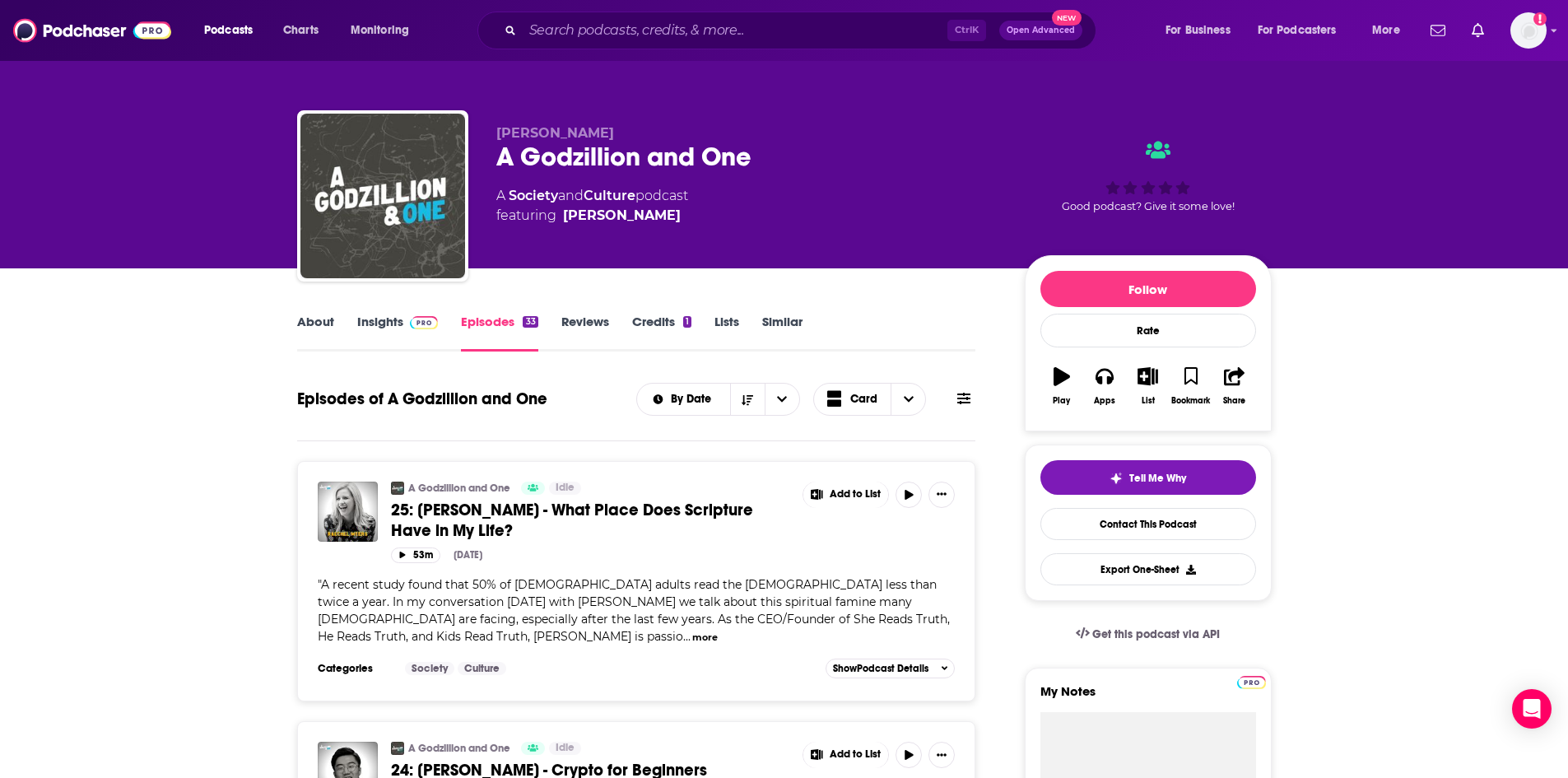
click at [311, 320] on link "About" at bounding box center [315, 333] width 37 height 38
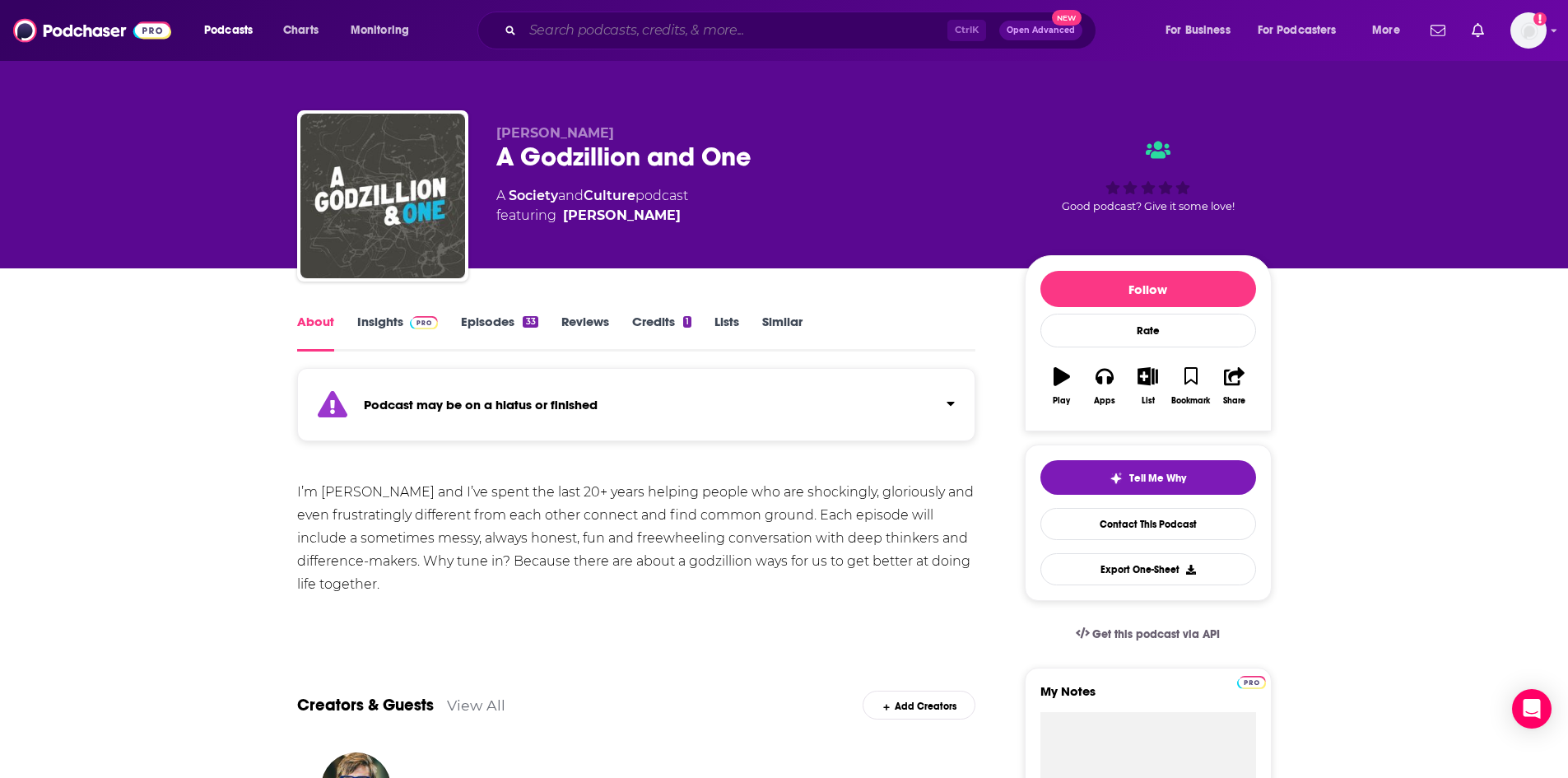
click at [729, 34] on input "Search podcasts, credits, & more..." at bounding box center [734, 30] width 425 height 26
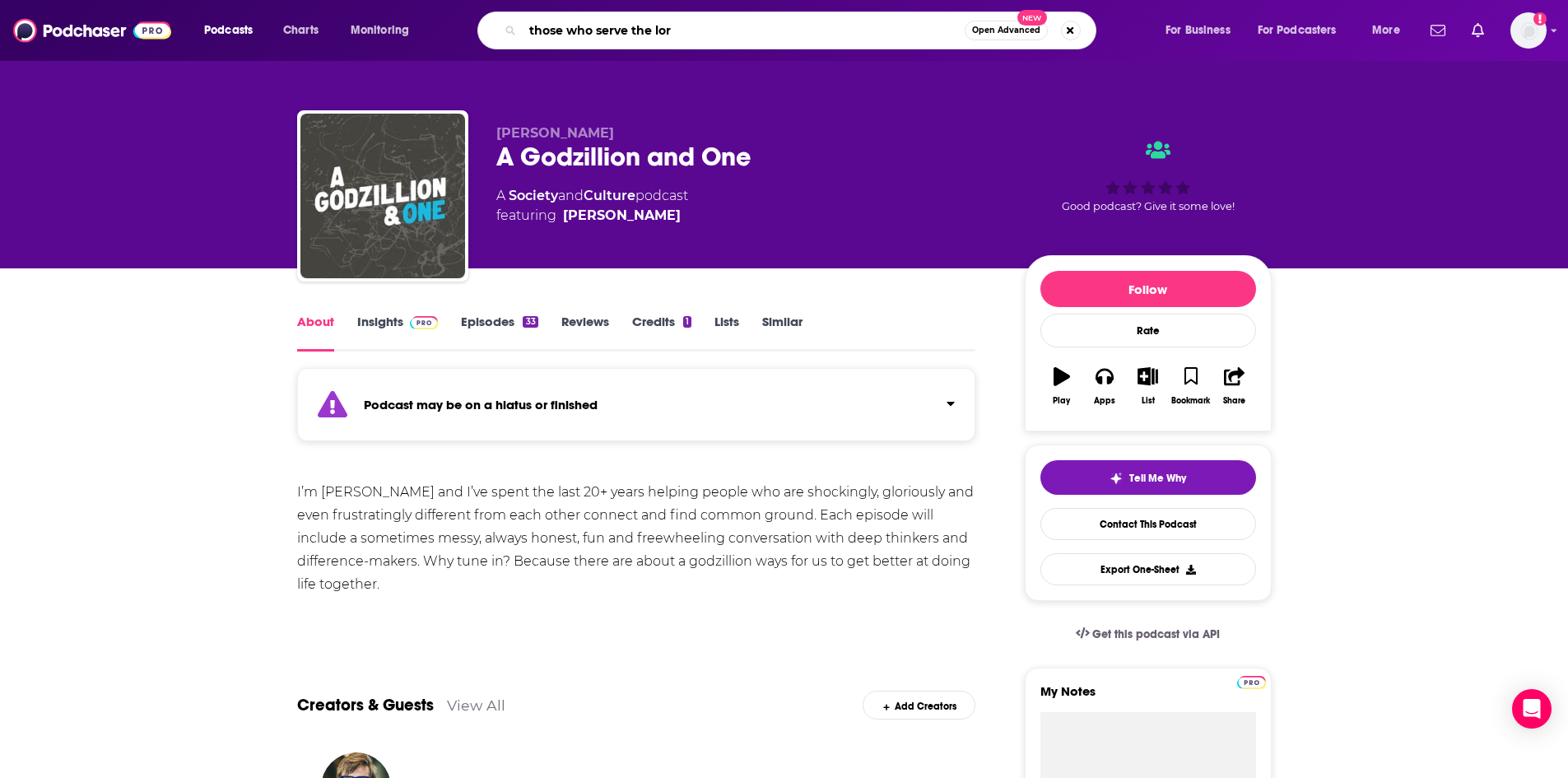
type input "those who serve the lord"
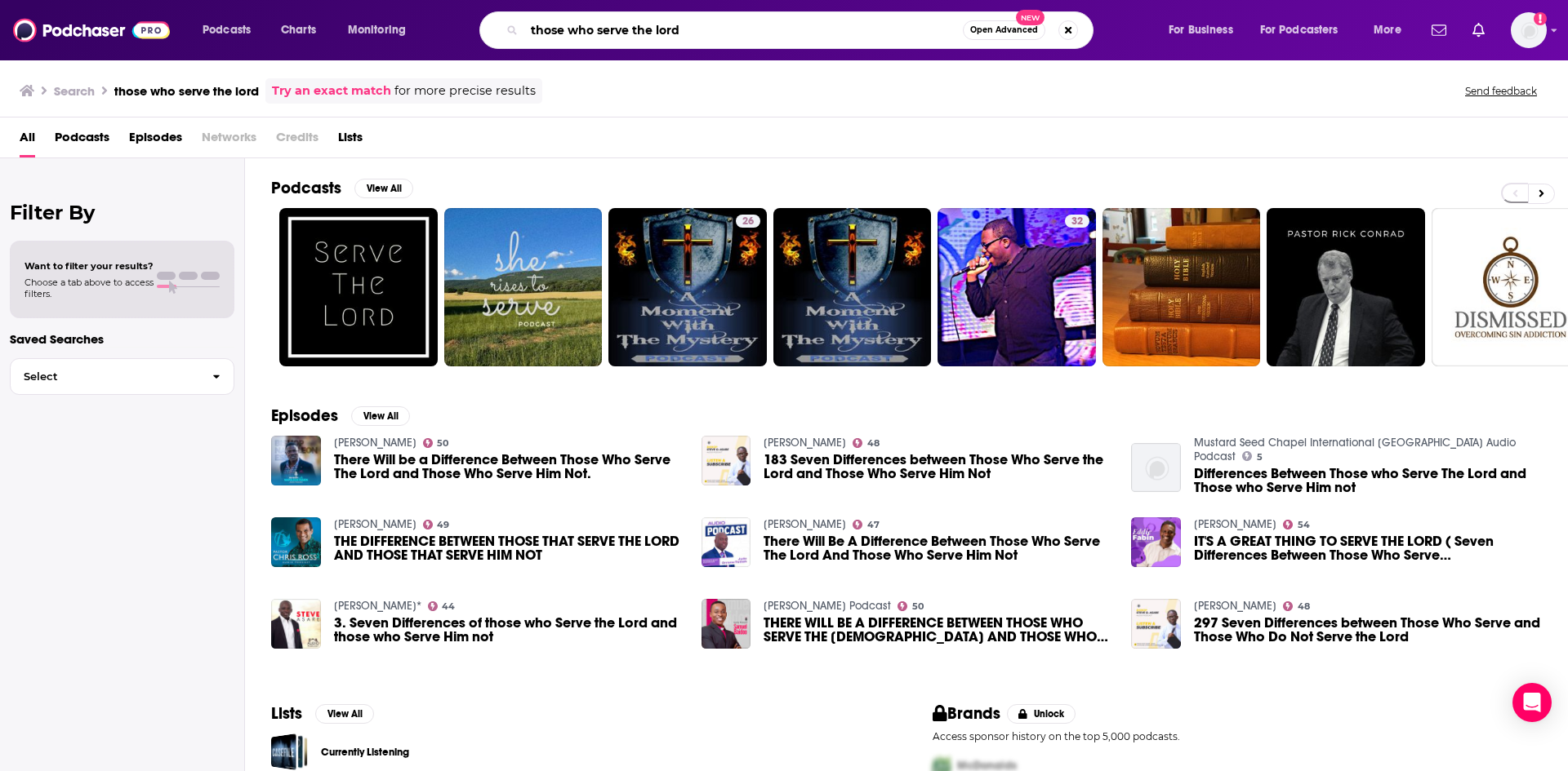
drag, startPoint x: 725, startPoint y: 29, endPoint x: 481, endPoint y: 75, distance: 248.3
click at [481, 75] on div "Podcasts Charts Monitoring those who serve the lord Open Advanced New For Busin…" at bounding box center [784, 386] width 1568 height 771
type input "apollos watered"
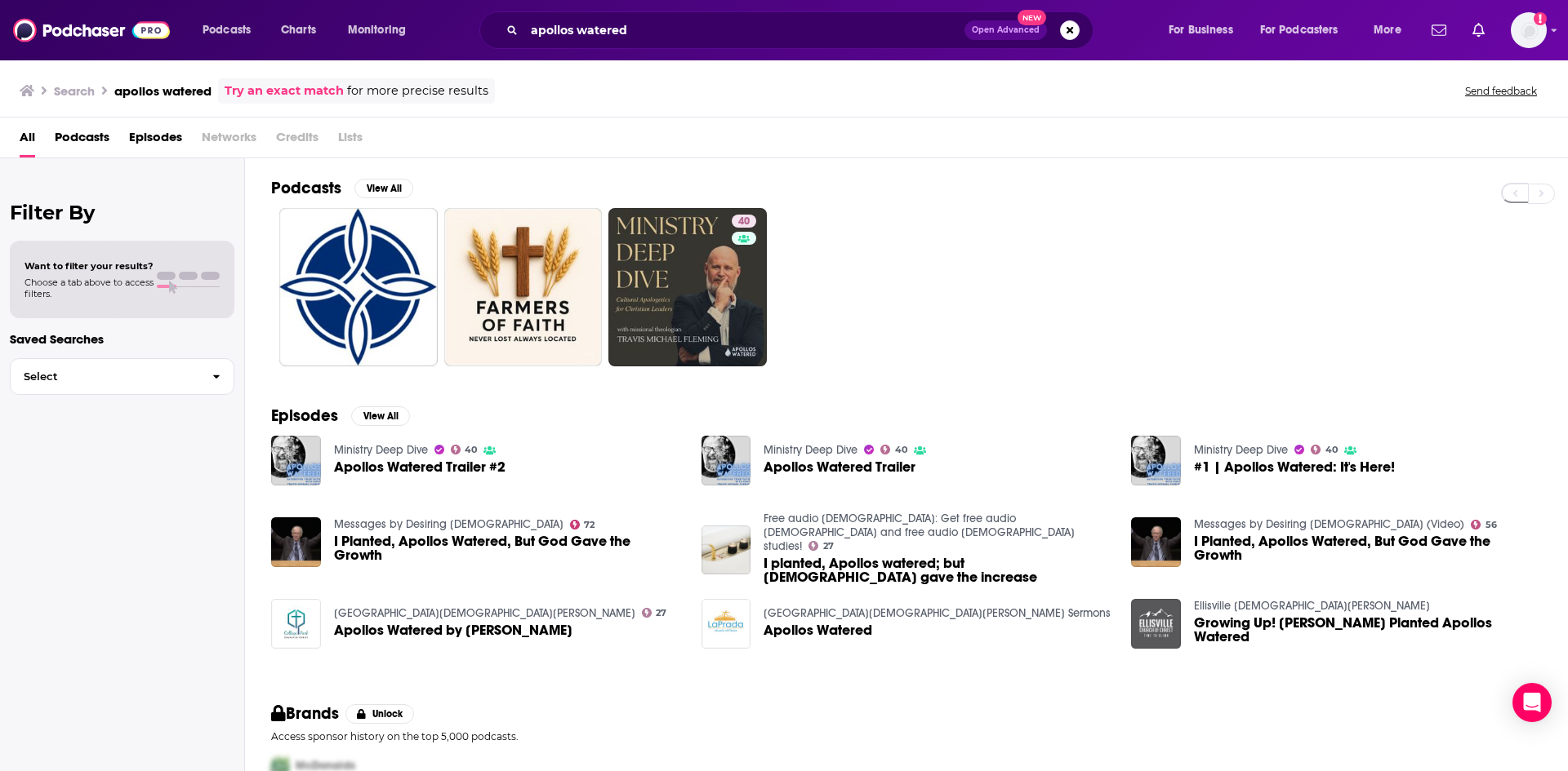
click at [394, 453] on link "Ministry Deep Dive" at bounding box center [380, 450] width 94 height 14
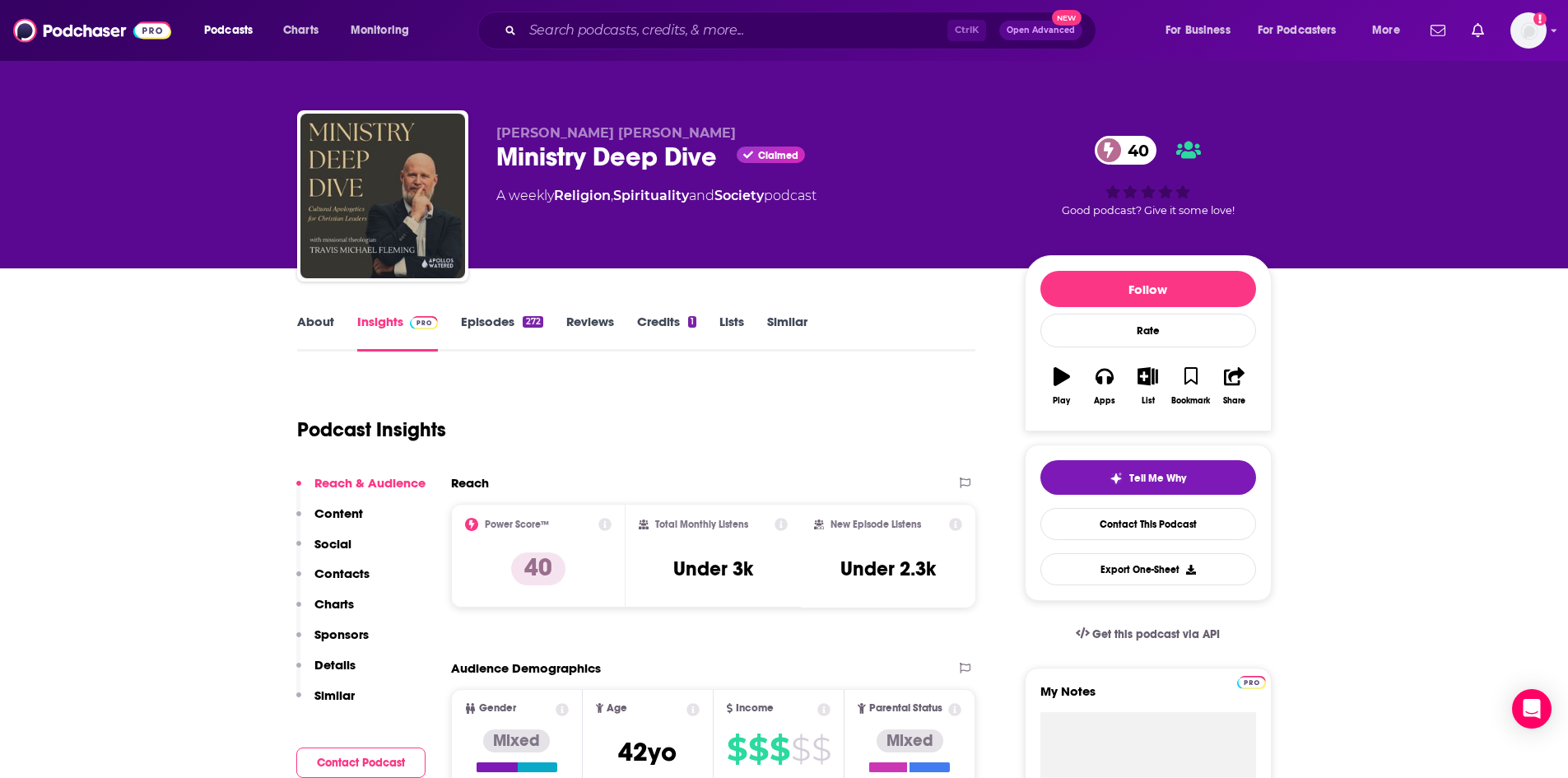
click at [524, 320] on div "272" at bounding box center [532, 321] width 20 height 12
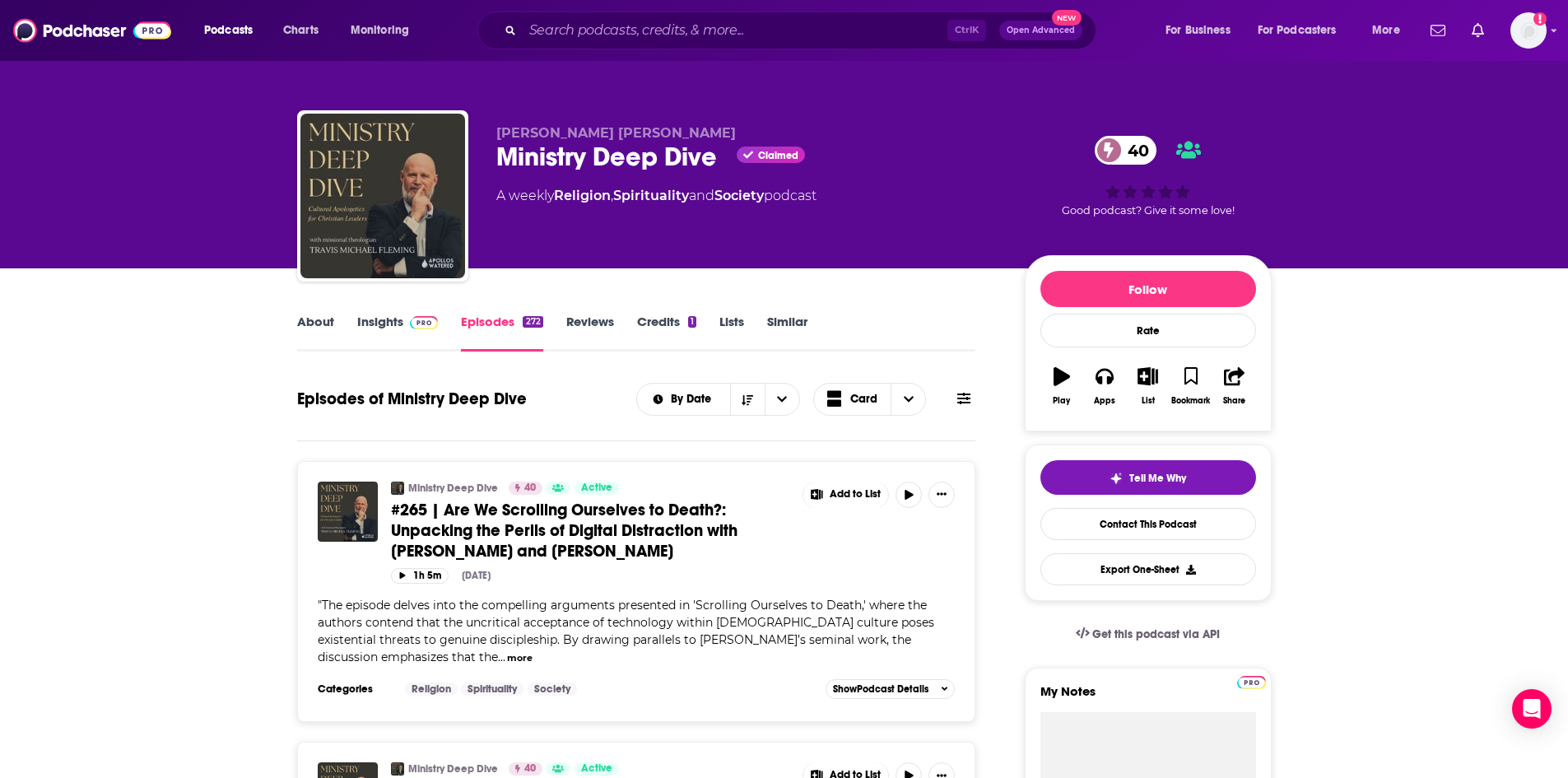
click at [400, 337] on link "Insights" at bounding box center [398, 333] width 81 height 38
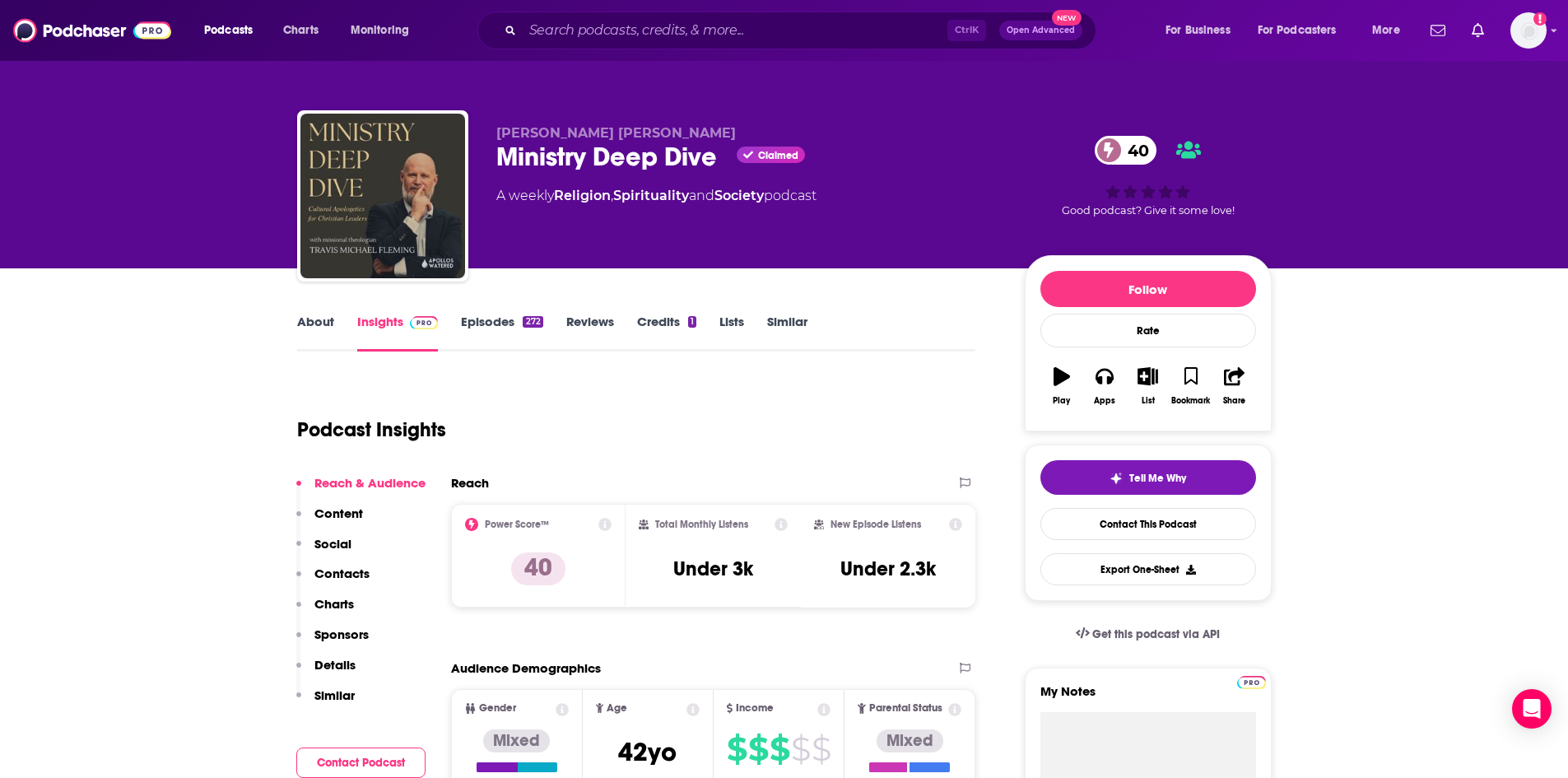
click at [324, 326] on link "About" at bounding box center [315, 333] width 37 height 38
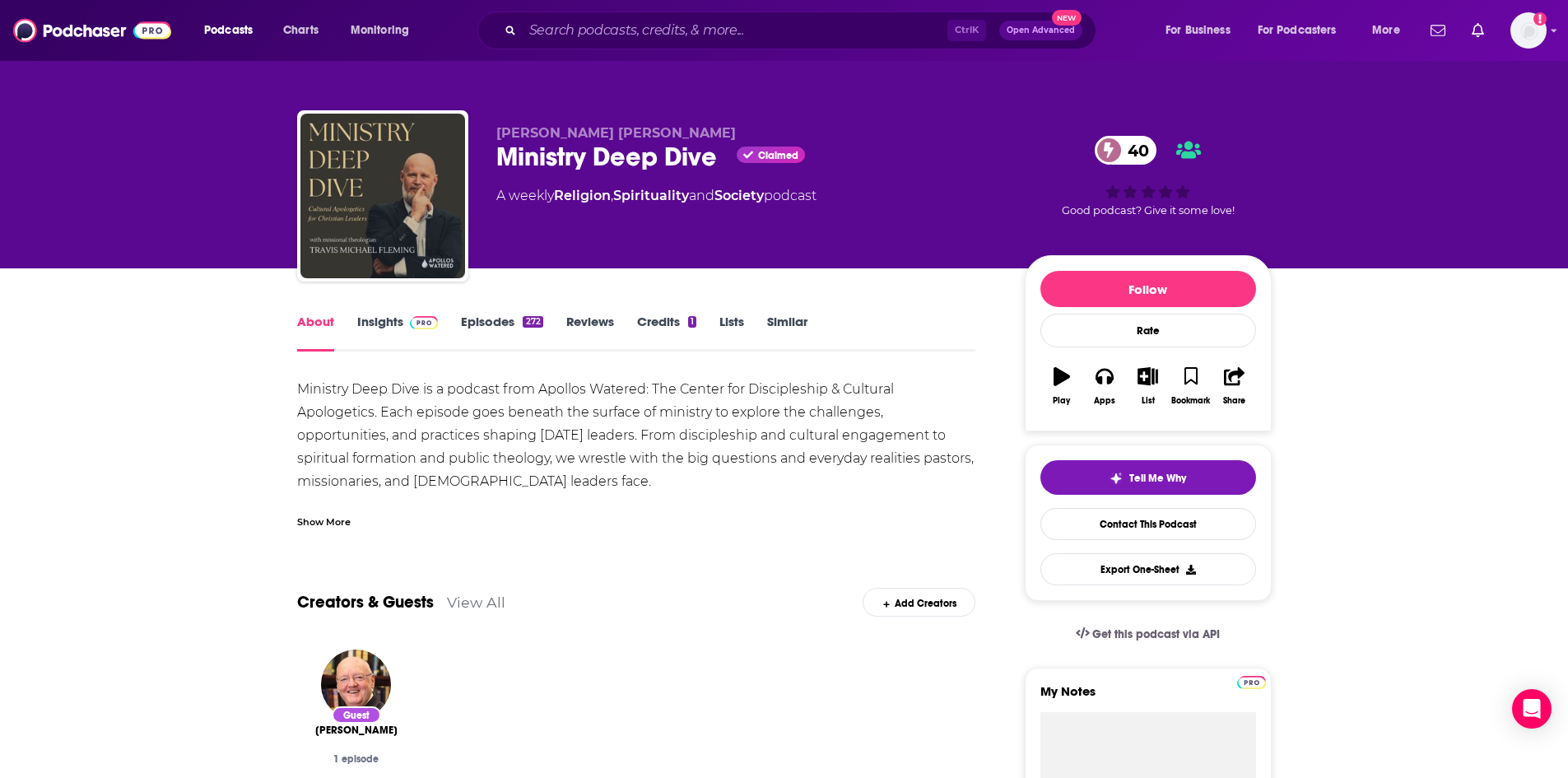
click at [338, 520] on div "Show More" at bounding box center [323, 520] width 53 height 15
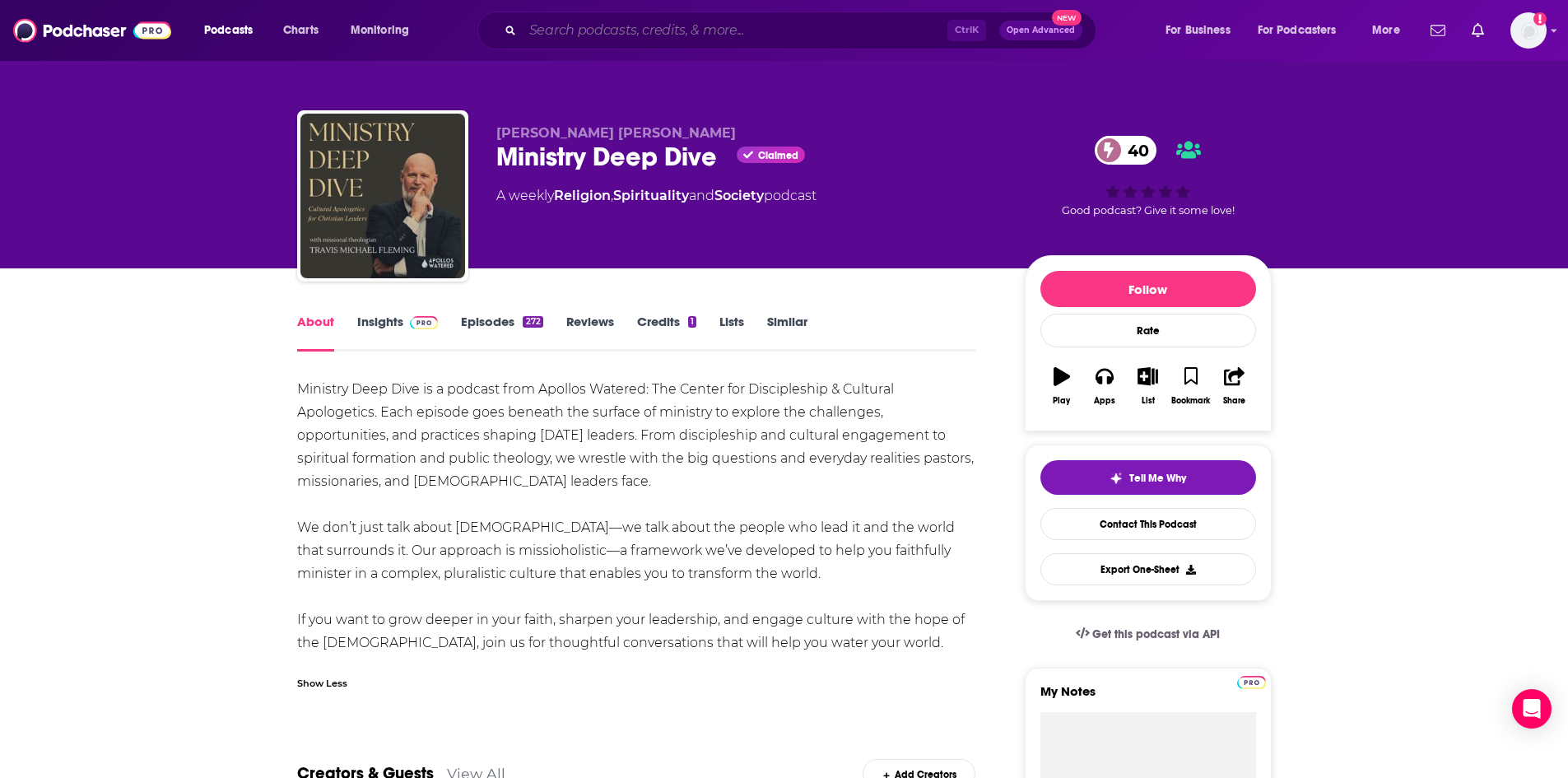
click at [741, 33] on input "Search podcasts, credits, & more..." at bounding box center [734, 30] width 425 height 26
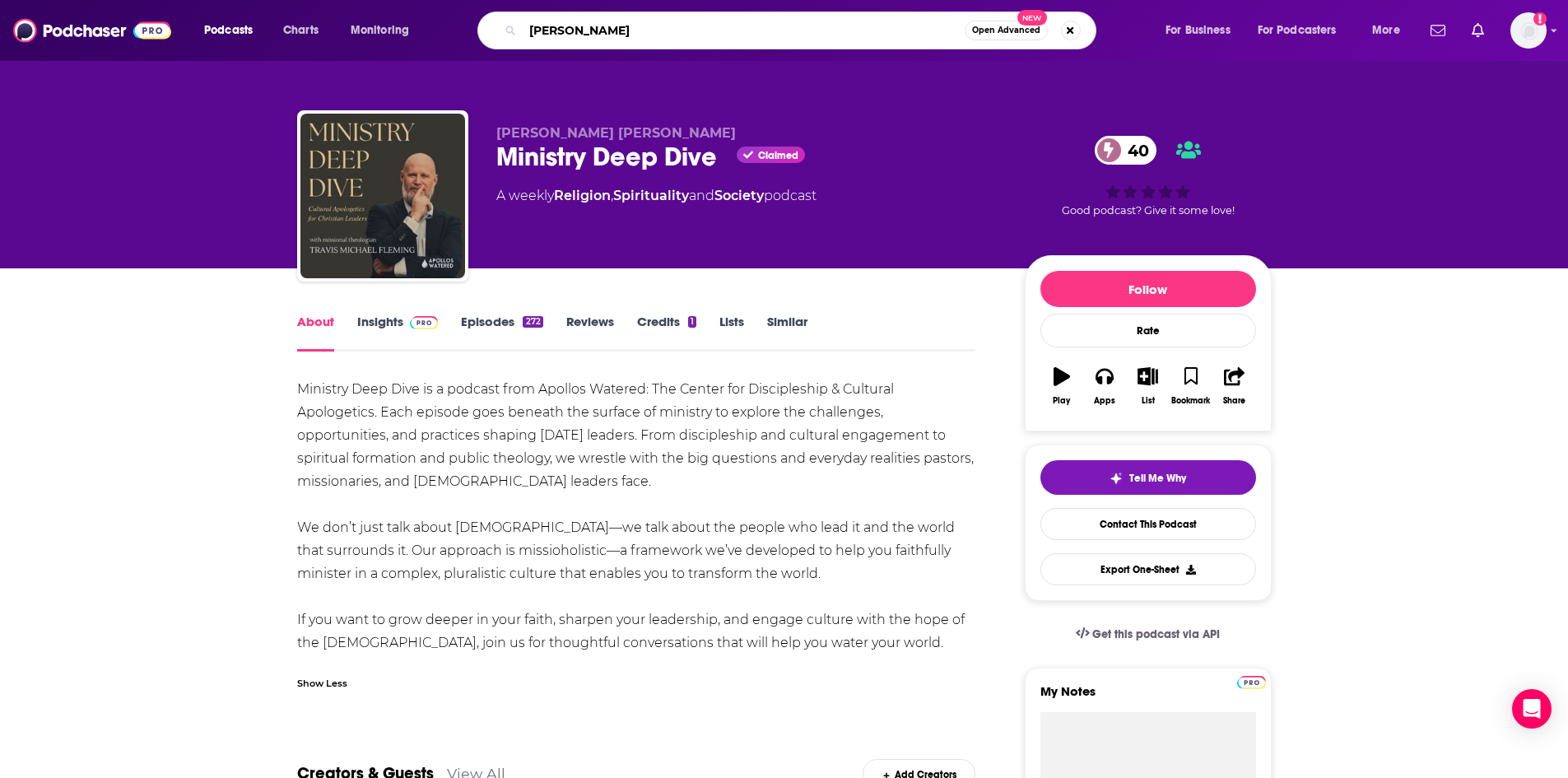
type input "[PERSON_NAME] [PERSON_NAME]"
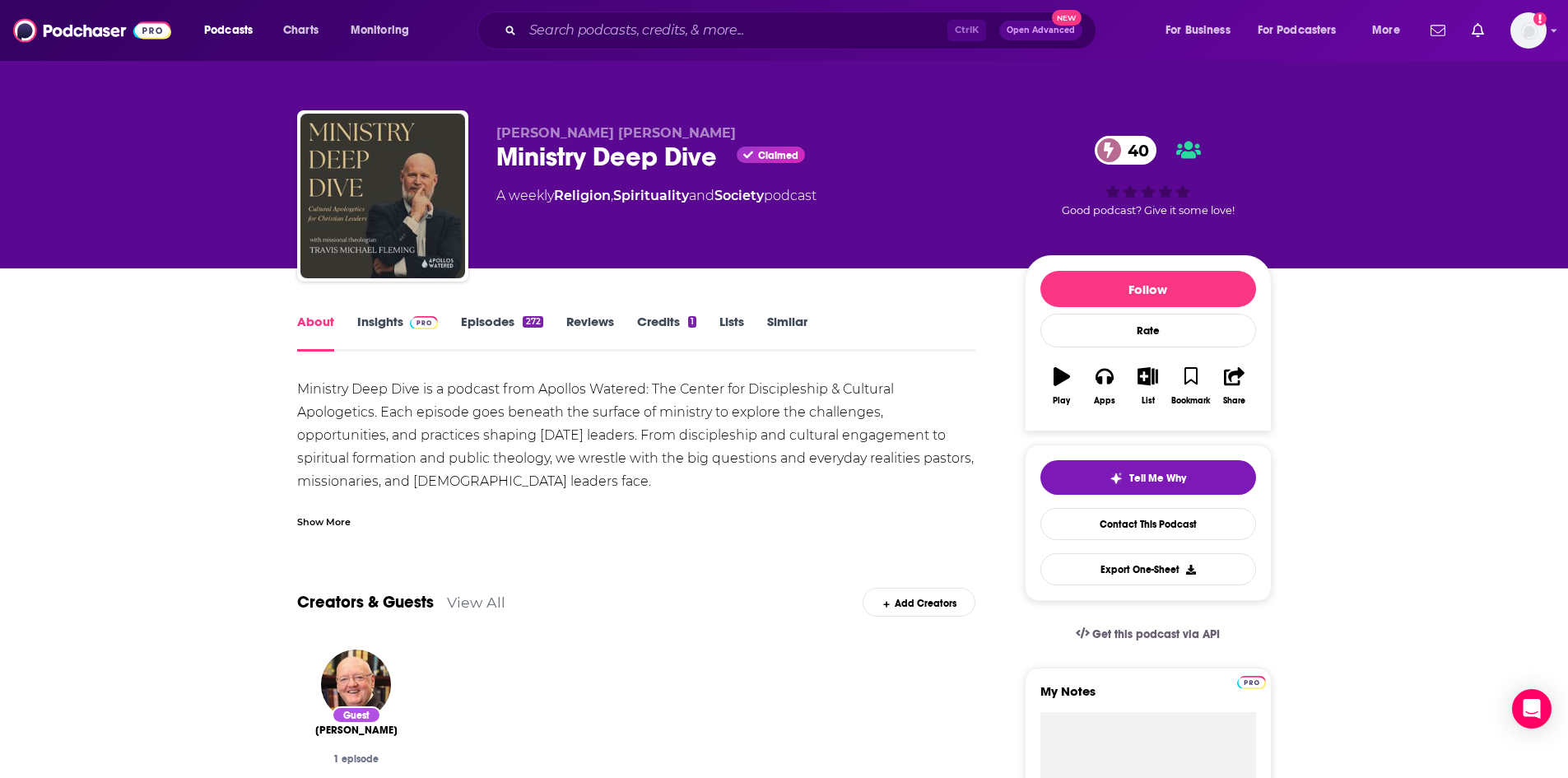
click at [322, 516] on div "Show More" at bounding box center [323, 520] width 53 height 15
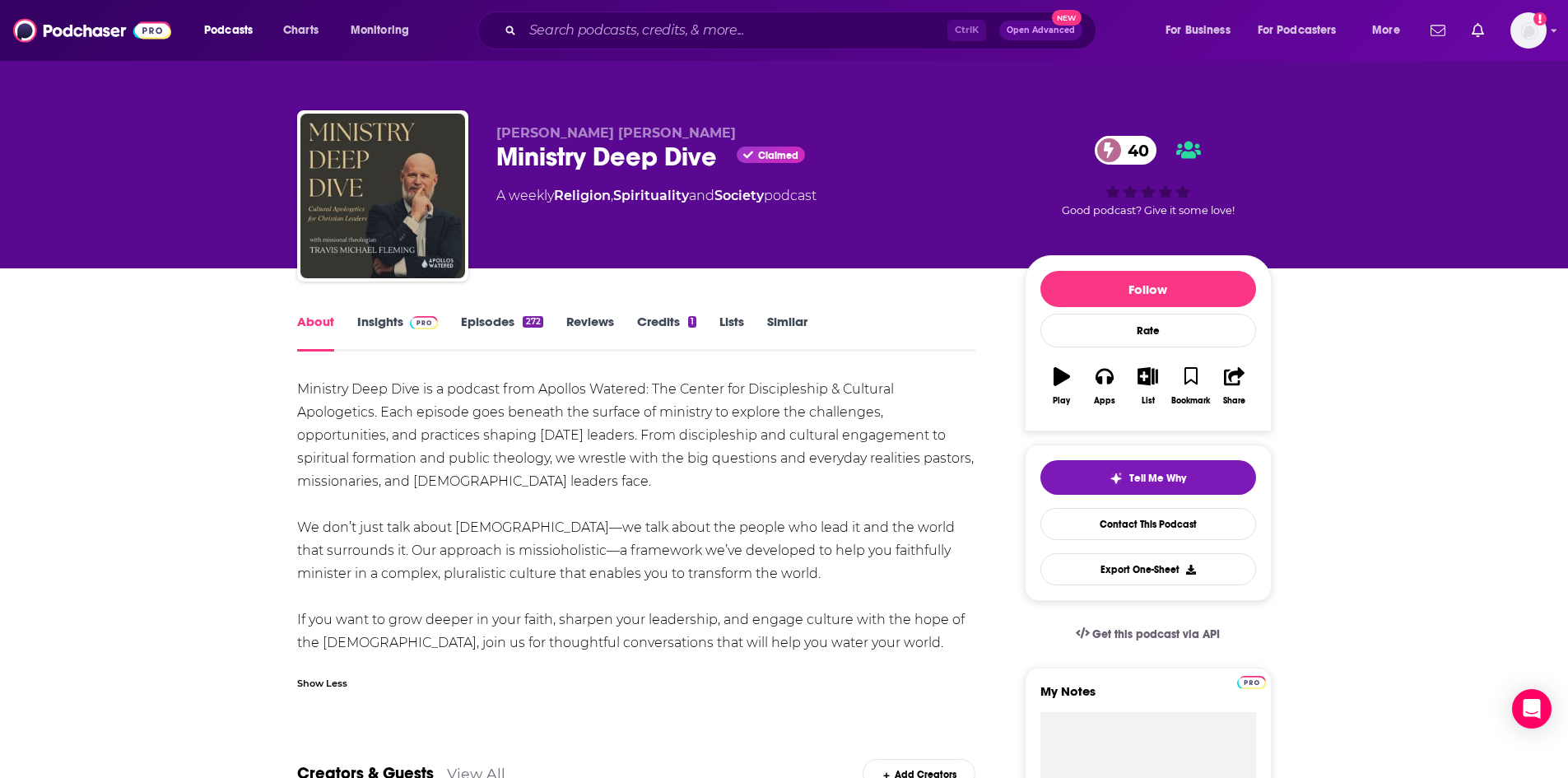
click at [1012, 148] on div "[PERSON_NAME] [PERSON_NAME] Ministry Deep Dive Claimed 40 A weekly Religion , S…" at bounding box center [884, 199] width 776 height 148
click at [730, 30] on input "Search podcasts, credits, & more..." at bounding box center [734, 30] width 425 height 26
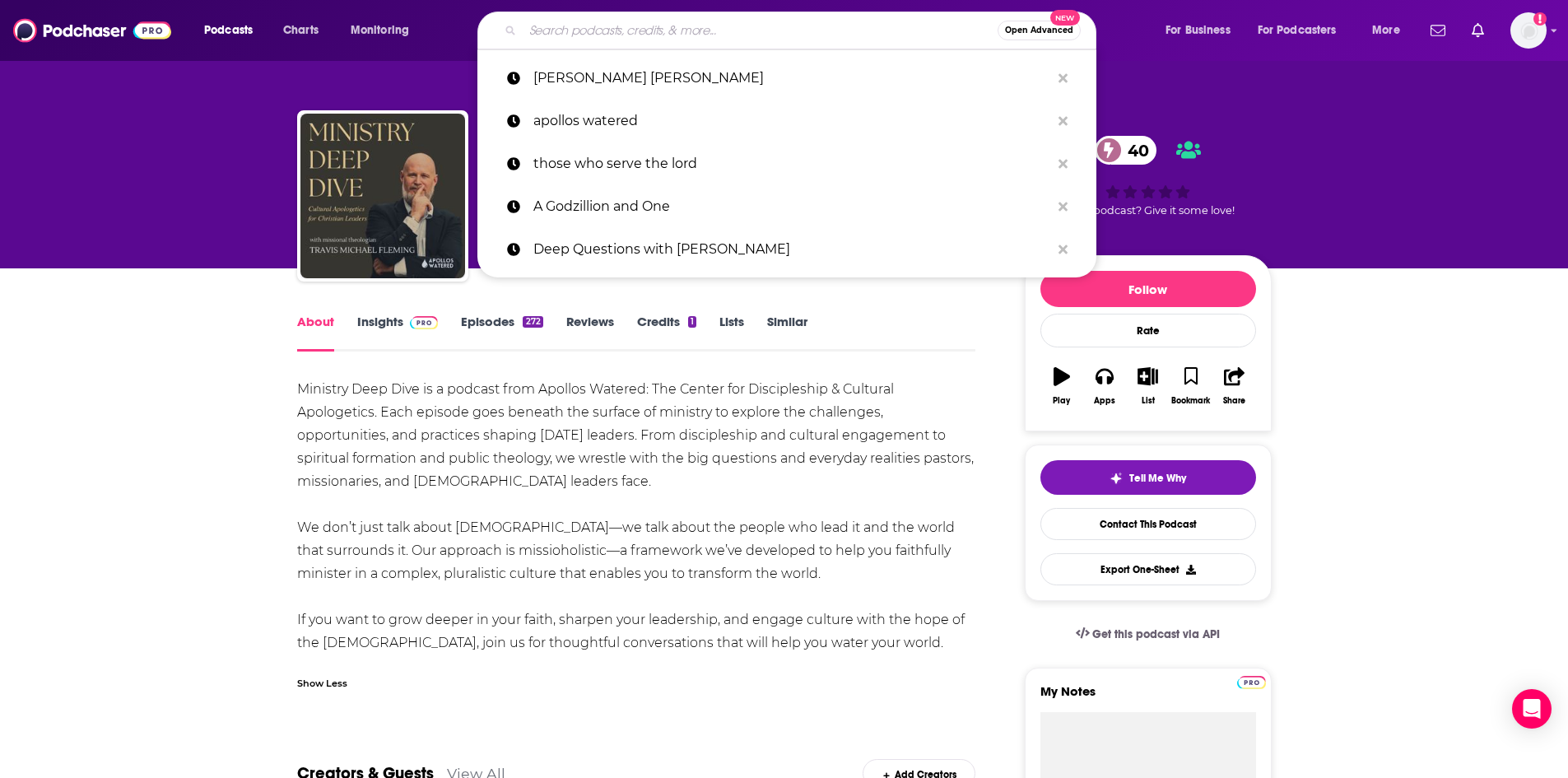
paste input "Maybe [DEMOGRAPHIC_DATA]"
type input "Maybe [DEMOGRAPHIC_DATA]"
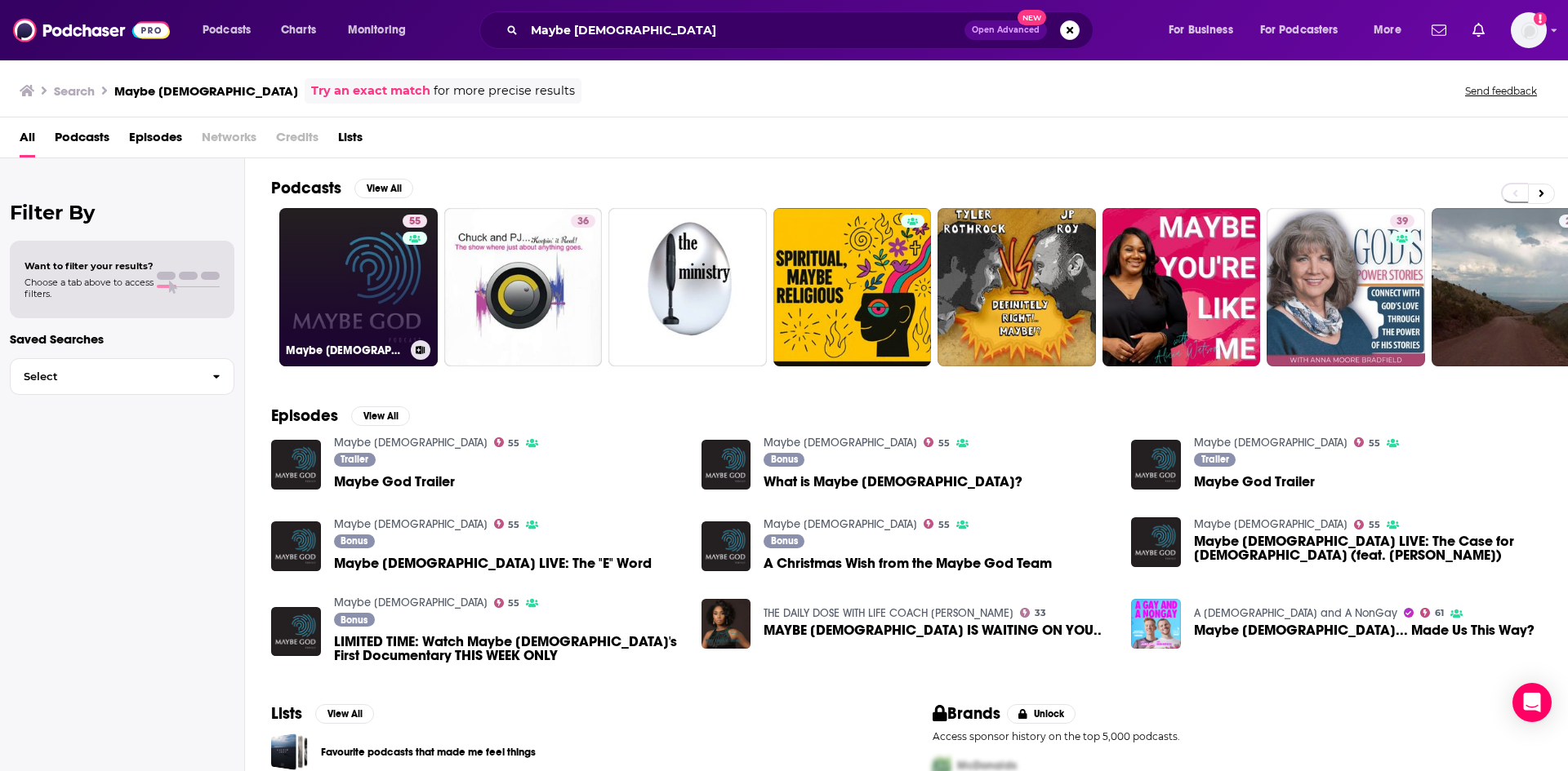
click at [386, 275] on link "55 Maybe [DEMOGRAPHIC_DATA]" at bounding box center [358, 287] width 158 height 158
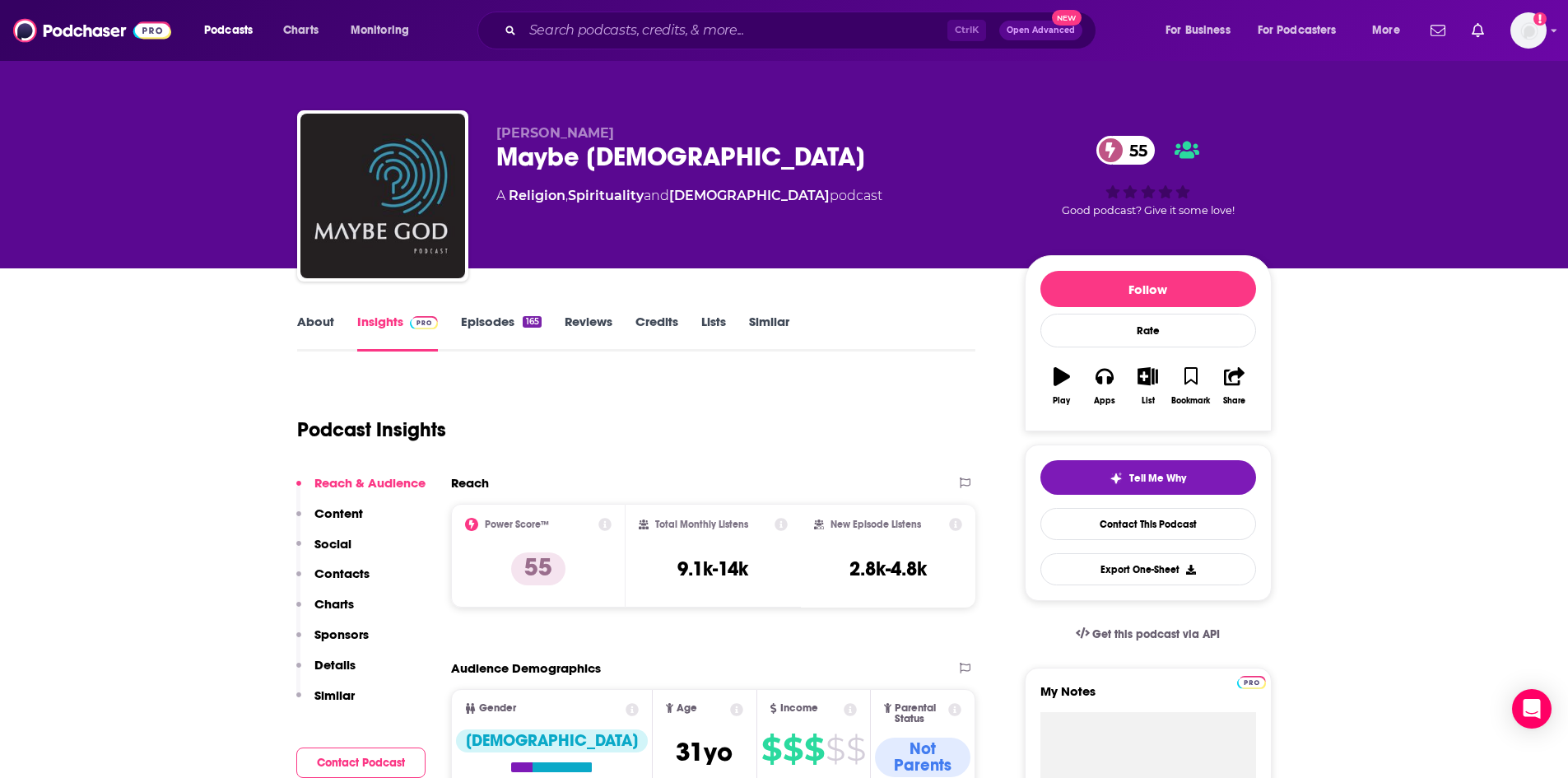
click at [310, 327] on link "About" at bounding box center [315, 333] width 37 height 38
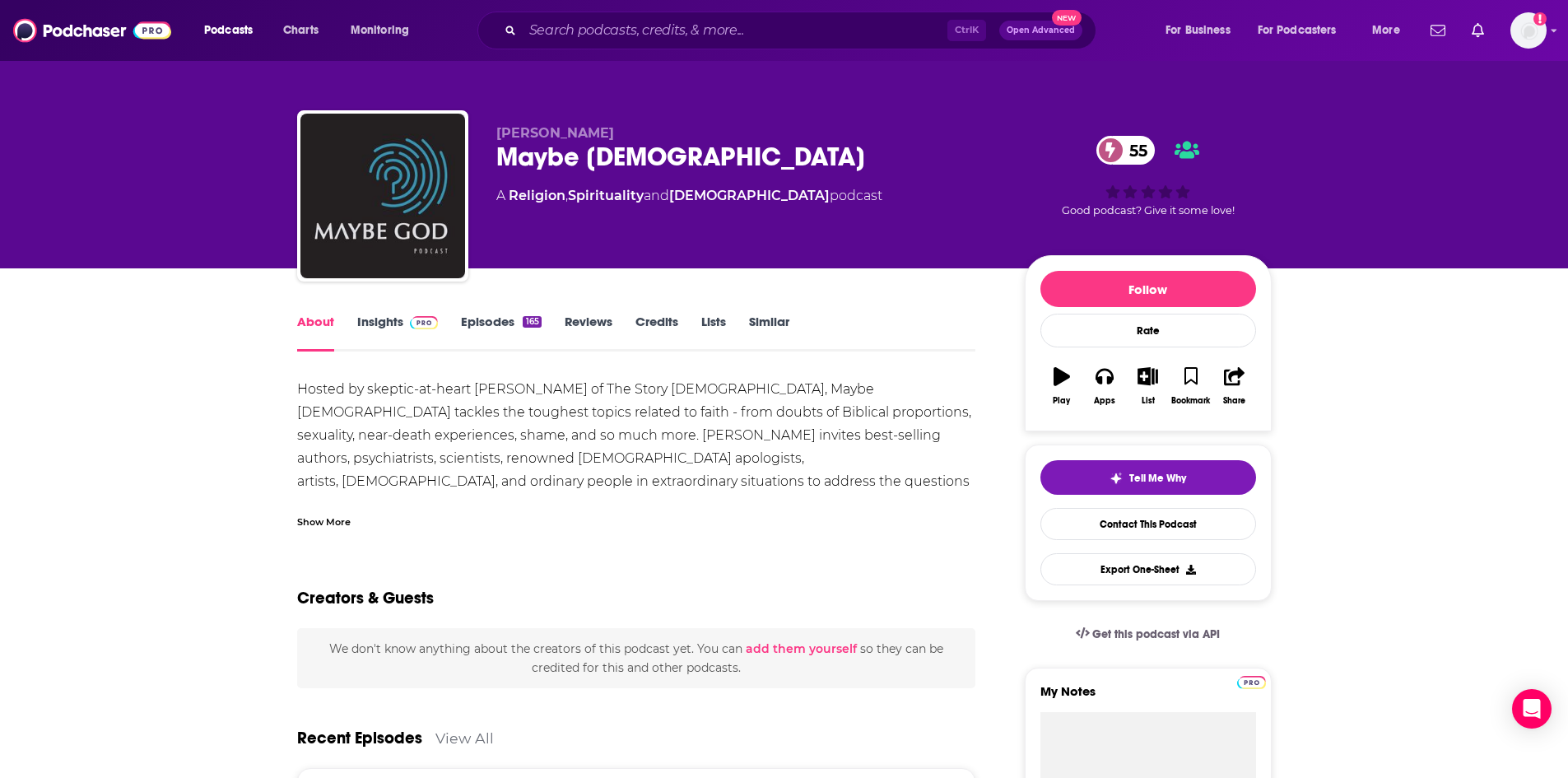
click at [327, 515] on div "Show More" at bounding box center [323, 520] width 53 height 15
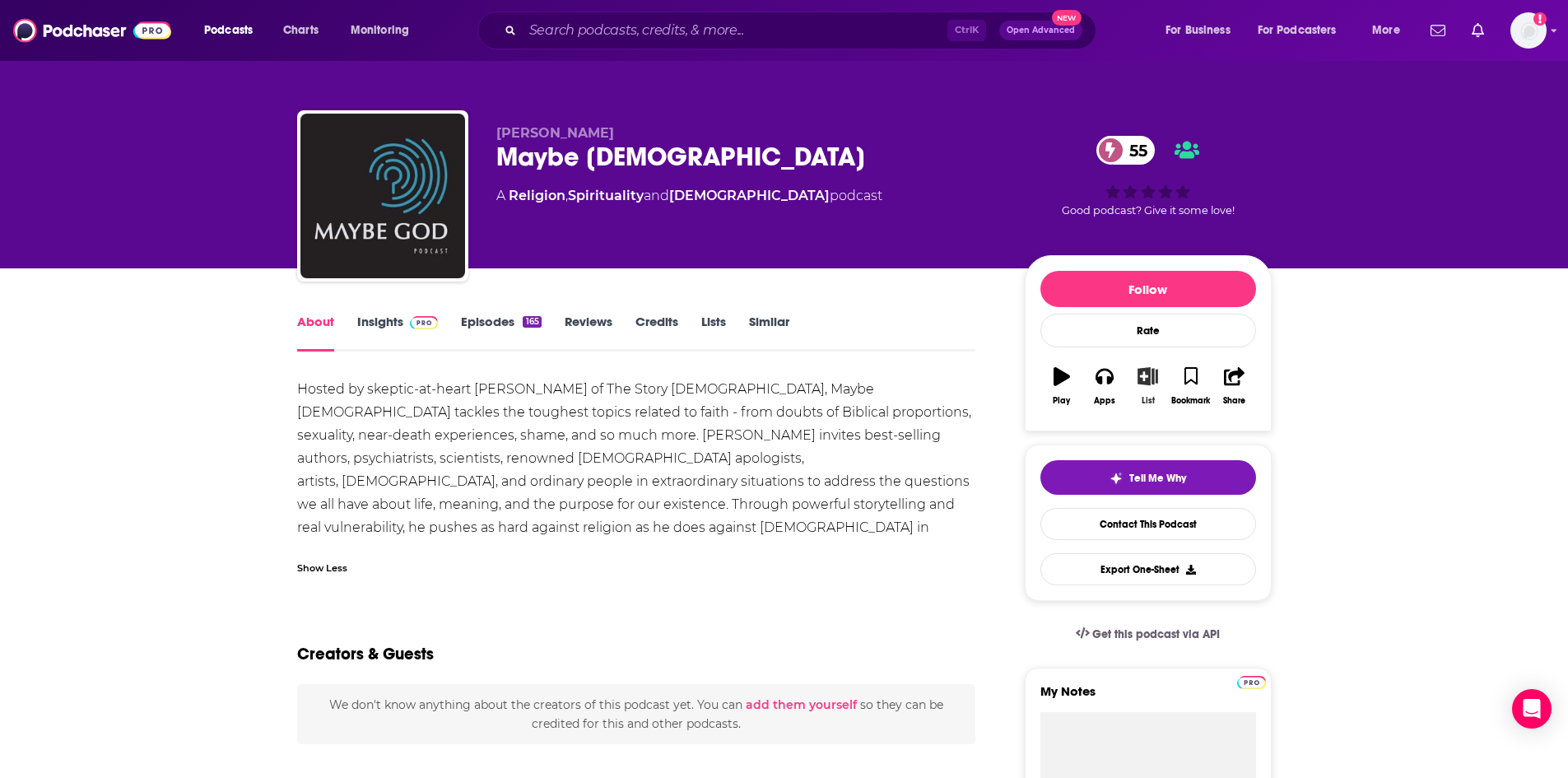
click at [1151, 385] on icon "button" at bounding box center [1148, 376] width 21 height 18
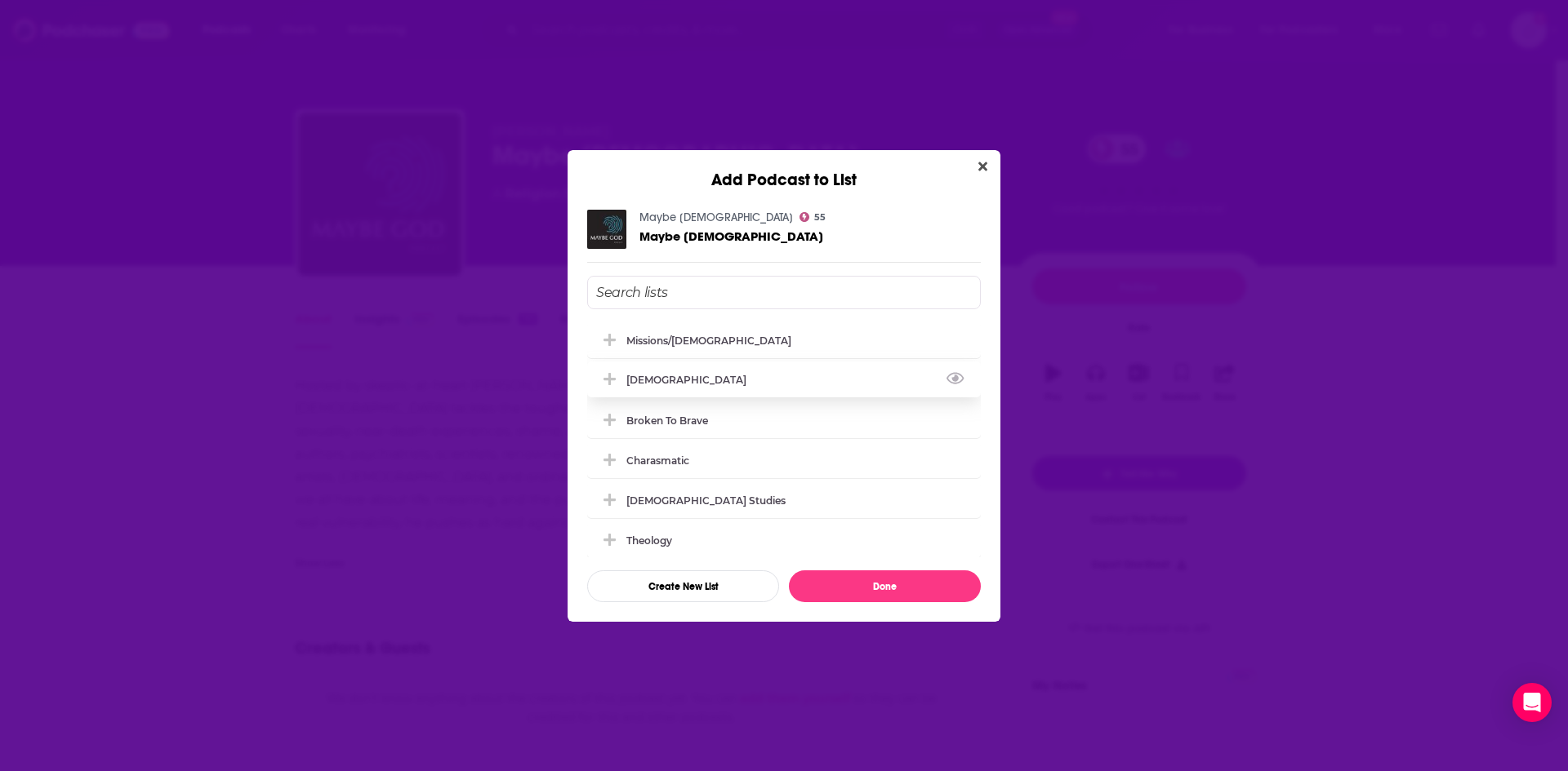
click at [611, 378] on icon "Add Podcast To List" at bounding box center [609, 379] width 13 height 13
click at [870, 582] on button "Done" at bounding box center [884, 587] width 192 height 32
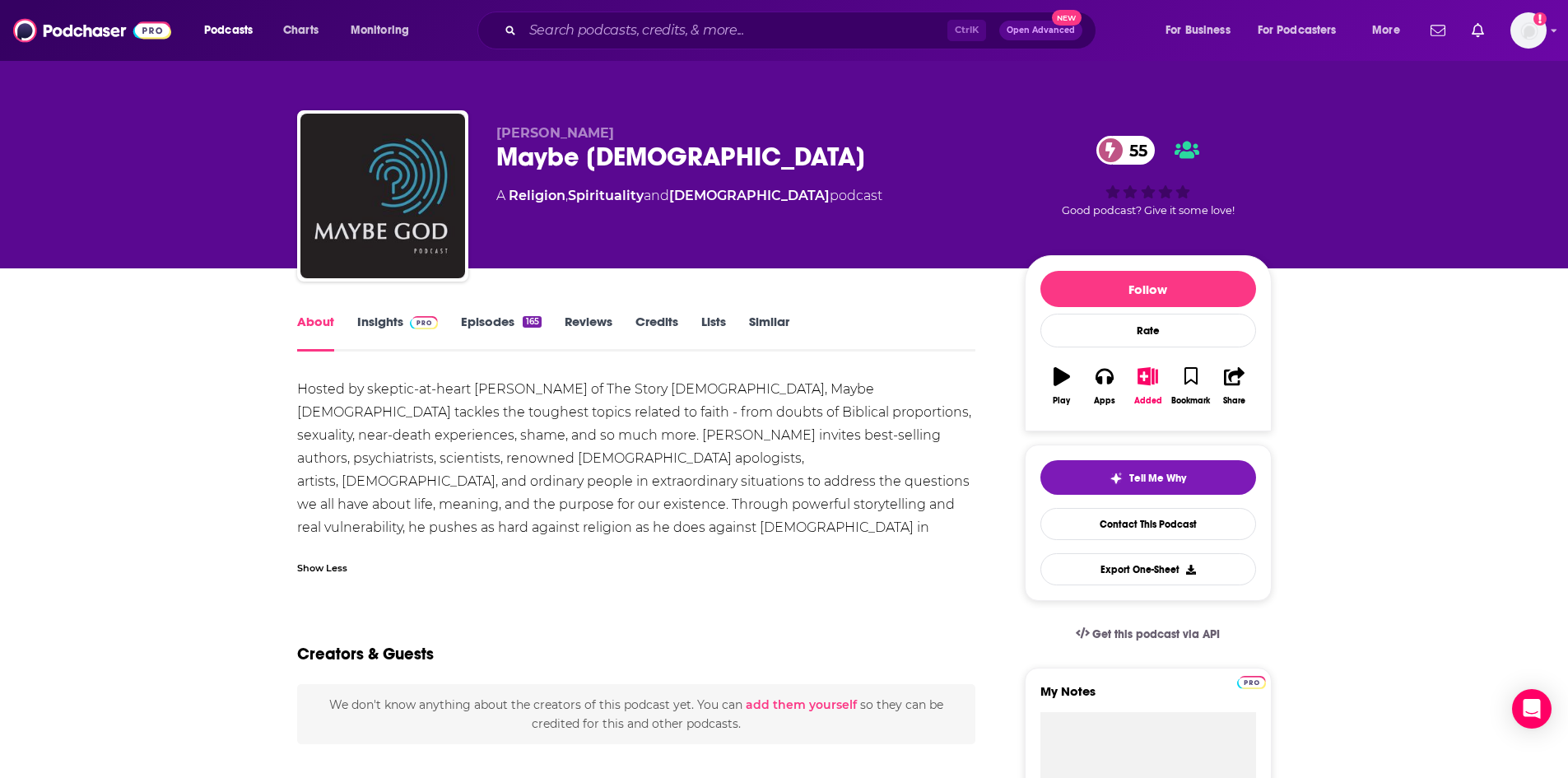
click at [354, 461] on div "Hosted by skeptic-at-heart [PERSON_NAME] of The Story [DEMOGRAPHIC_DATA], Maybe…" at bounding box center [636, 470] width 679 height 184
click at [379, 321] on link "Insights" at bounding box center [398, 333] width 81 height 38
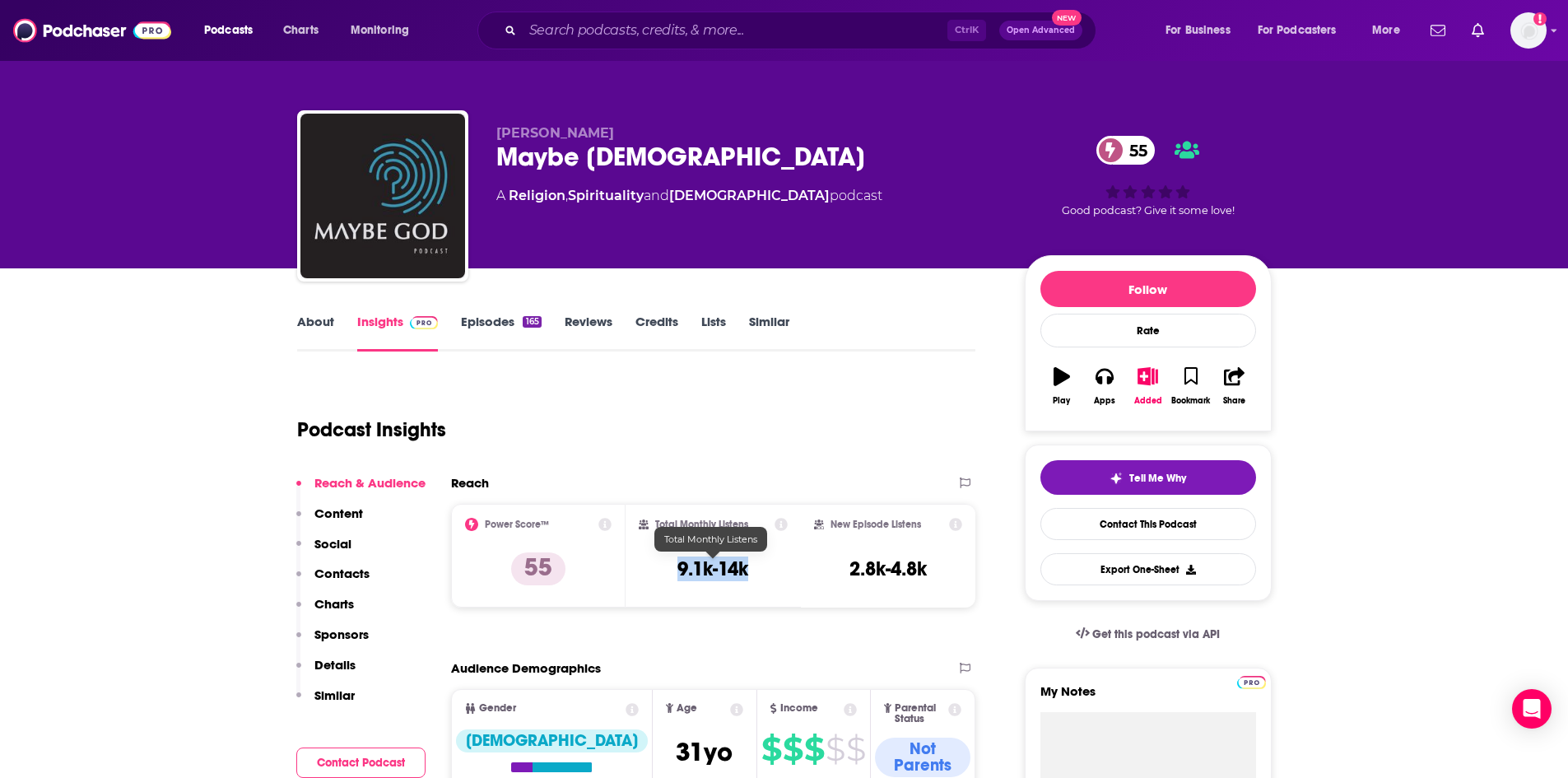
drag, startPoint x: 677, startPoint y: 562, endPoint x: 745, endPoint y: 579, distance: 70.1
click at [745, 579] on h3 "9.1k-14k" at bounding box center [713, 569] width 70 height 24
copy h3 "9.1k-14k"
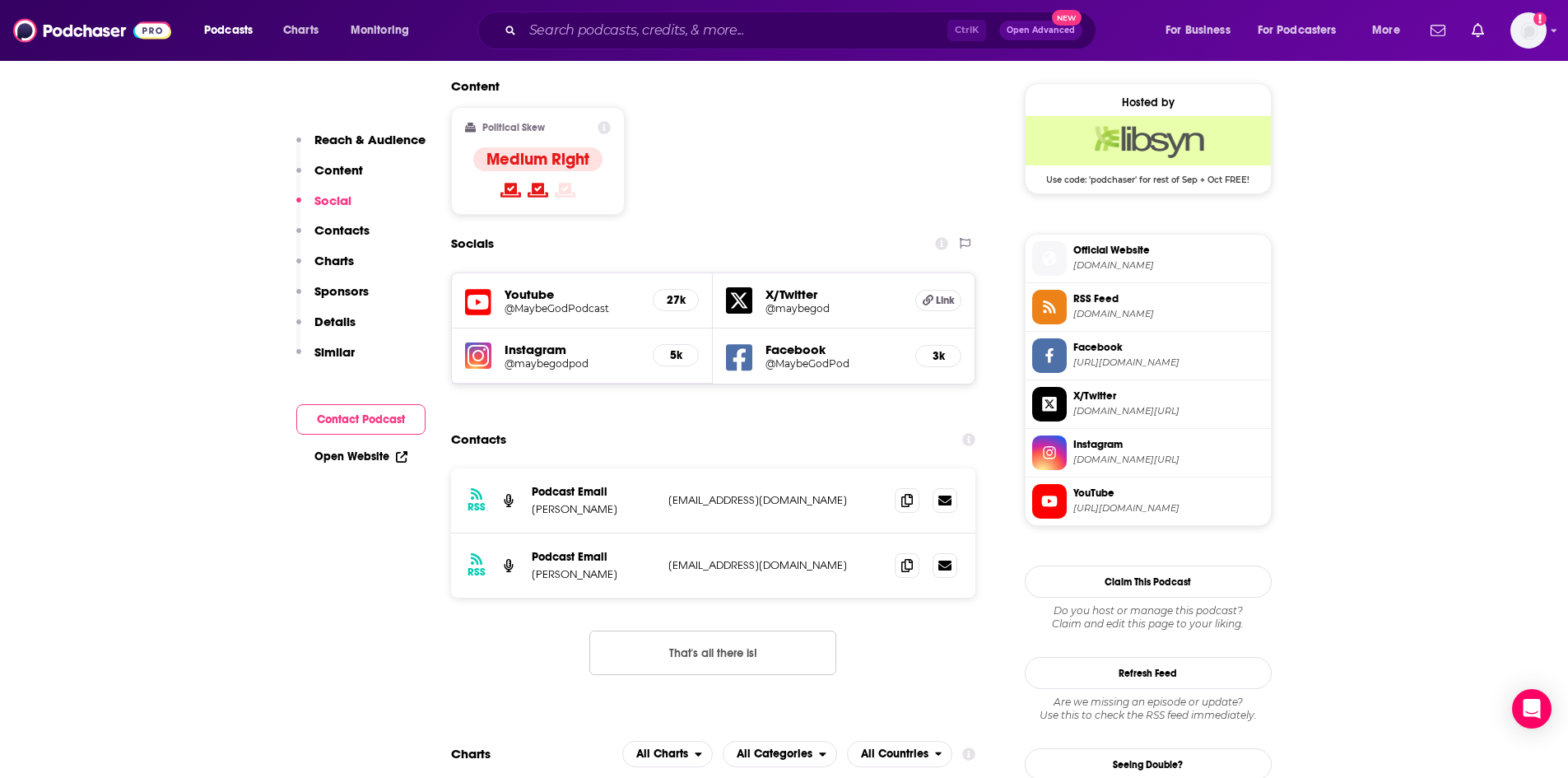
scroll to position [1318, 0]
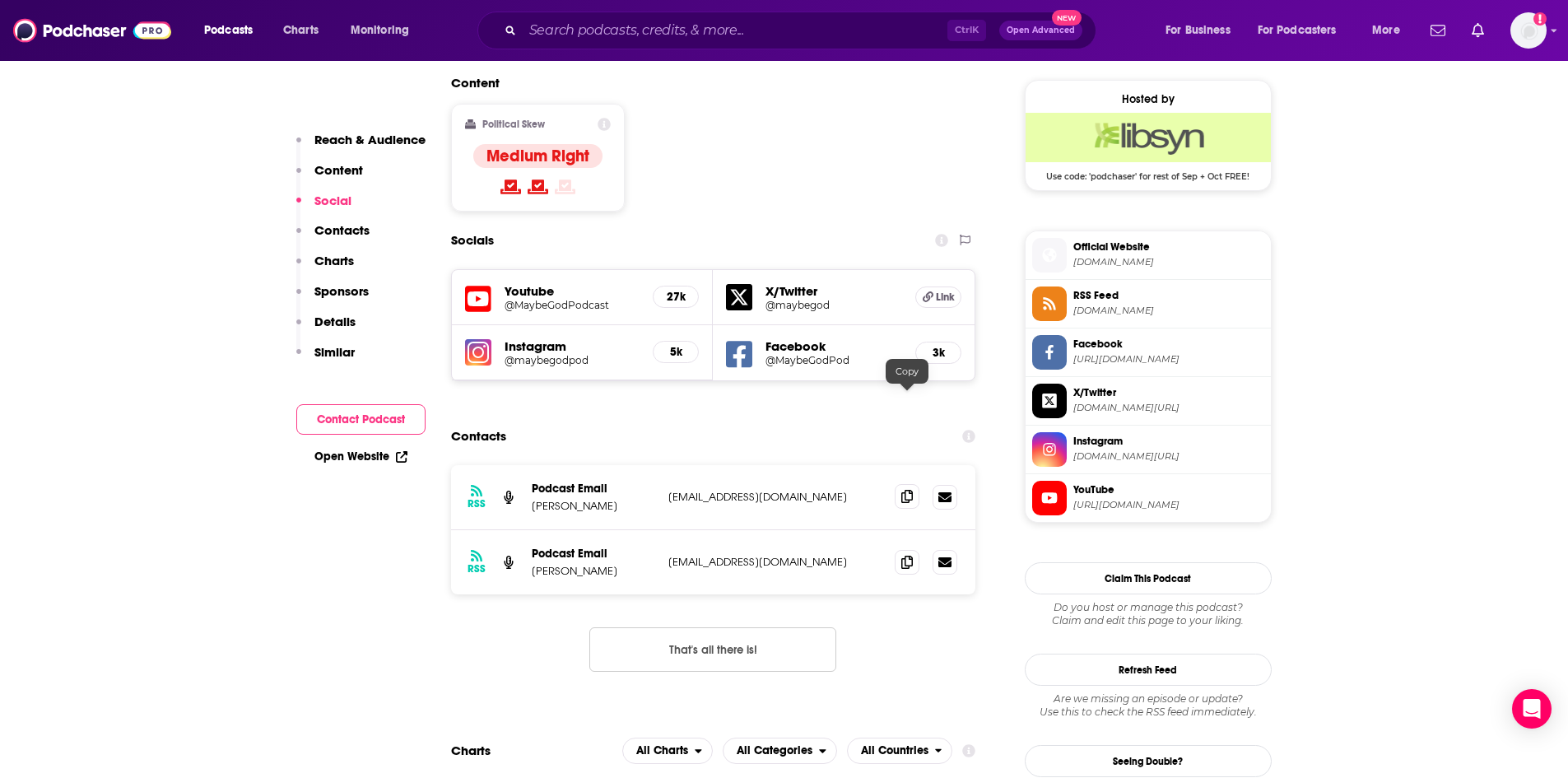
click at [908, 490] on icon at bounding box center [907, 496] width 12 height 14
